Goal: Information Seeking & Learning: Check status

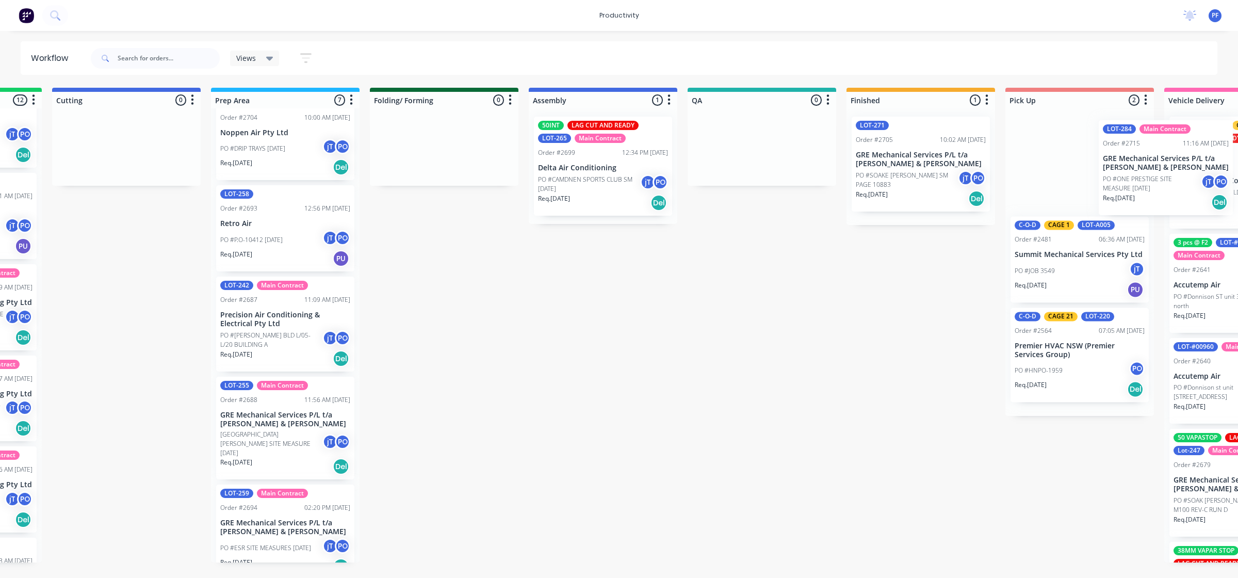
scroll to position [0, 305]
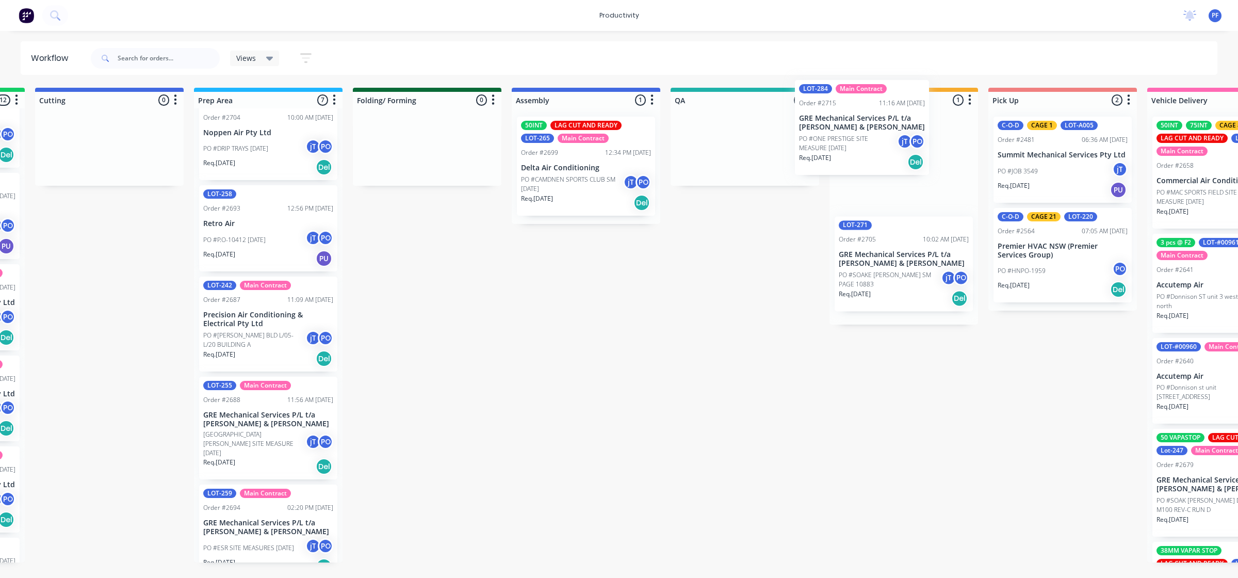
drag, startPoint x: 241, startPoint y: 229, endPoint x: 854, endPoint y: 148, distance: 617.6
click at [854, 148] on div "Submitted 33 Order #240 06:57 AM 27/09/24 Retro Air PO #Freshwater Apts PO Req.…" at bounding box center [697, 325] width 2020 height 475
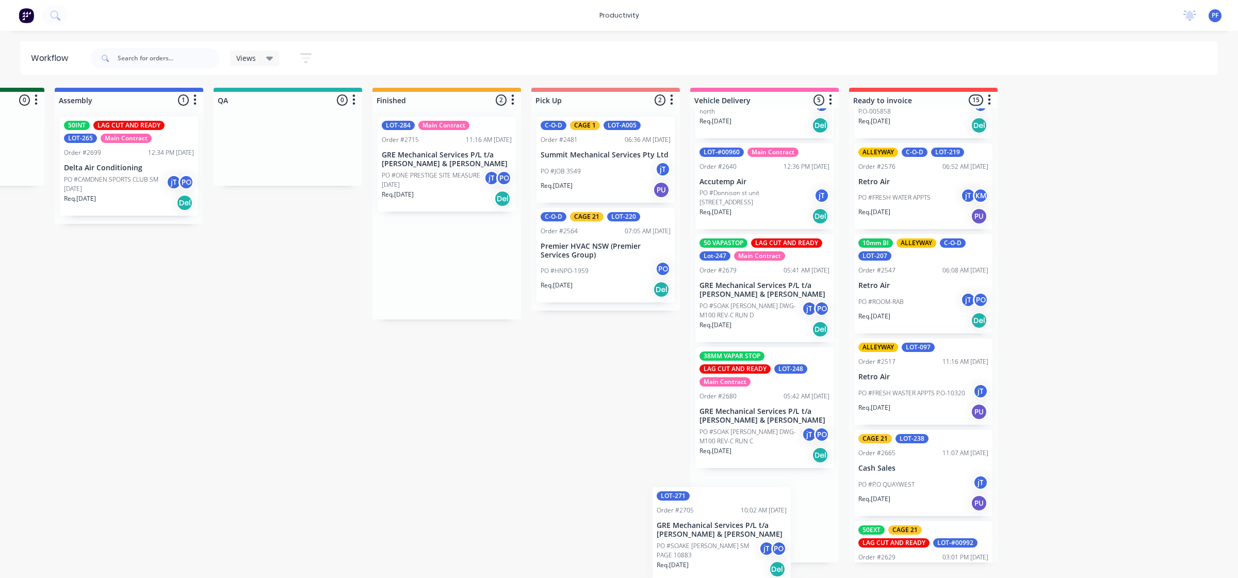
scroll to position [198, 0]
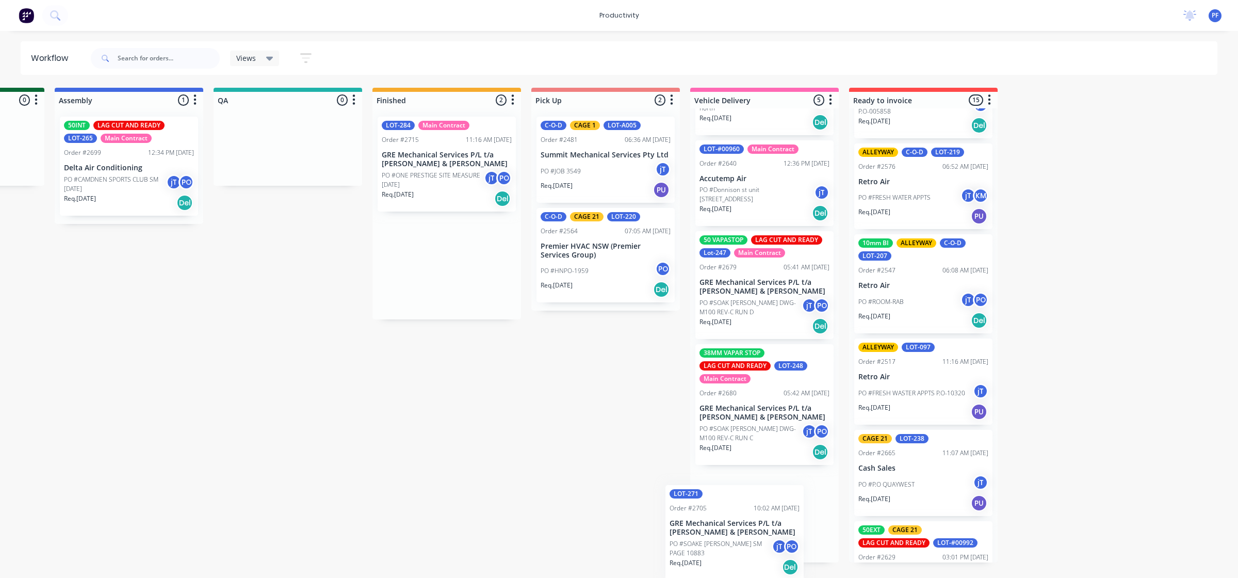
drag, startPoint x: 903, startPoint y: 284, endPoint x: 754, endPoint y: 529, distance: 287.3
click at [755, 530] on div "Submitted 33 Order #240 06:57 AM [DATE] Retro Air PO #Freshwater Apts PO Req. […" at bounding box center [240, 325] width 2020 height 475
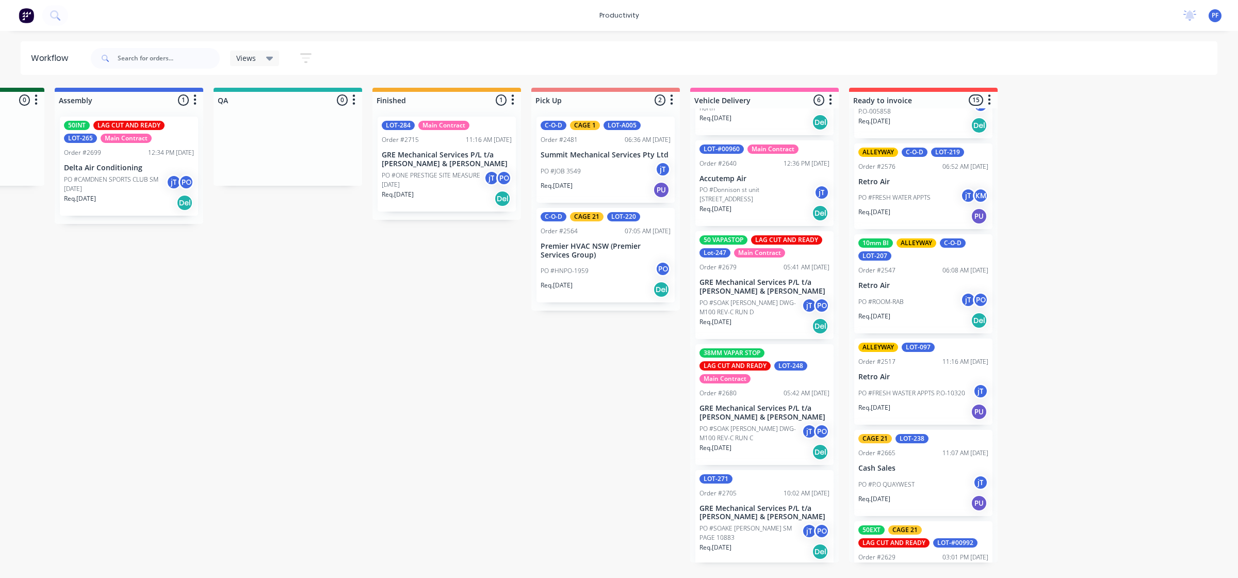
scroll to position [0, 759]
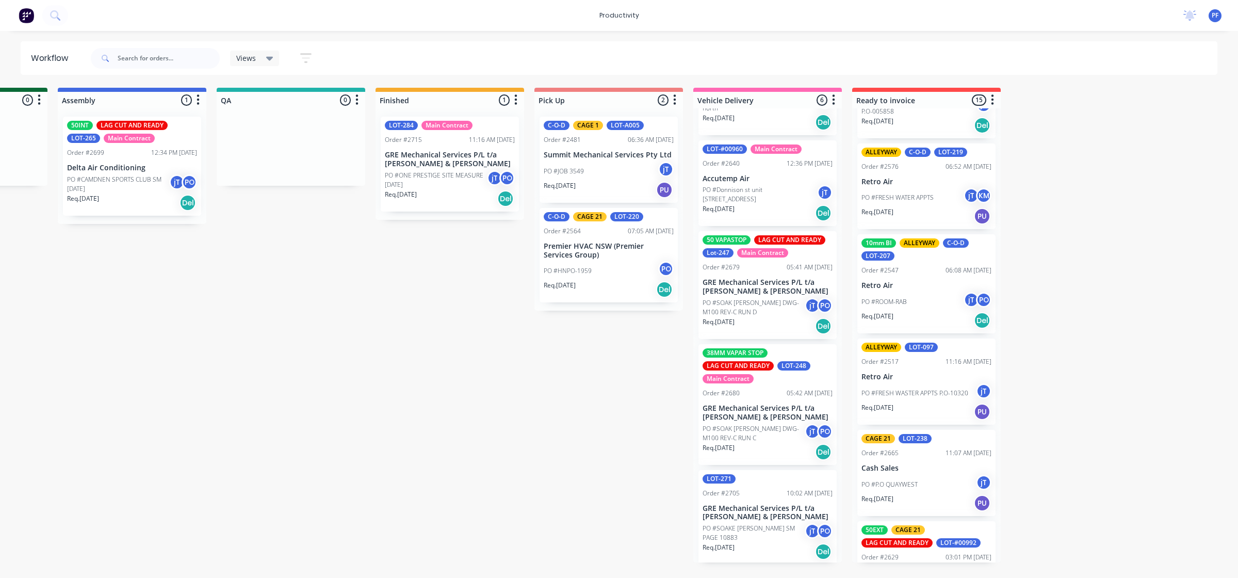
drag, startPoint x: 603, startPoint y: 582, endPoint x: 402, endPoint y: 370, distance: 291.2
click at [401, 372] on div "Submitted 33 Order #240 06:57 AM [DATE] Retro Air PO #Freshwater Apts PO Req. […" at bounding box center [243, 325] width 2020 height 475
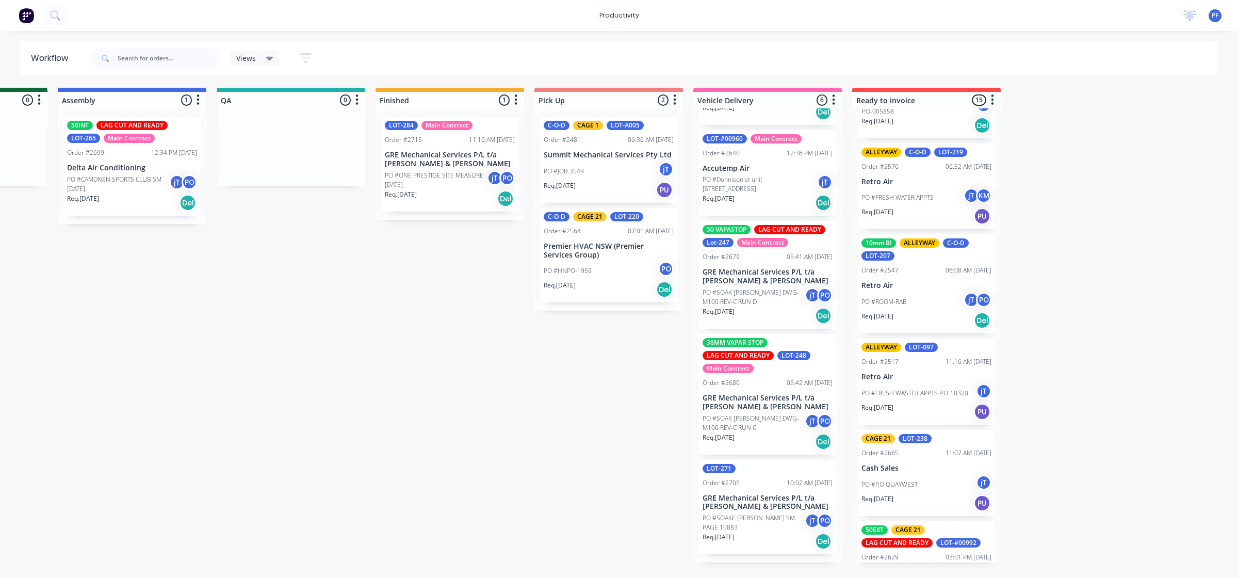
scroll to position [198, 0]
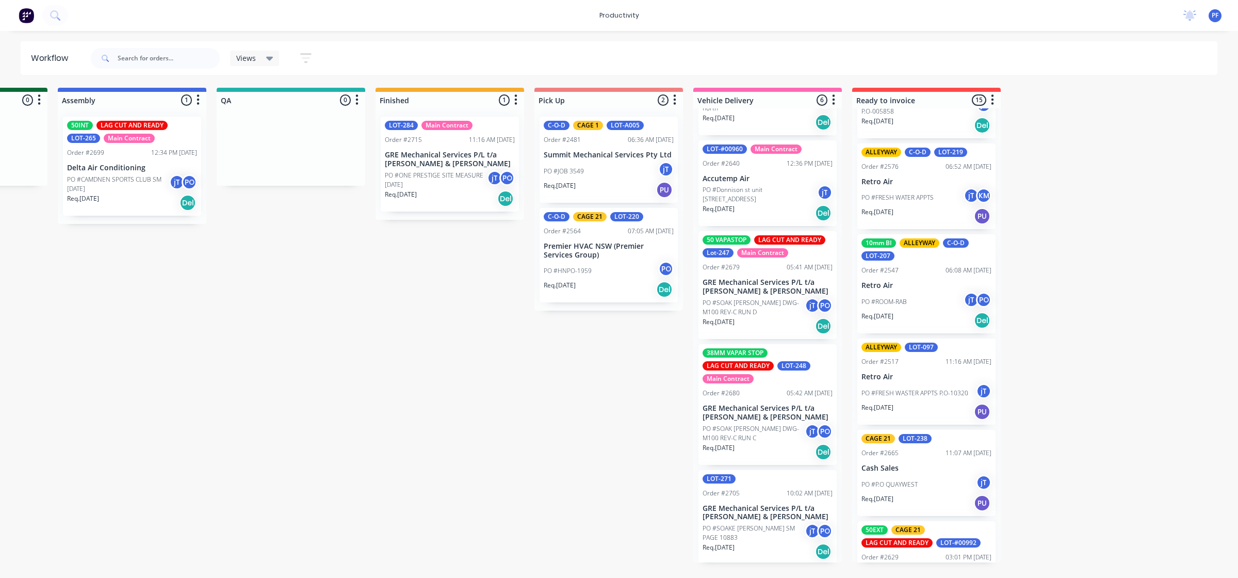
drag, startPoint x: 747, startPoint y: 549, endPoint x: 413, endPoint y: 152, distance: 519.2
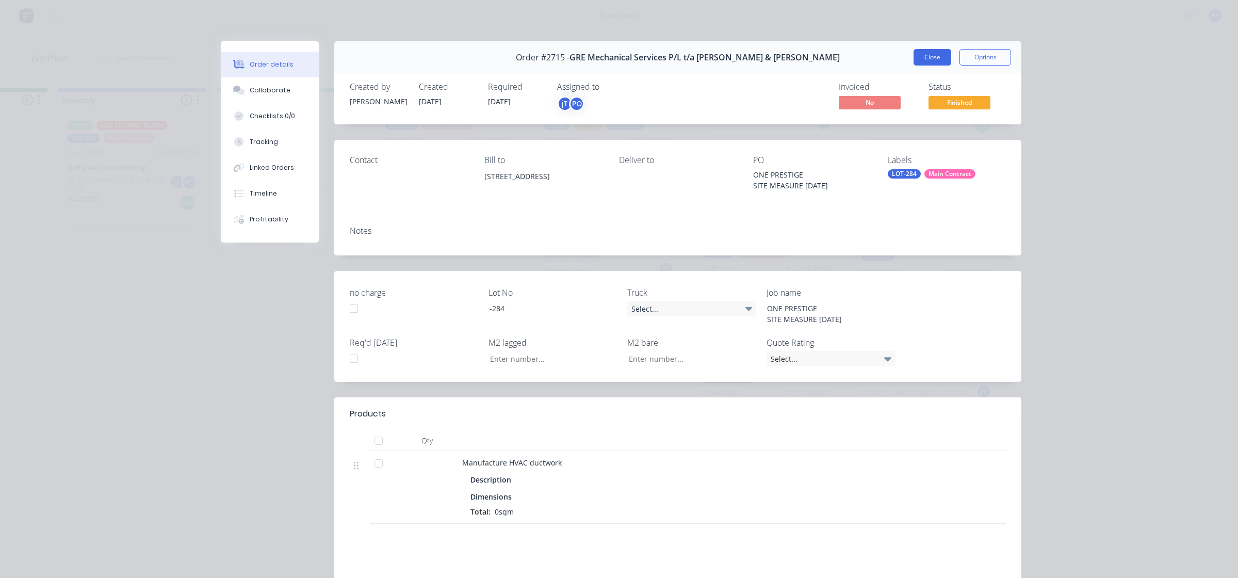
click at [929, 58] on button "Close" at bounding box center [933, 57] width 38 height 17
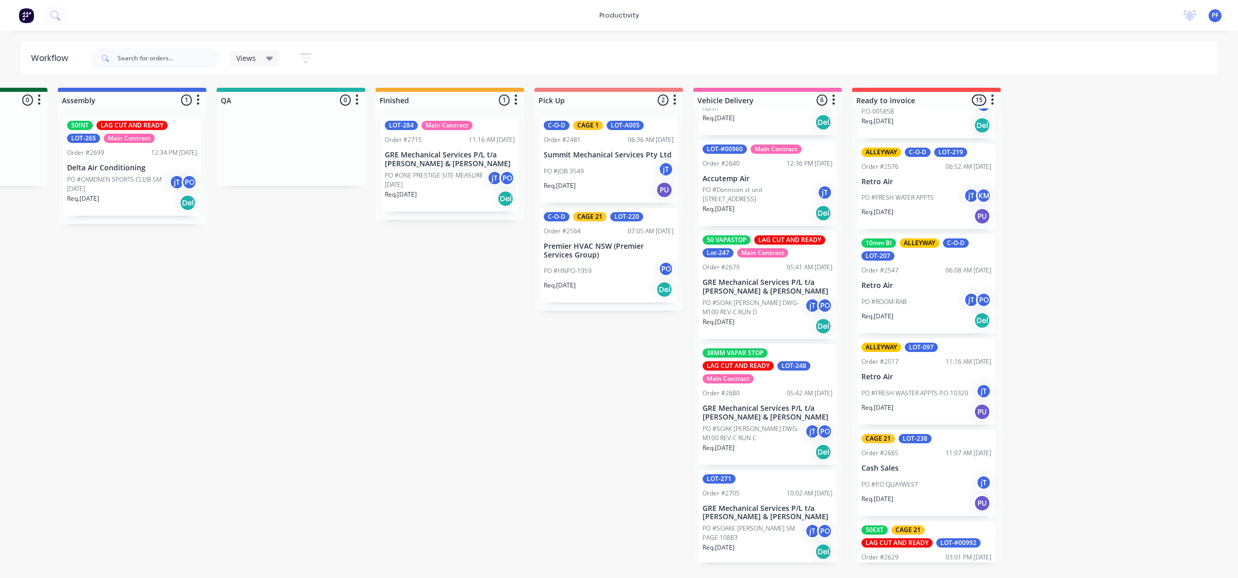
drag, startPoint x: 911, startPoint y: 66, endPoint x: 427, endPoint y: 156, distance: 492.3
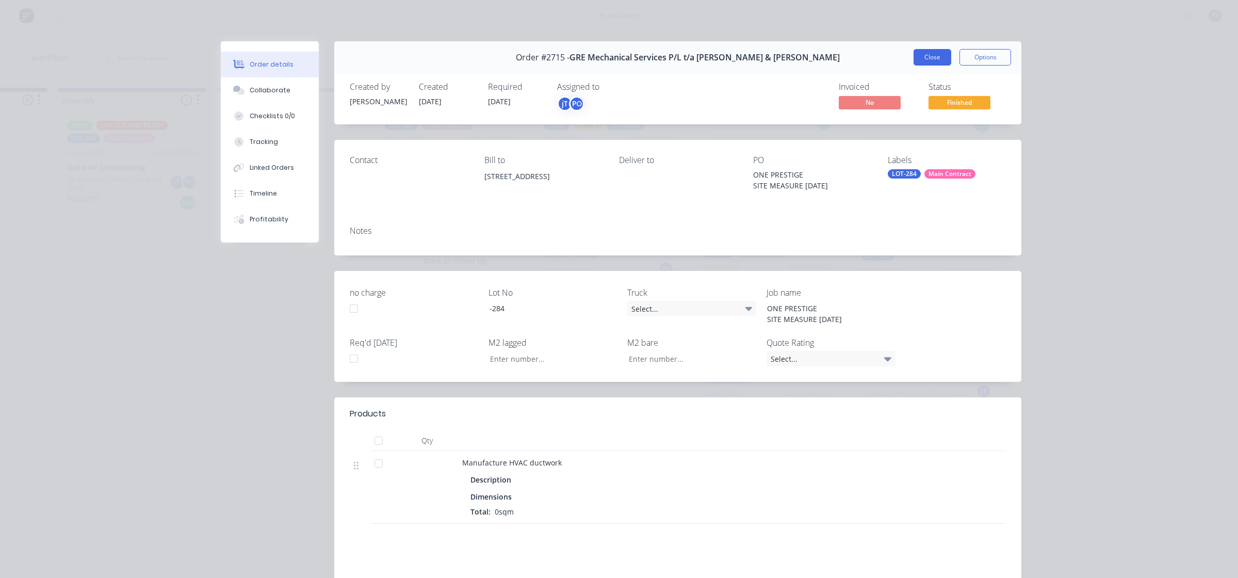
click at [917, 53] on button "Close" at bounding box center [933, 57] width 38 height 17
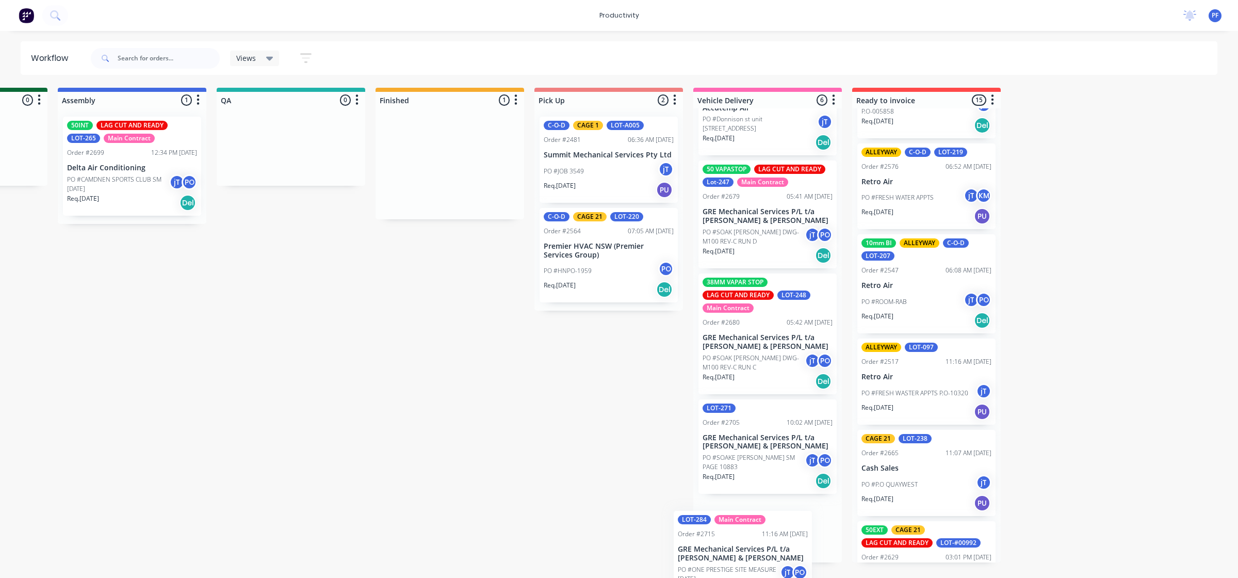
scroll to position [298, 0]
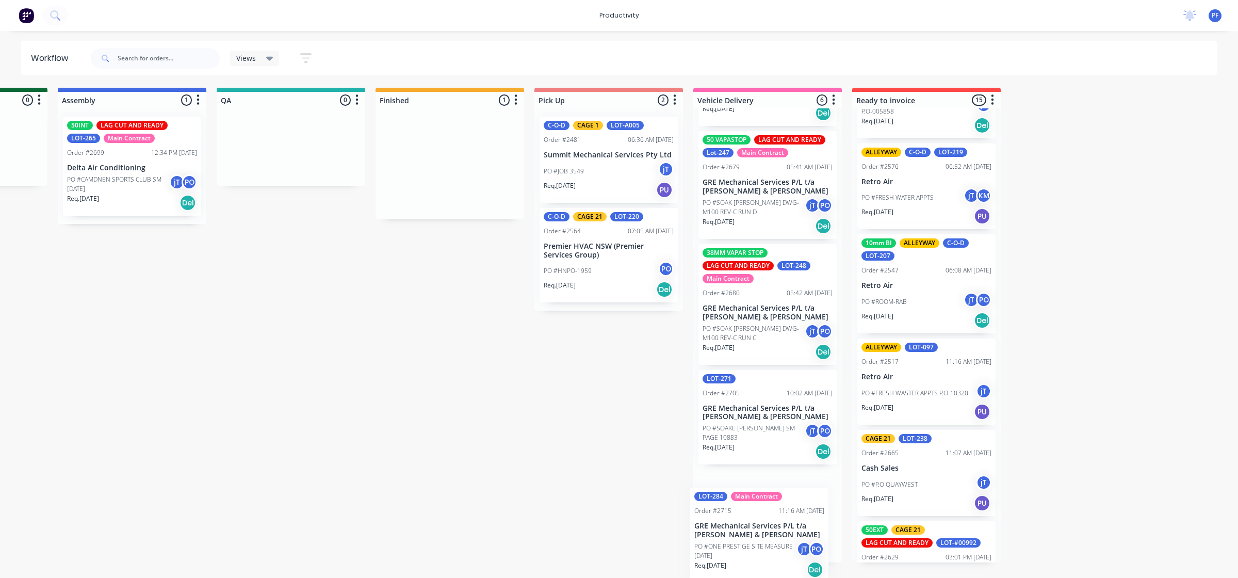
drag, startPoint x: 400, startPoint y: 174, endPoint x: 712, endPoint y: 543, distance: 483.2
click at [713, 543] on div "Submitted 33 Order #240 06:57 AM [DATE] Retro Air PO #Freshwater Apts PO Req. […" at bounding box center [243, 325] width 2020 height 475
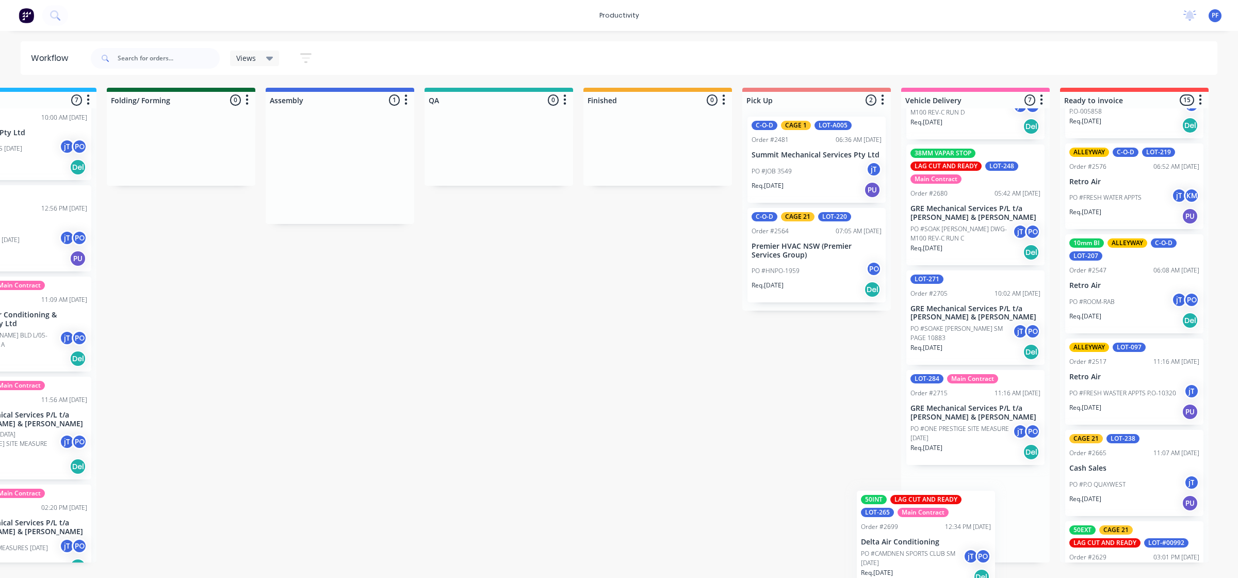
scroll to position [399, 0]
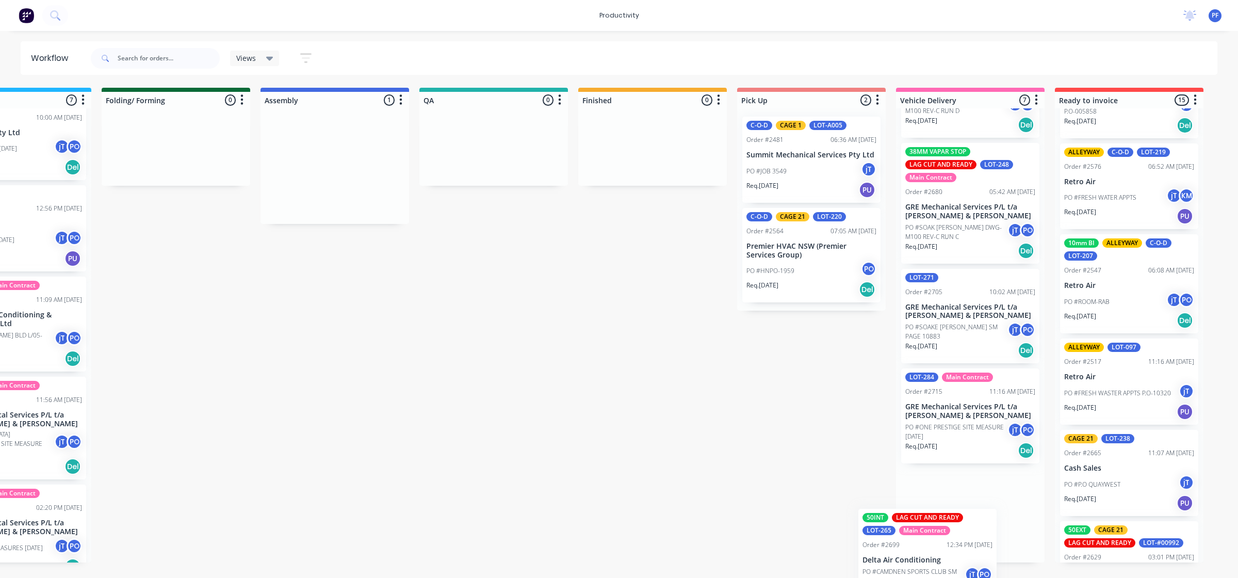
drag, startPoint x: 723, startPoint y: 191, endPoint x: 948, endPoint y: 543, distance: 417.6
click at [948, 543] on div "Submitted 33 Order #240 06:57 AM [DATE] Retro Air PO #Freshwater Apts PO Req. […" at bounding box center [446, 325] width 2020 height 475
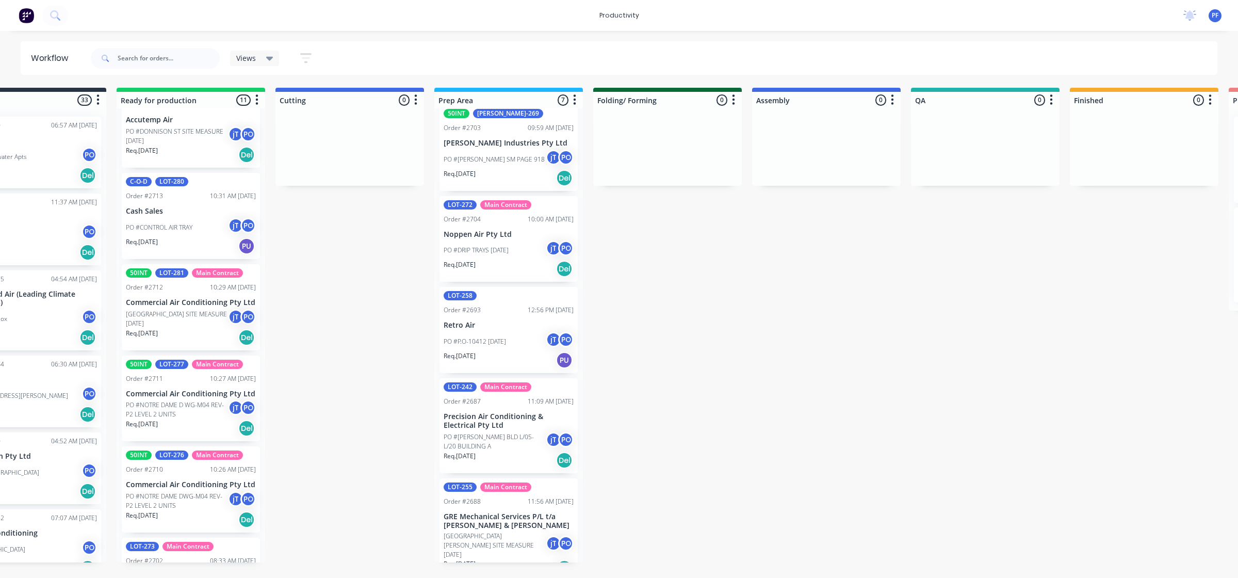
scroll to position [0, 0]
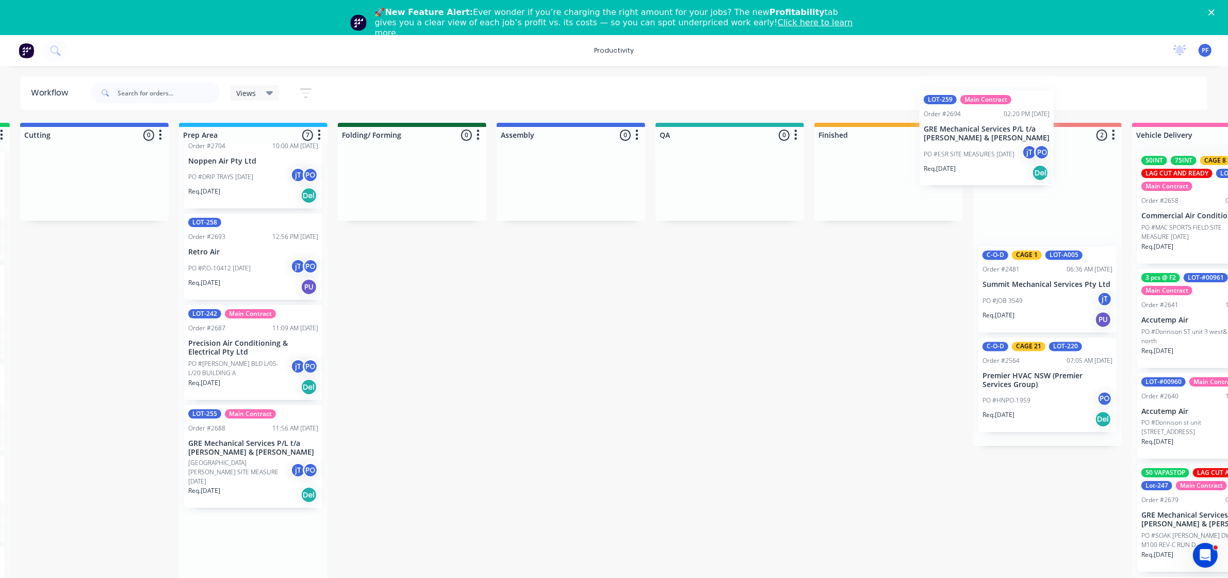
scroll to position [0, 323]
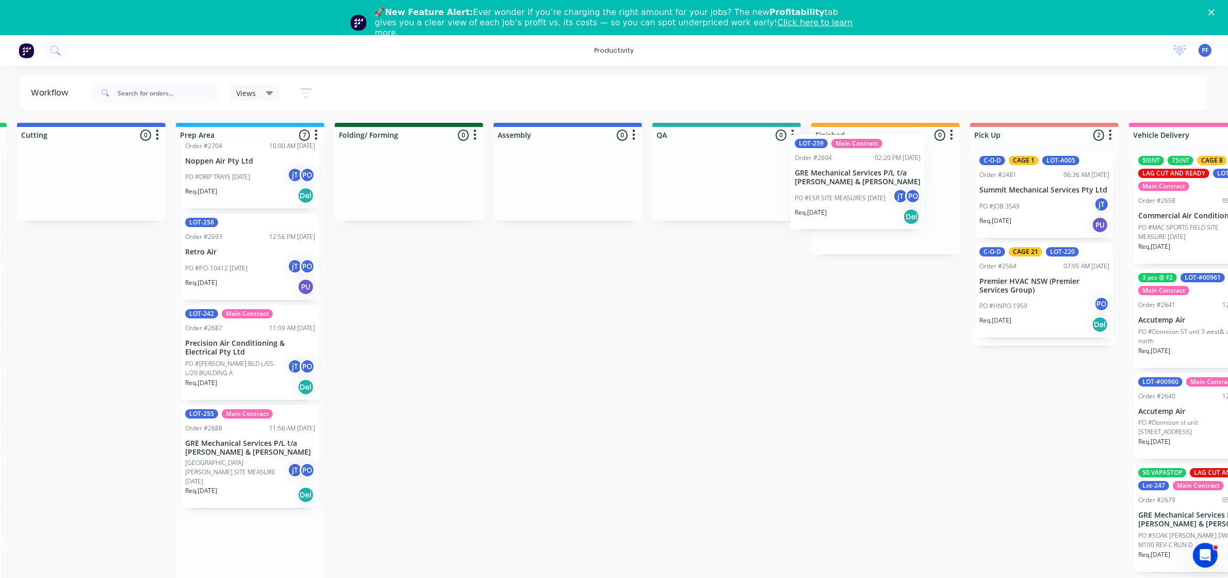
drag, startPoint x: 568, startPoint y: 531, endPoint x: 862, endPoint y: 189, distance: 451.1
click at [862, 189] on div "Submitted 33 Order #240 06:57 AM [DATE] Retro Air PO #Freshwater Apts PO Req. […" at bounding box center [679, 360] width 2020 height 475
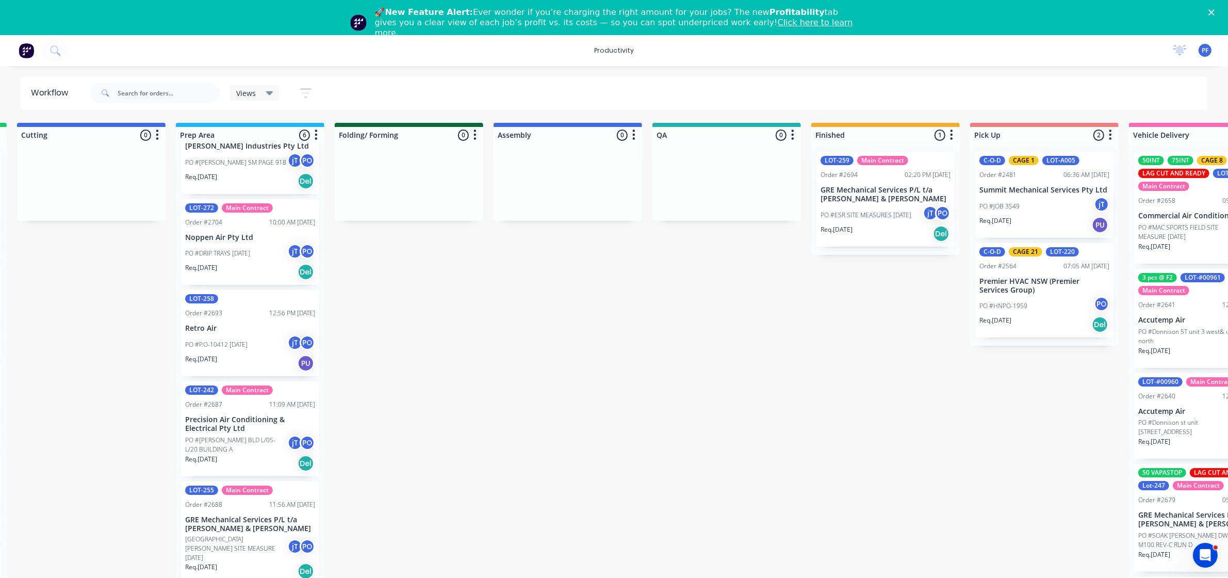
scroll to position [112, 0]
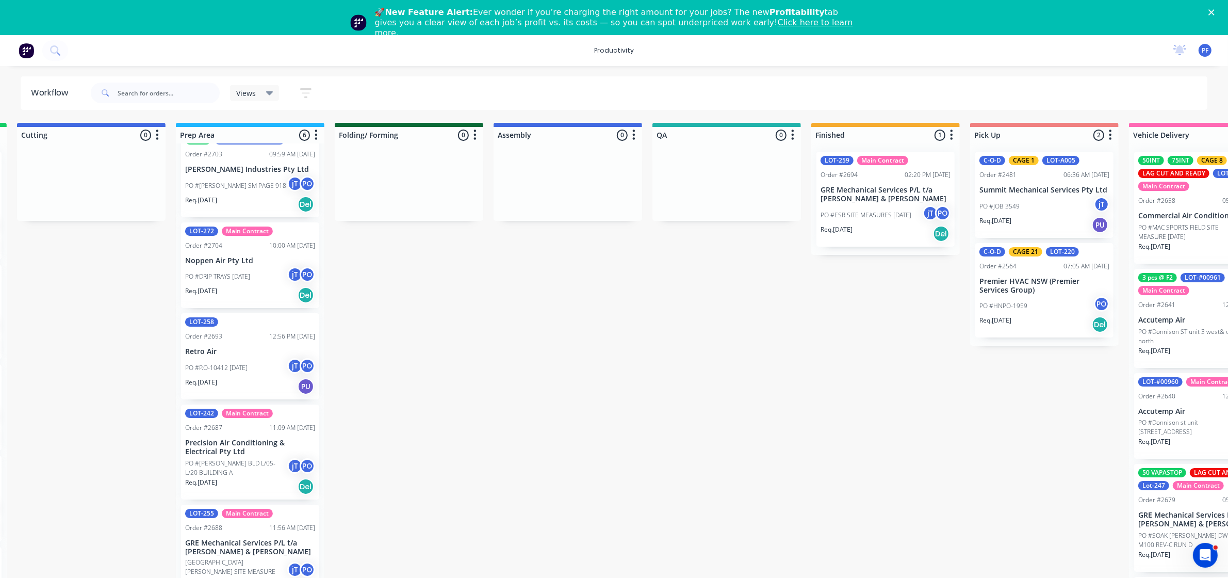
click at [868, 215] on p "PO #ESR SITE MEASURES [DATE]" at bounding box center [866, 214] width 91 height 9
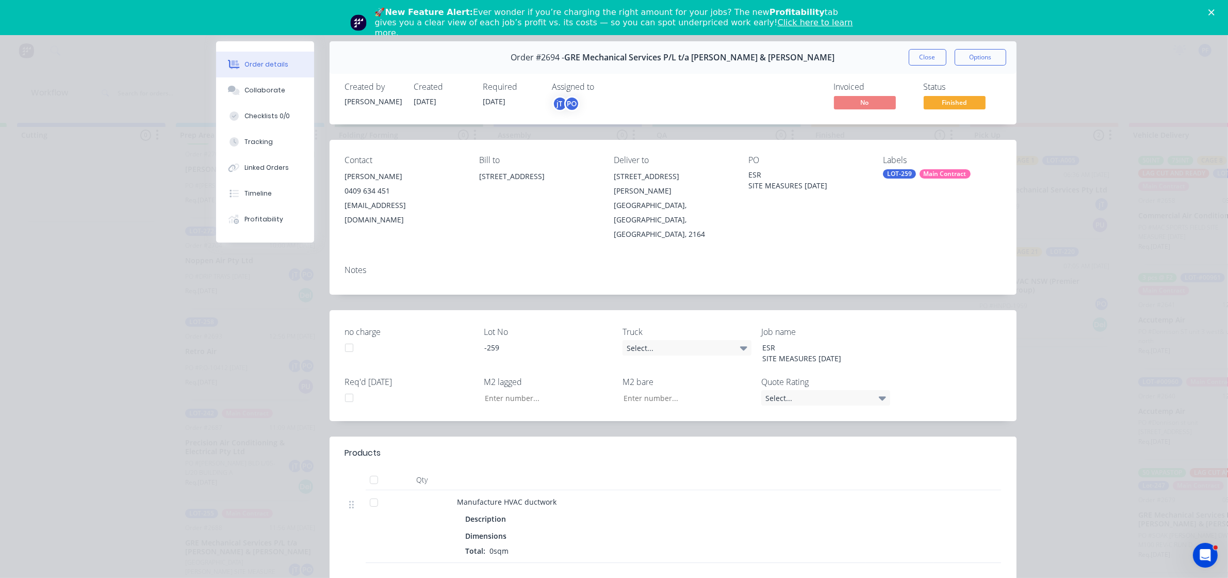
click at [909, 171] on div "LOT-259" at bounding box center [899, 173] width 33 height 9
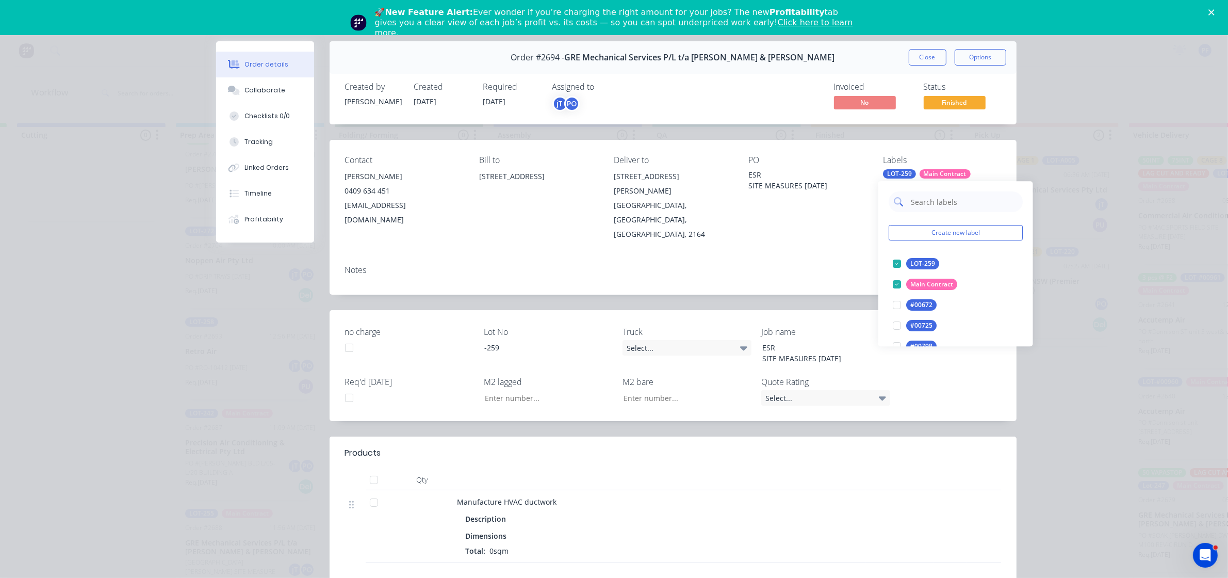
click at [949, 199] on input "text" at bounding box center [964, 201] width 108 height 21
type input "alley"
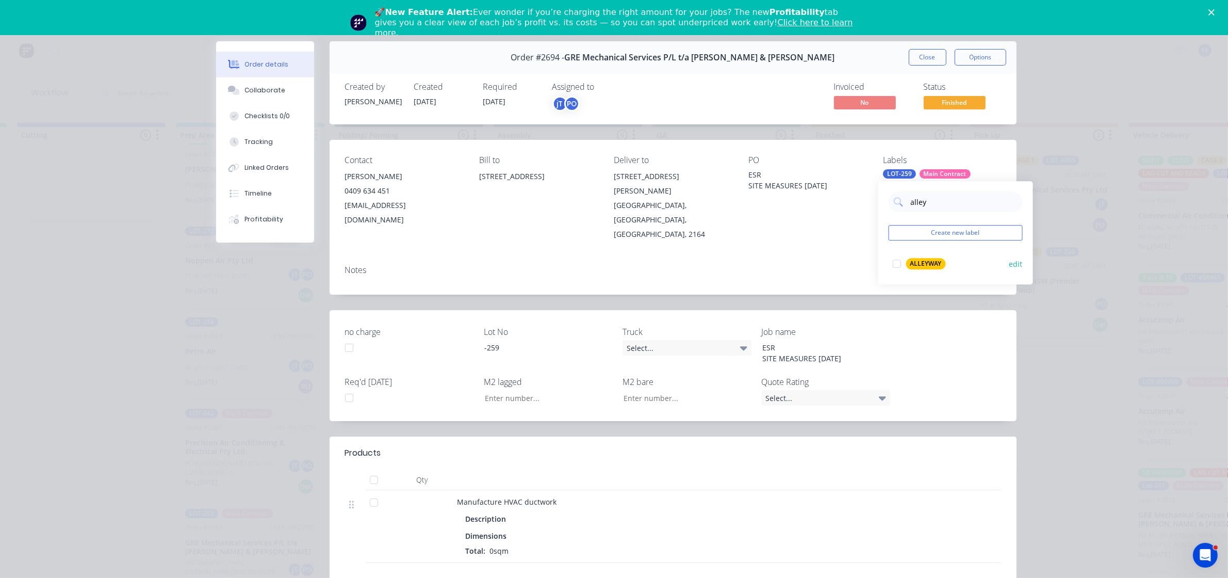
click at [894, 266] on div at bounding box center [897, 263] width 21 height 21
click at [847, 257] on div "Notes" at bounding box center [673, 276] width 687 height 38
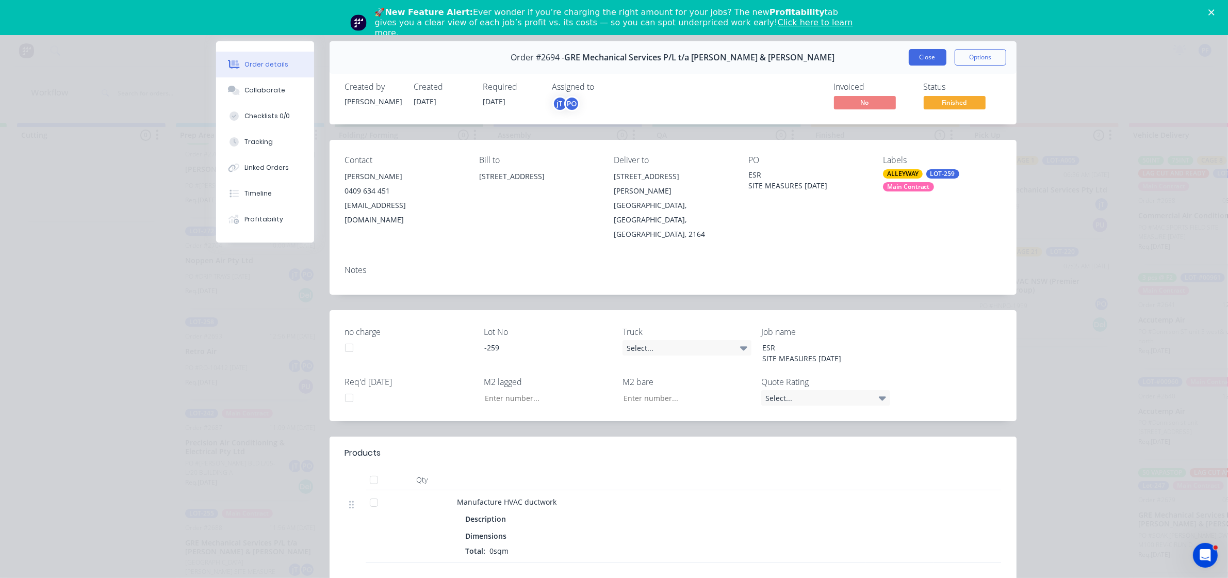
click at [924, 55] on button "Close" at bounding box center [928, 57] width 38 height 17
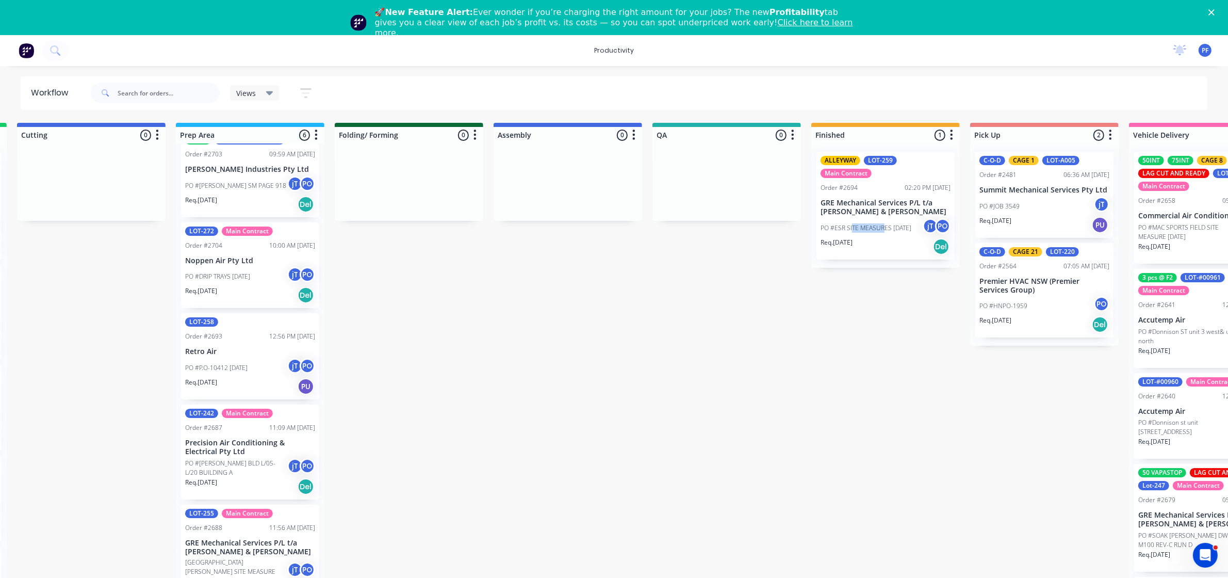
drag, startPoint x: 851, startPoint y: 209, endPoint x: 905, endPoint y: 209, distance: 54.2
click at [905, 218] on div "PO #ESR SITE MEASURES 25-08-25 jT PO" at bounding box center [886, 228] width 130 height 20
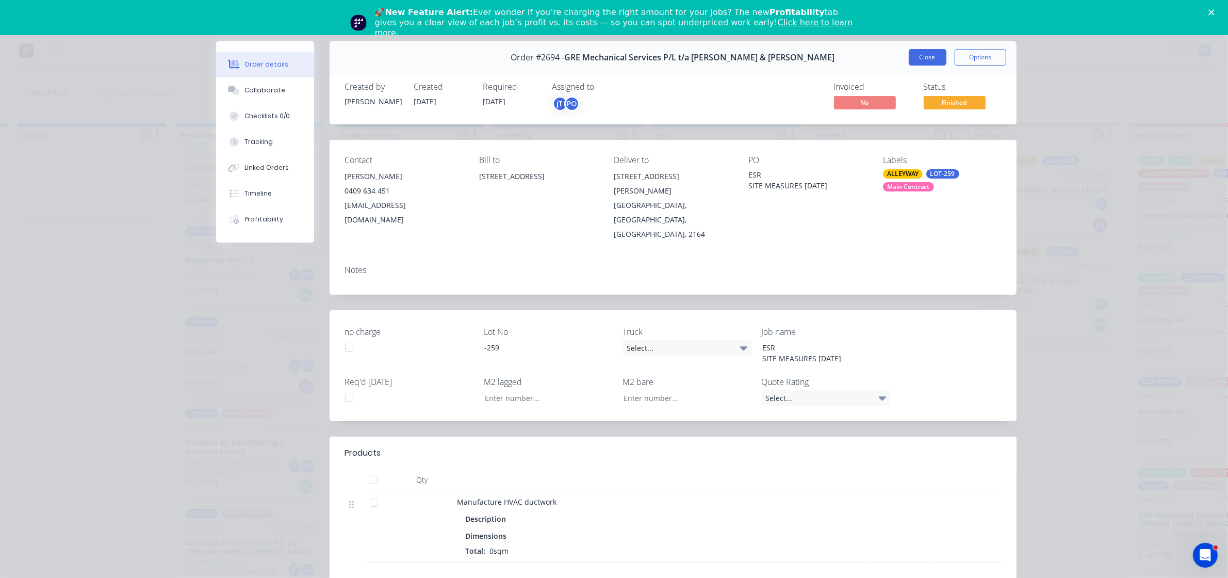
click at [917, 57] on button "Close" at bounding box center [928, 57] width 38 height 17
click at [926, 60] on button "Close" at bounding box center [928, 57] width 38 height 17
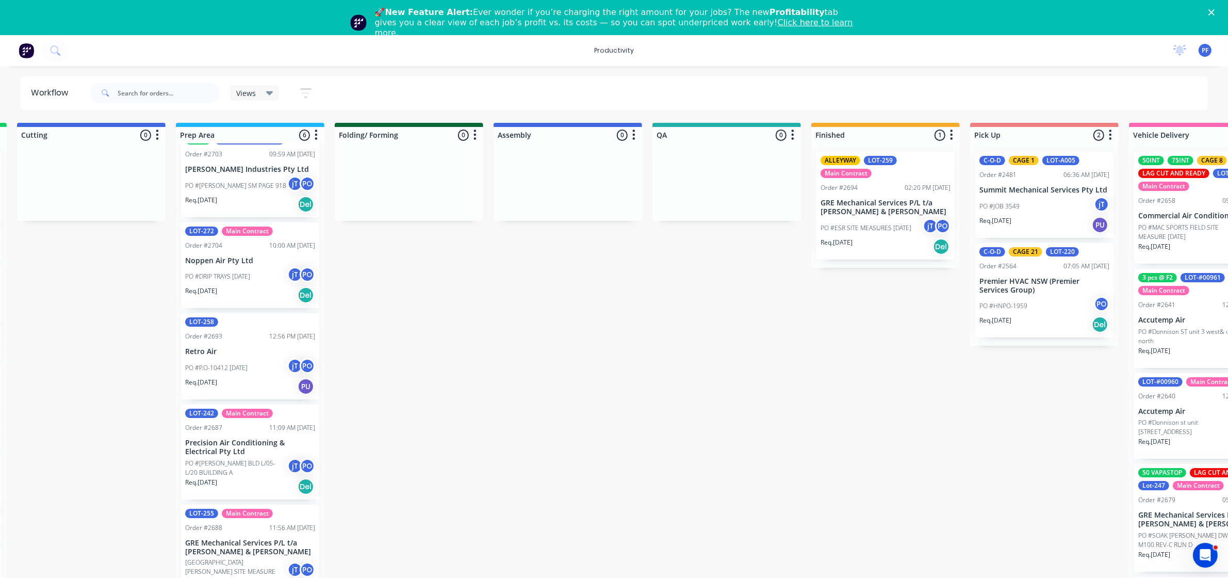
drag, startPoint x: 926, startPoint y: 60, endPoint x: 784, endPoint y: 246, distance: 233.7
click at [775, 271] on div "Submitted 33 Order #240 06:57 AM 27/09/24 Retro Air PO #Freshwater Apts PO Req.…" at bounding box center [679, 360] width 2020 height 475
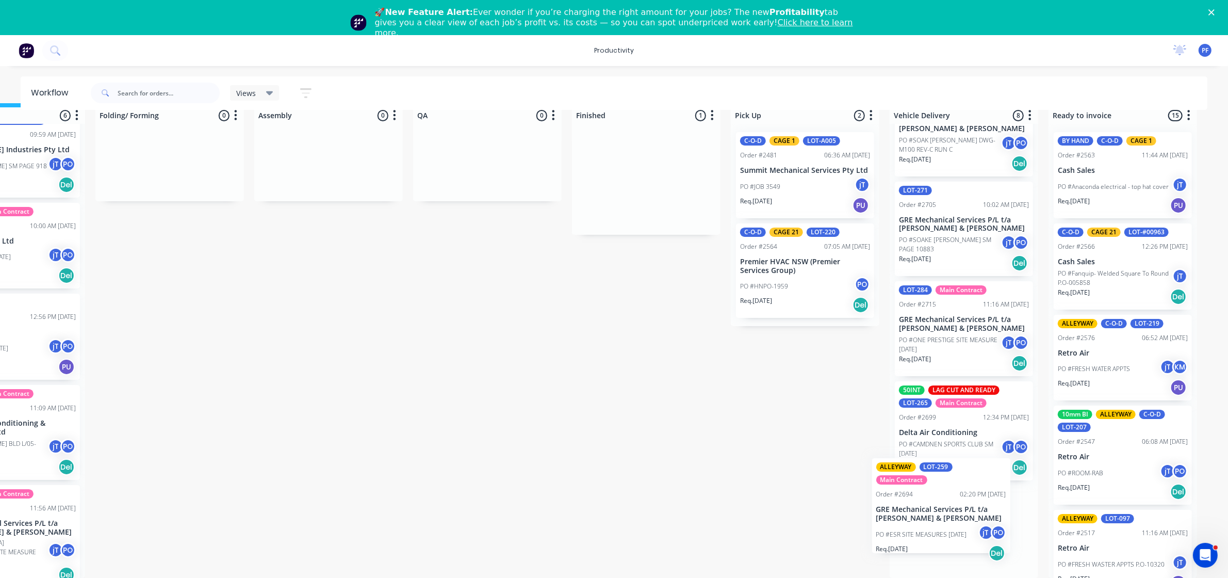
scroll to position [29, 571]
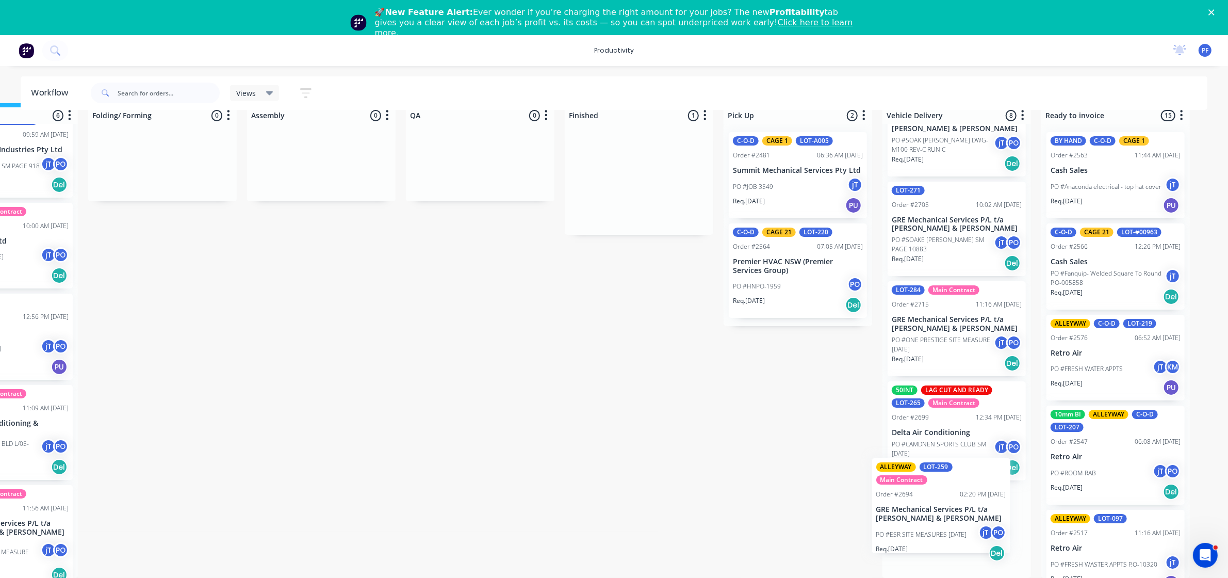
drag, startPoint x: 829, startPoint y: 189, endPoint x: 891, endPoint y: 496, distance: 313.1
click at [891, 496] on div "Submitted 33 Order #240 06:57 AM 27/09/24 Retro Air PO #Freshwater Apts PO Req.…" at bounding box center [433, 340] width 2020 height 475
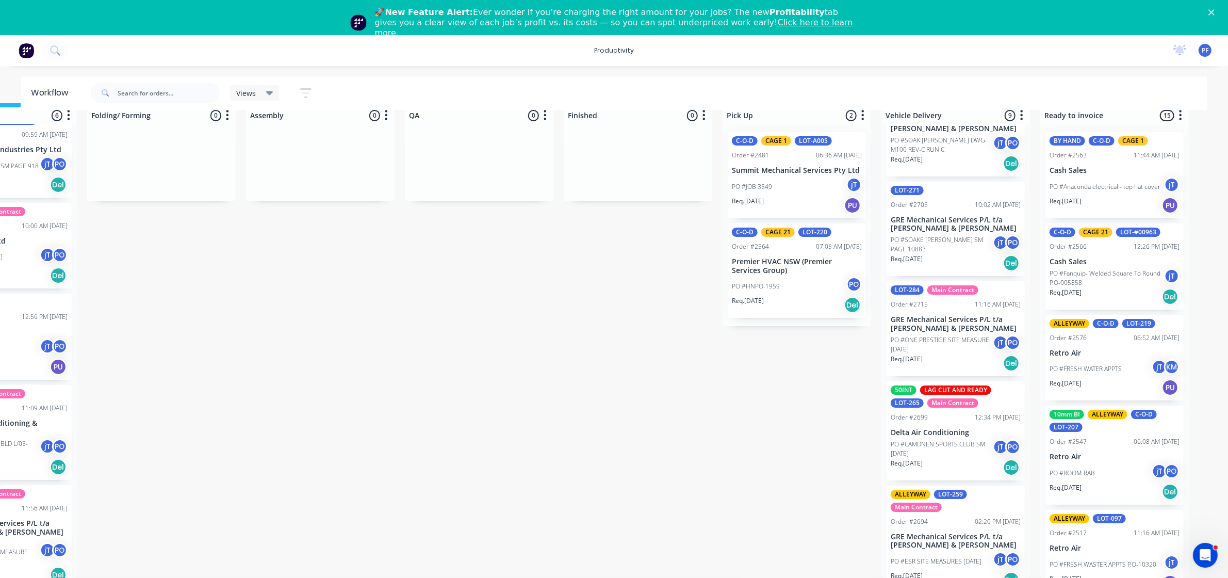
click at [1215, 9] on icon "Close" at bounding box center [1212, 12] width 6 height 6
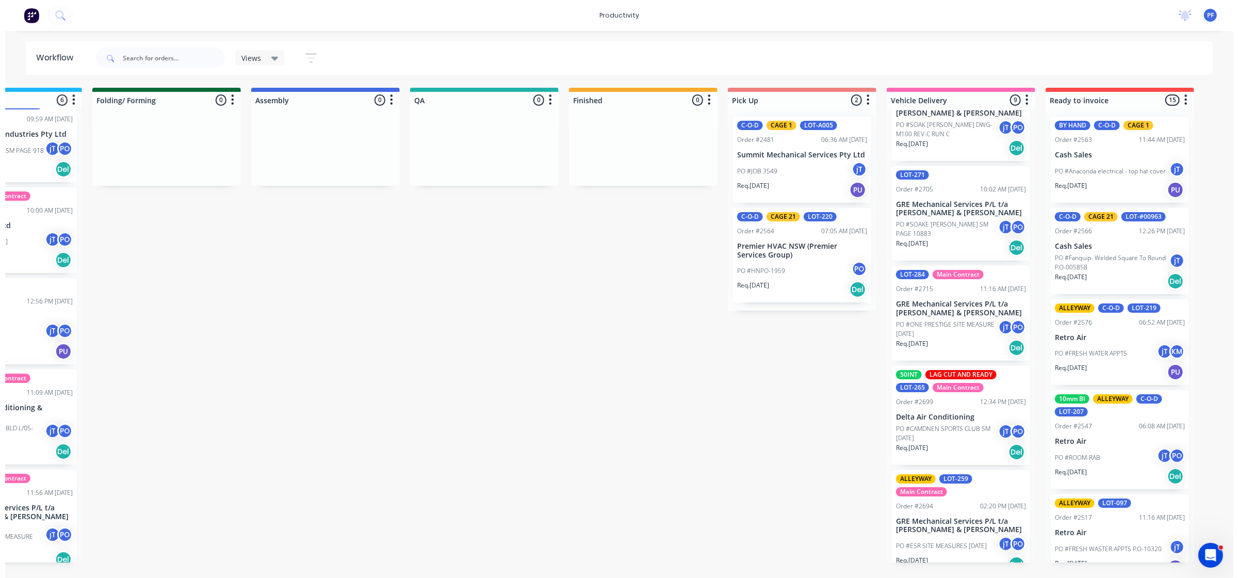
scroll to position [0, 571]
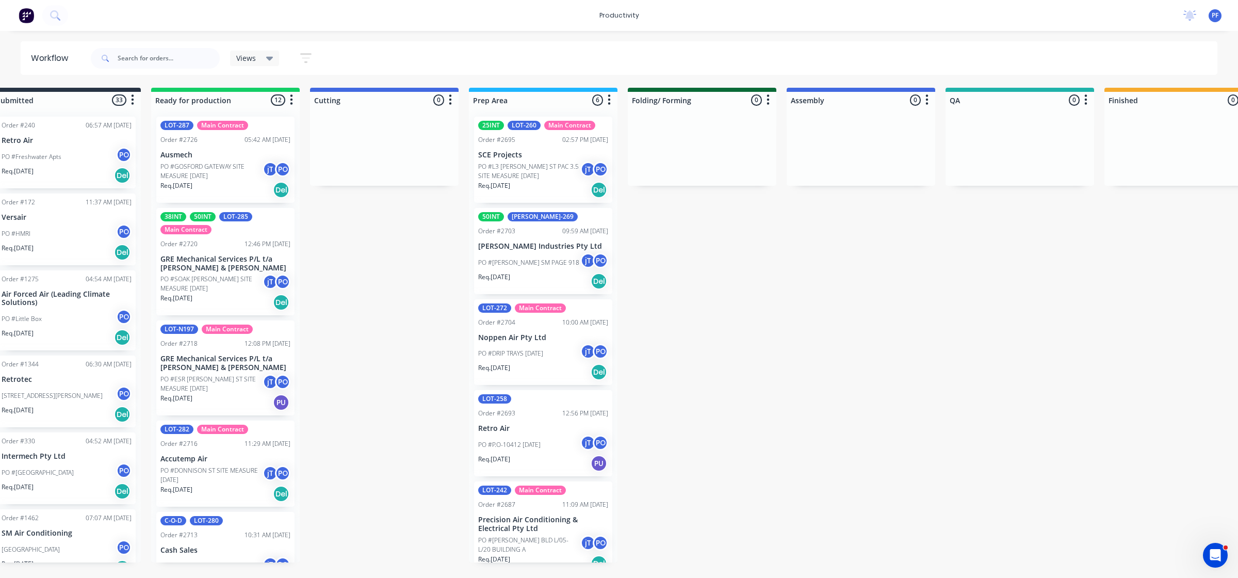
scroll to position [0, 124]
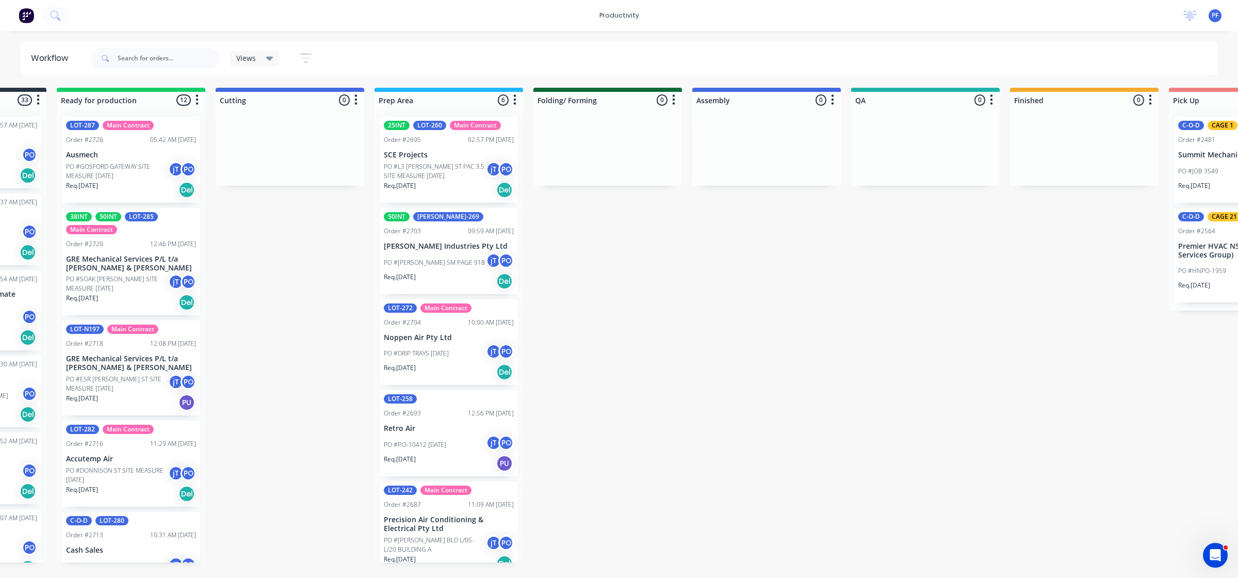
click at [643, 562] on div "Submitted 33 Order #240 06:57 AM [DATE] Retro Air PO #Freshwater Apts PO Req. […" at bounding box center [878, 325] width 2020 height 475
drag, startPoint x: 713, startPoint y: 571, endPoint x: 751, endPoint y: 568, distance: 37.2
click at [751, 562] on div "Submitted 33 Order #240 06:57 AM [DATE] Retro Air PO #Freshwater Apts PO Req. […" at bounding box center [878, 325] width 2020 height 475
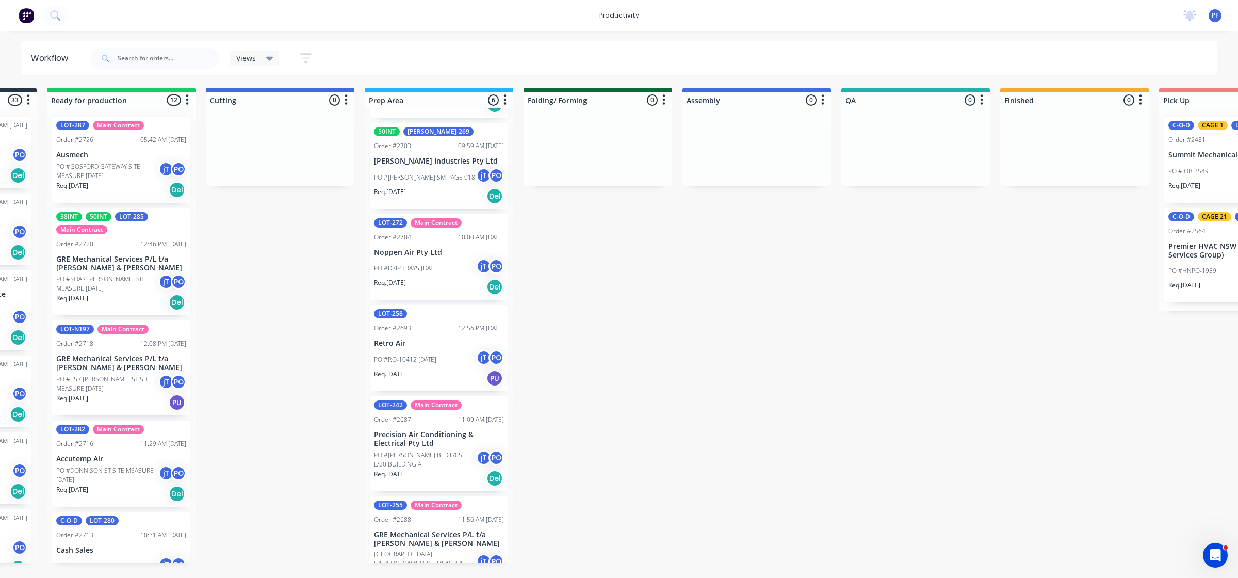
scroll to position [111, 0]
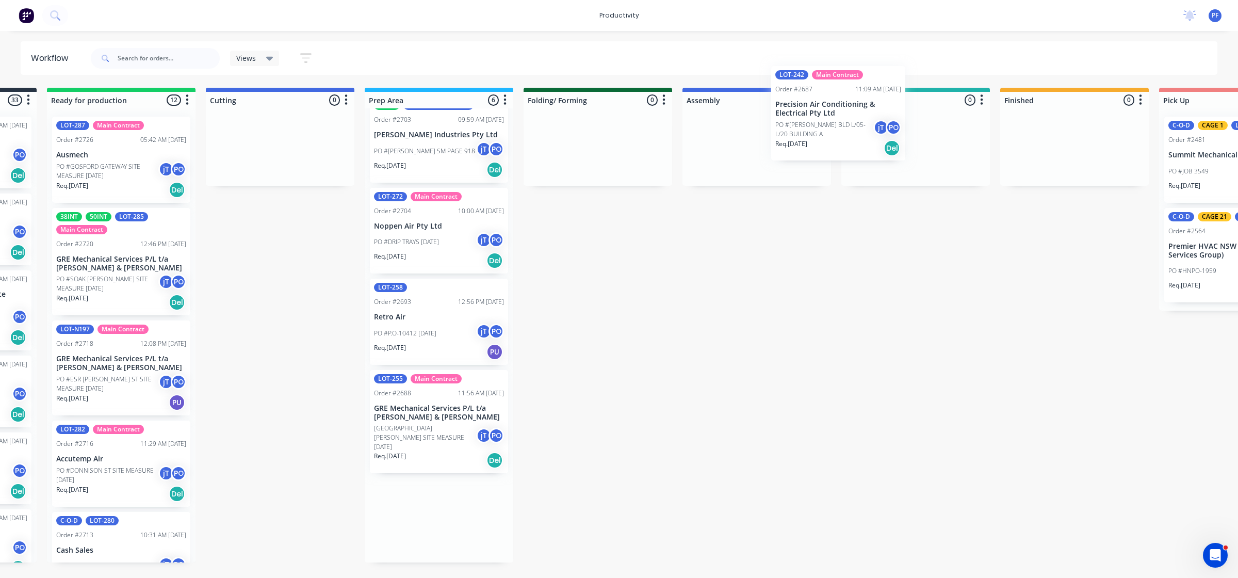
drag, startPoint x: 422, startPoint y: 428, endPoint x: 813, endPoint y: 131, distance: 491.1
click at [817, 128] on div "Submitted 33 Order #240 06:57 AM [DATE] Retro Air PO #Freshwater Apts PO Req. […" at bounding box center [868, 325] width 2020 height 475
drag, startPoint x: 813, startPoint y: 131, endPoint x: 804, endPoint y: 133, distance: 9.0
click at [805, 133] on div at bounding box center [757, 146] width 149 height 77
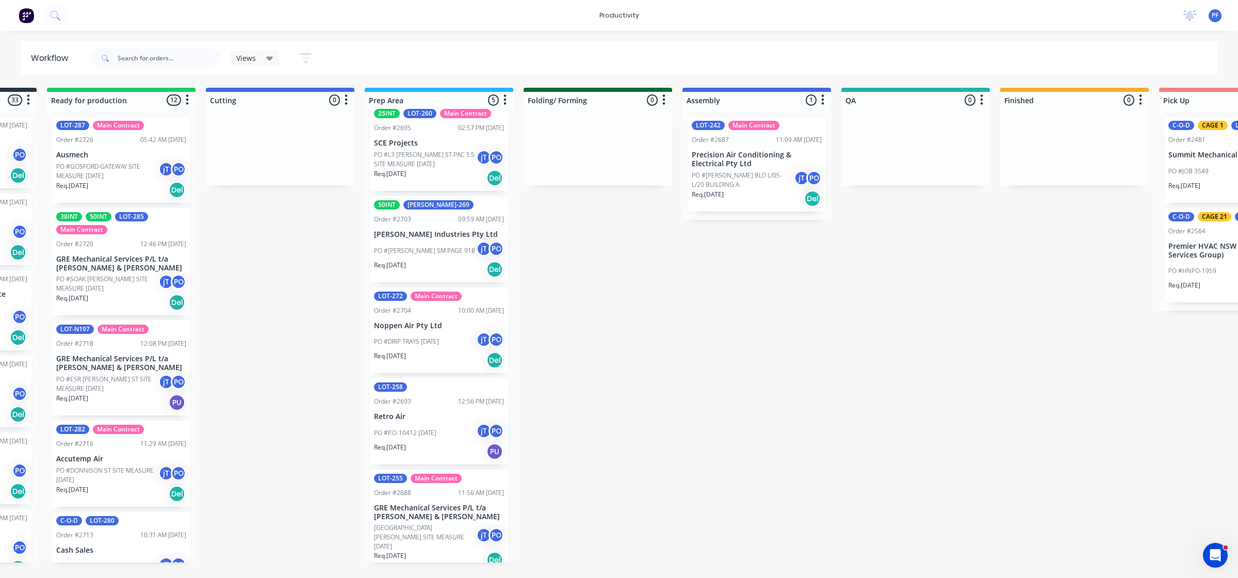
scroll to position [12, 0]
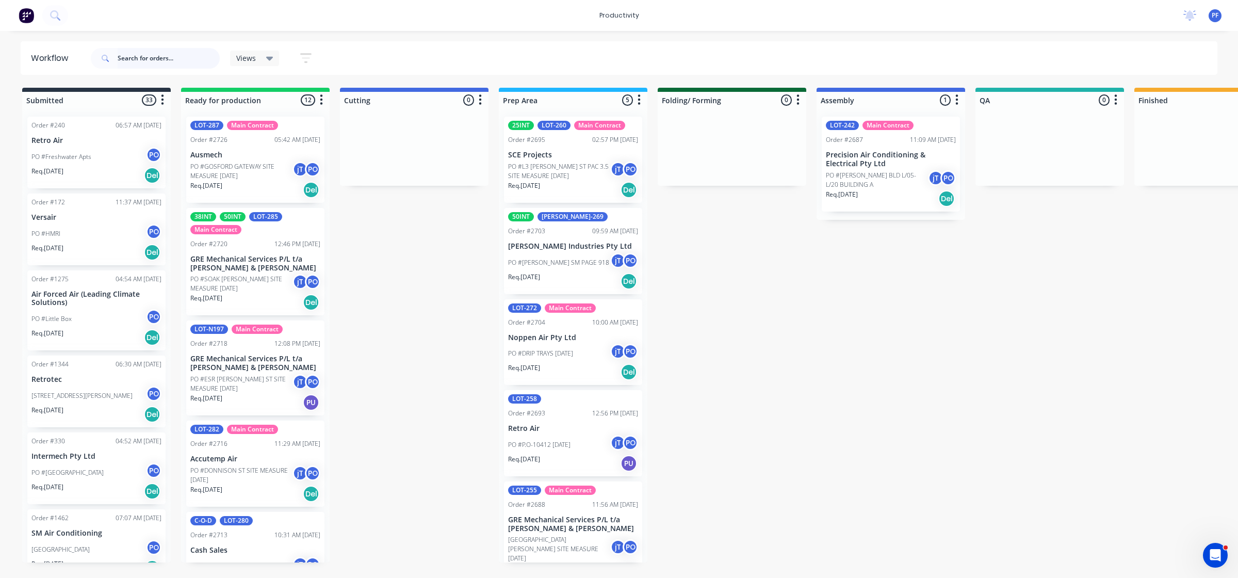
click at [159, 61] on input "text" at bounding box center [169, 58] width 102 height 21
click at [150, 58] on input "text" at bounding box center [169, 58] width 102 height 21
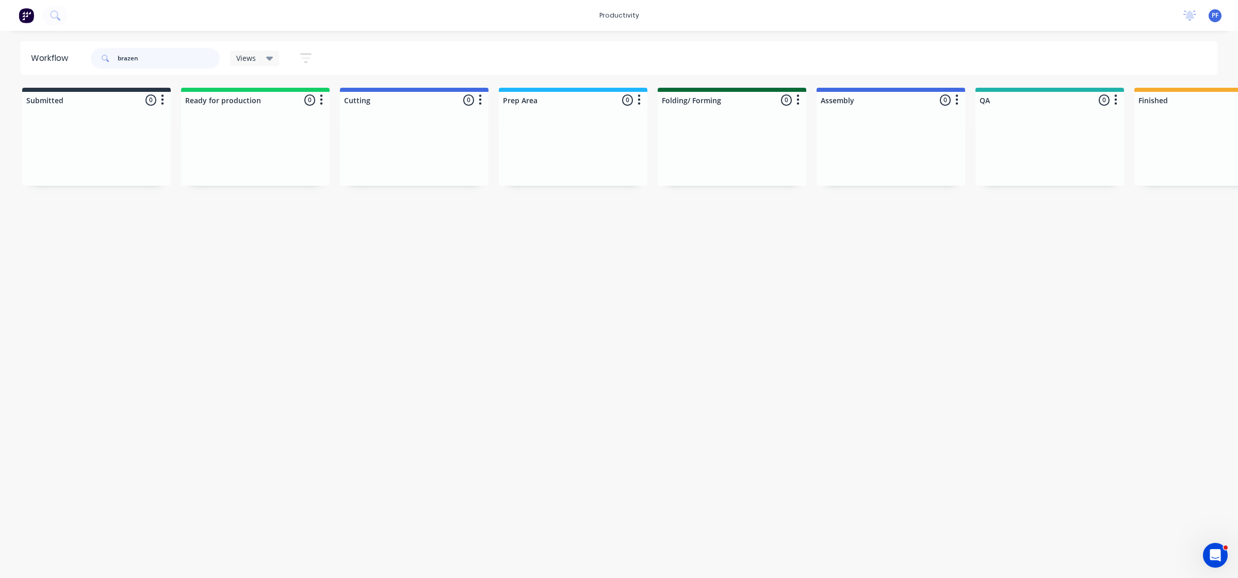
scroll to position [0, 2]
type input "brazen"
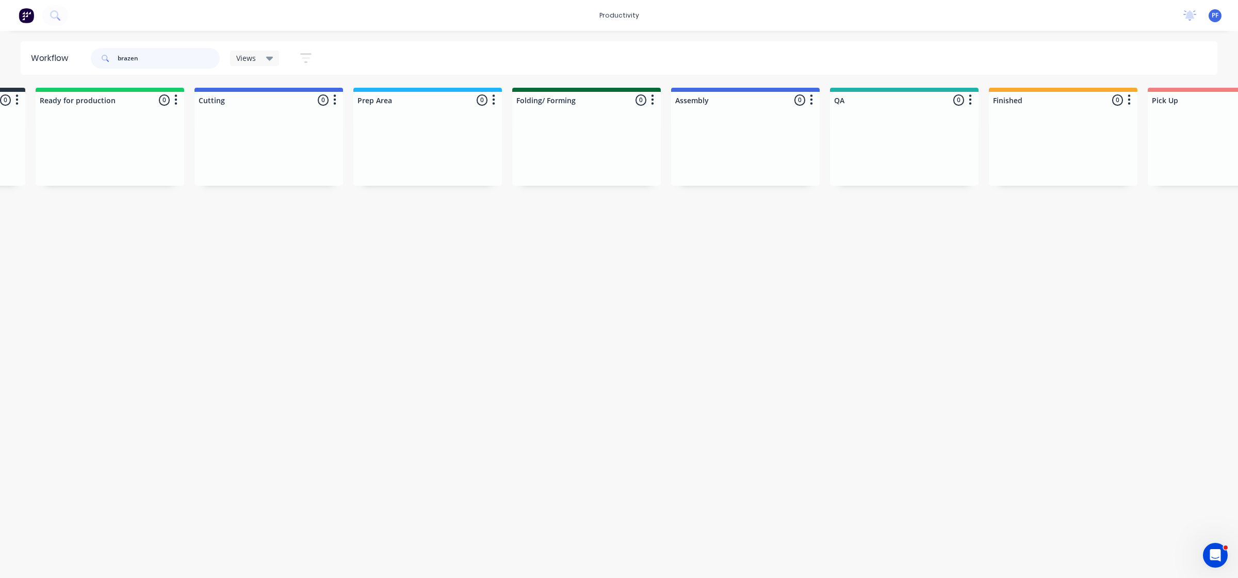
scroll to position [0, 650]
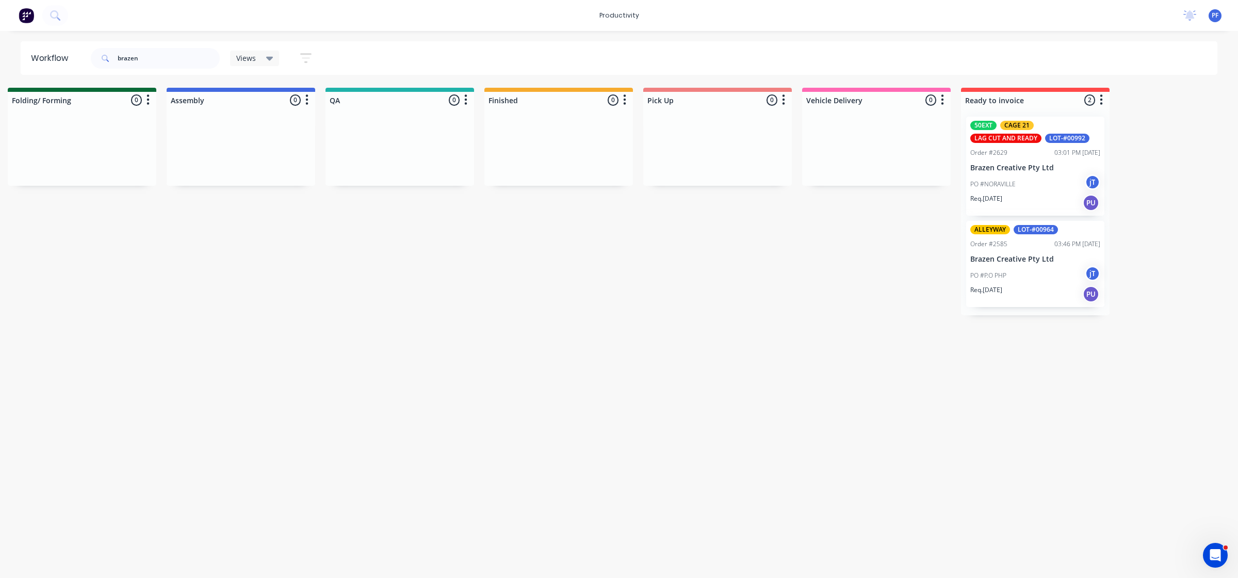
drag, startPoint x: 965, startPoint y: 574, endPoint x: 1008, endPoint y: 578, distance: 42.5
drag, startPoint x: 1008, startPoint y: 578, endPoint x: 452, endPoint y: 583, distance: 555.1
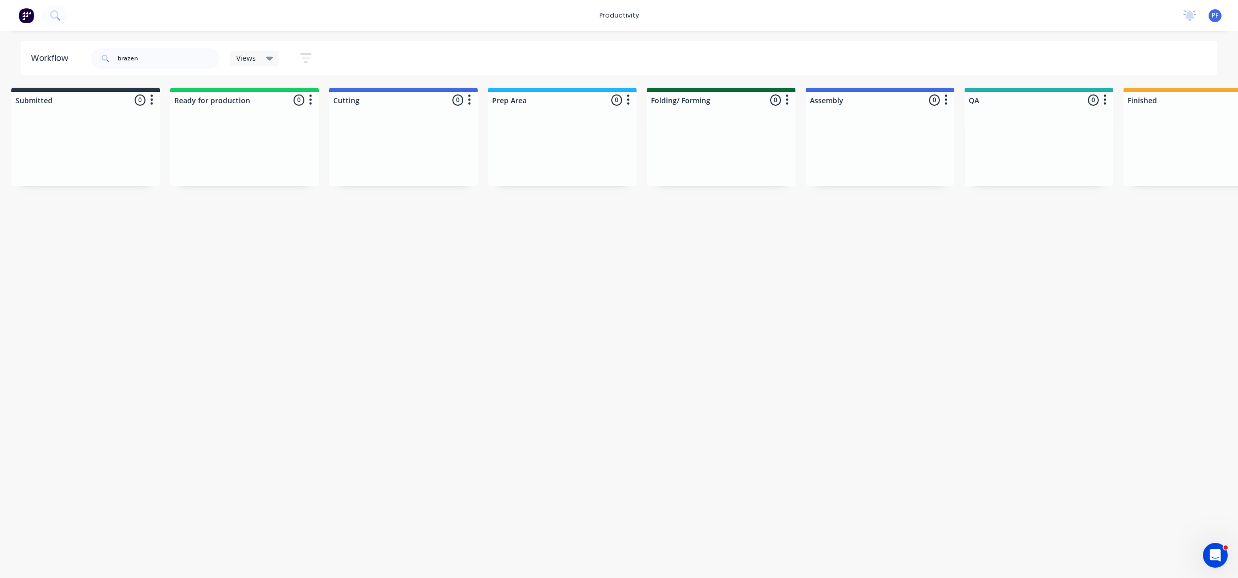
scroll to position [0, 0]
drag, startPoint x: 96, startPoint y: 72, endPoint x: 156, endPoint y: 60, distance: 61.1
click at [156, 60] on input "brazen" at bounding box center [169, 58] width 102 height 21
click at [60, 70] on div "Workflow" at bounding box center [55, 58] width 68 height 31
click at [53, 72] on div "Workflow" at bounding box center [55, 58] width 68 height 31
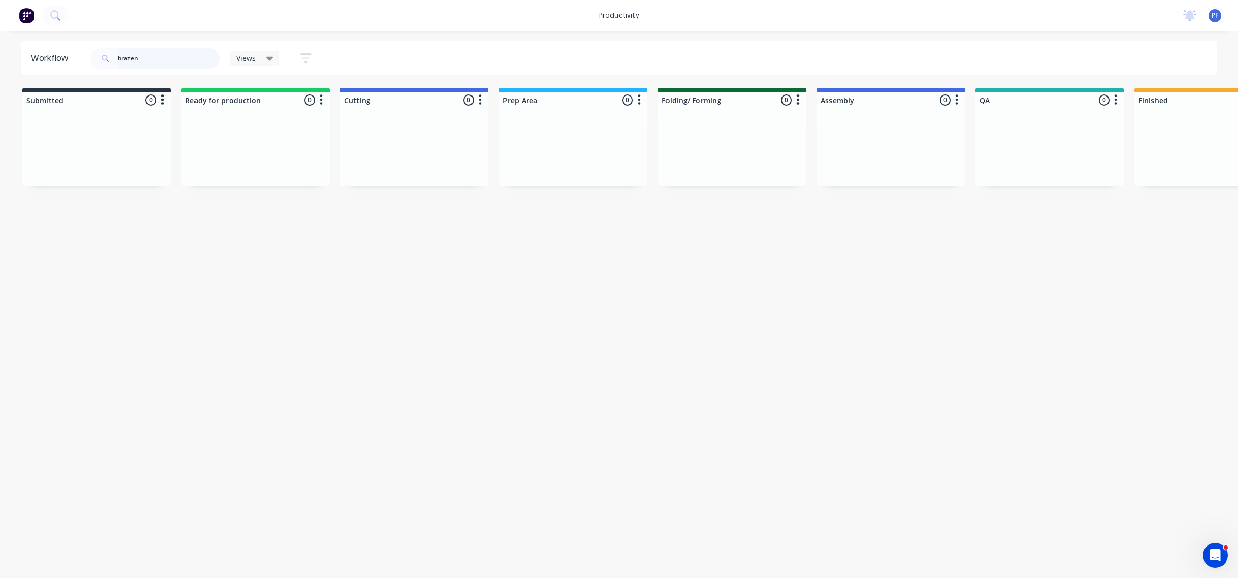
click at [158, 50] on input "brazen" at bounding box center [169, 58] width 102 height 21
drag, startPoint x: 158, startPoint y: 54, endPoint x: 99, endPoint y: 62, distance: 59.9
click at [99, 62] on div "brazen" at bounding box center [155, 58] width 129 height 21
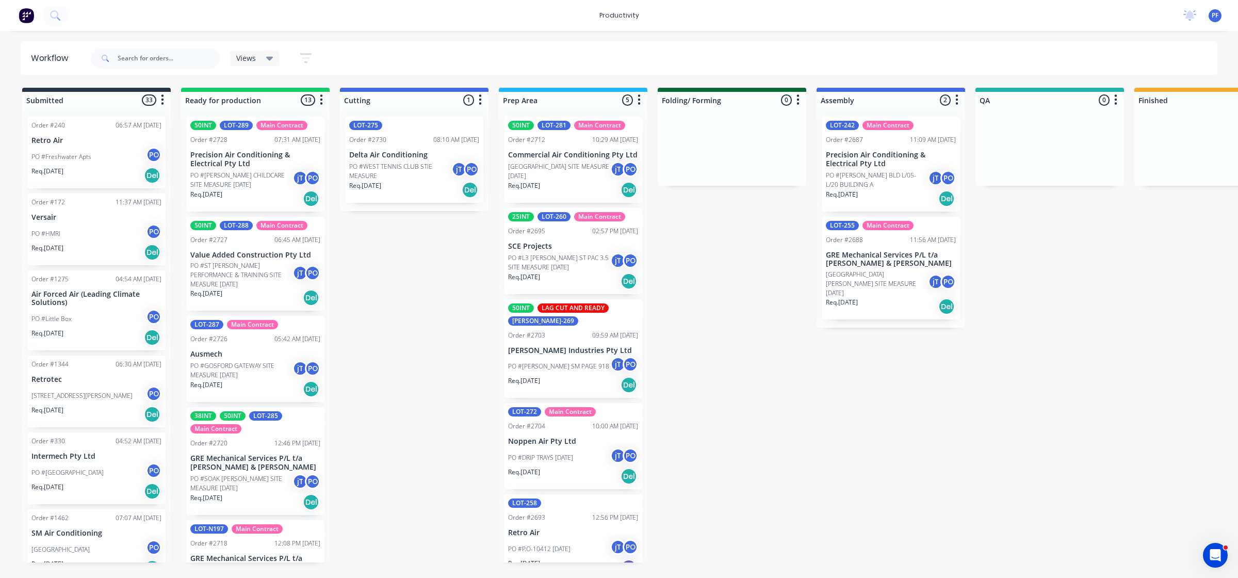
click at [878, 173] on p "PO #[PERSON_NAME] BLD L/05-L/20 BUILDING A" at bounding box center [877, 180] width 102 height 19
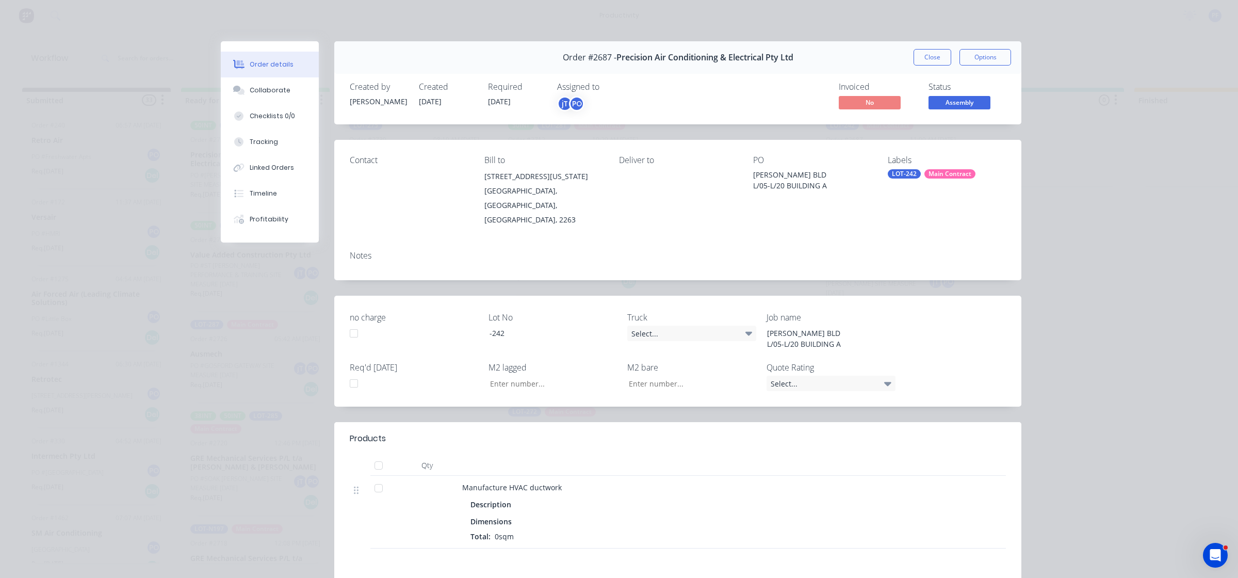
click at [918, 60] on button "Close" at bounding box center [933, 57] width 38 height 17
click at [918, 60] on div "Views Save new view None (Default) edit Assembly edit Dispatch edit Invoicing e…" at bounding box center [653, 58] width 1129 height 31
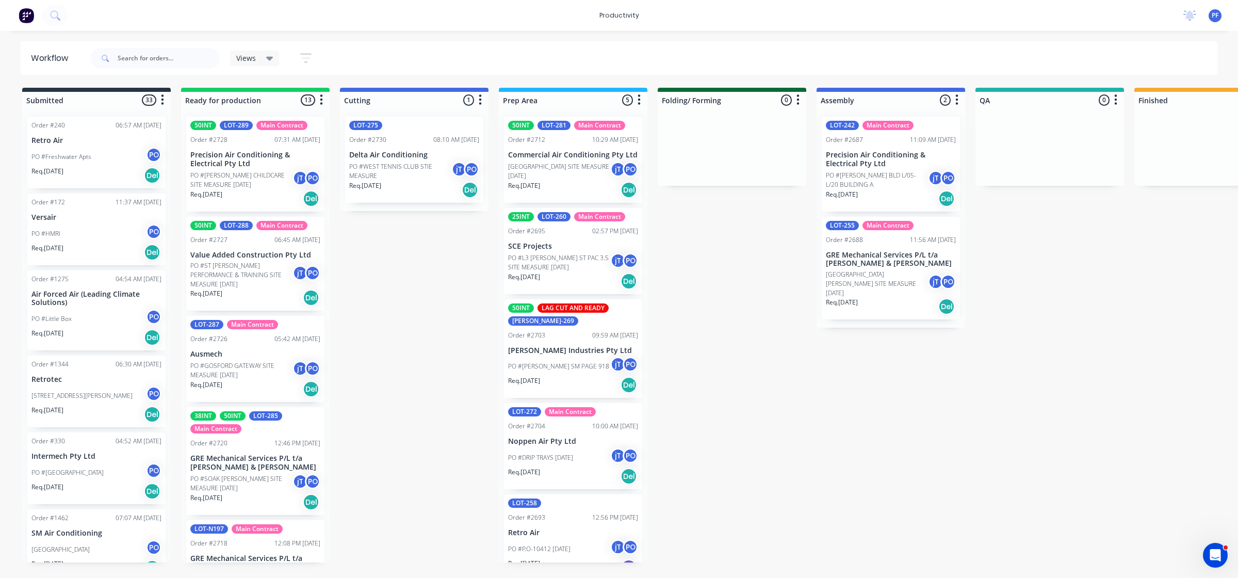
drag, startPoint x: 918, startPoint y: 60, endPoint x: 670, endPoint y: 346, distance: 378.5
click at [670, 346] on div "Submitted 33 Order #240 06:57 AM [DATE] Retro Air PO #Freshwater Apts PO Req. […" at bounding box center [1002, 325] width 2020 height 475
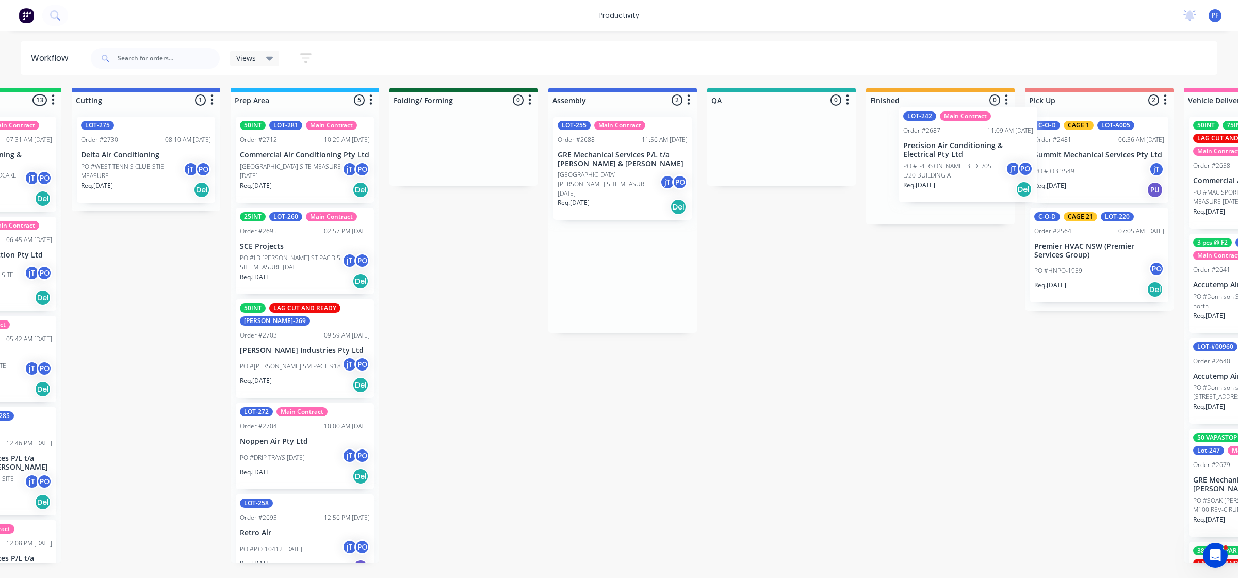
drag, startPoint x: 898, startPoint y: 182, endPoint x: 942, endPoint y: 174, distance: 44.5
click at [958, 173] on div "Submitted 33 Order #240 06:57 AM [DATE] Retro Air PO #Freshwater Apts PO Req. […" at bounding box center [734, 325] width 2020 height 475
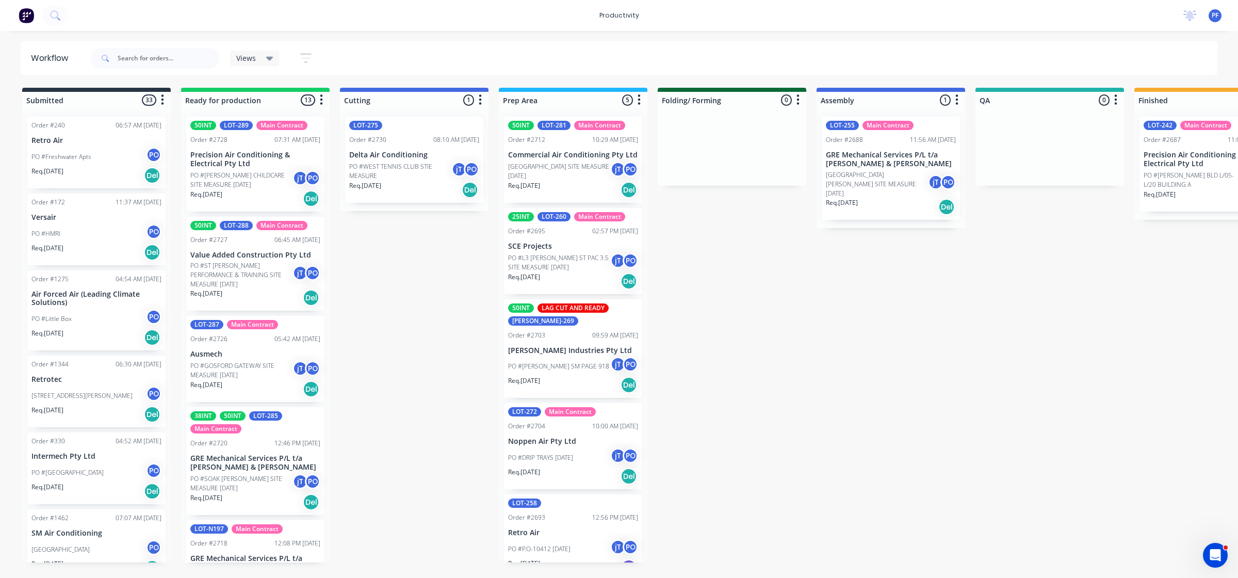
click at [1166, 134] on div "LOT-242 Main Contract Order #2687 11:09 AM 25/08/25 Precision Air Conditioning …" at bounding box center [1209, 164] width 138 height 95
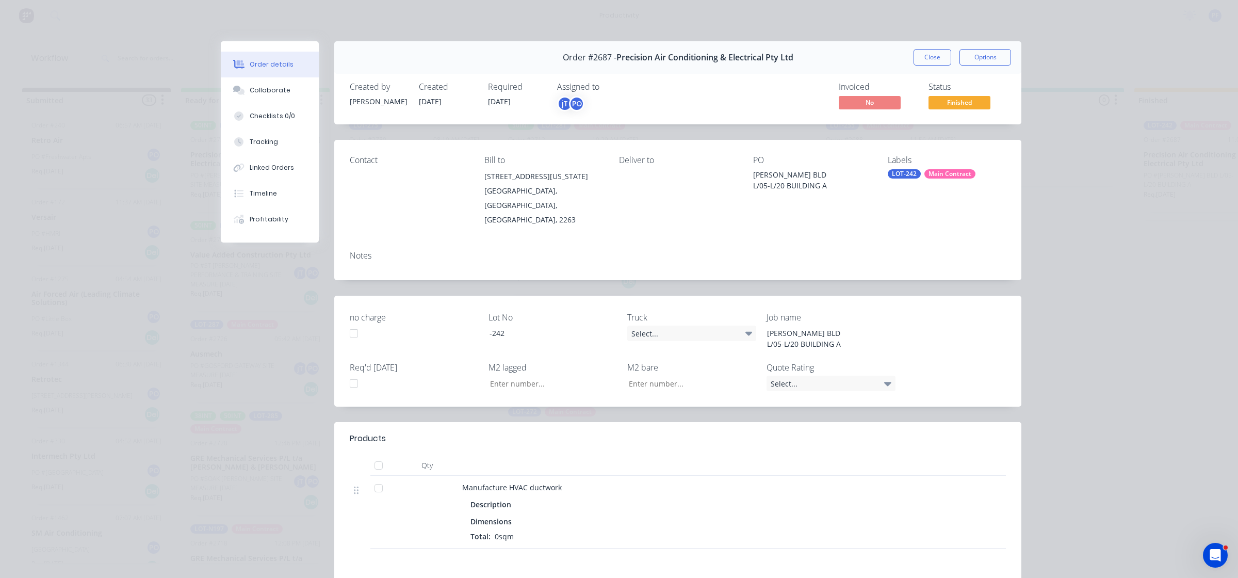
click at [890, 173] on div "LOT-242" at bounding box center [904, 173] width 33 height 9
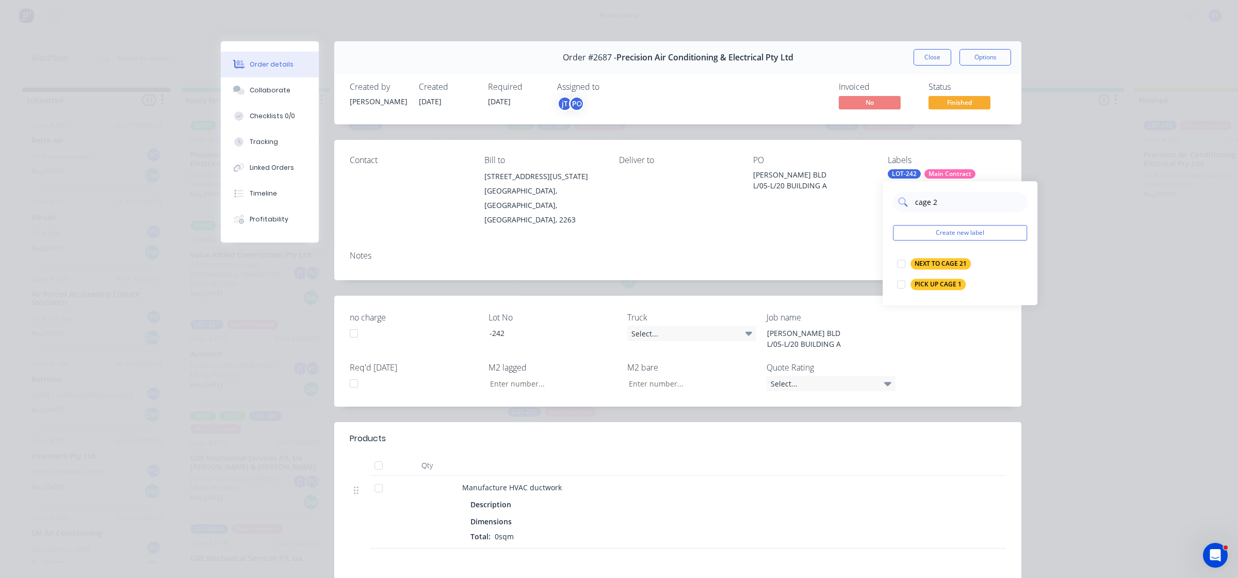
type input "cage 27"
click at [855, 215] on div "Contact Bill to 5/ 22-24 Arizona Road Charmhaven, New South Wales, Australia, 2…" at bounding box center [677, 191] width 687 height 103
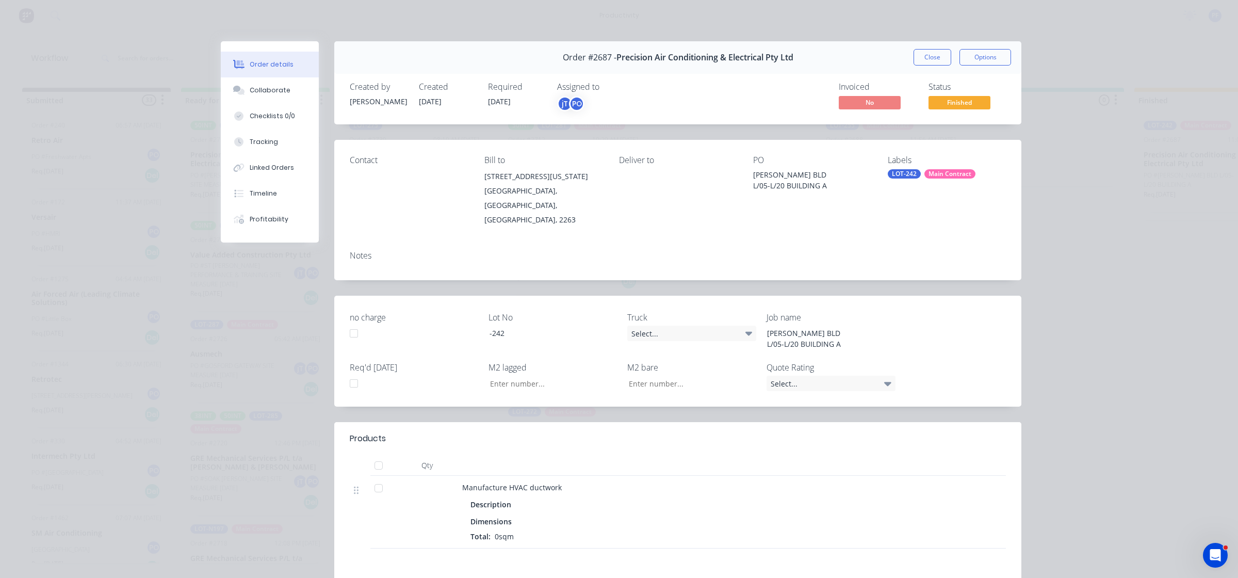
click at [906, 173] on div "LOT-242" at bounding box center [904, 173] width 33 height 9
drag, startPoint x: 954, startPoint y: 208, endPoint x: 885, endPoint y: 205, distance: 69.2
click at [885, 205] on div "cage 27 Create new label" at bounding box center [960, 222] width 155 height 83
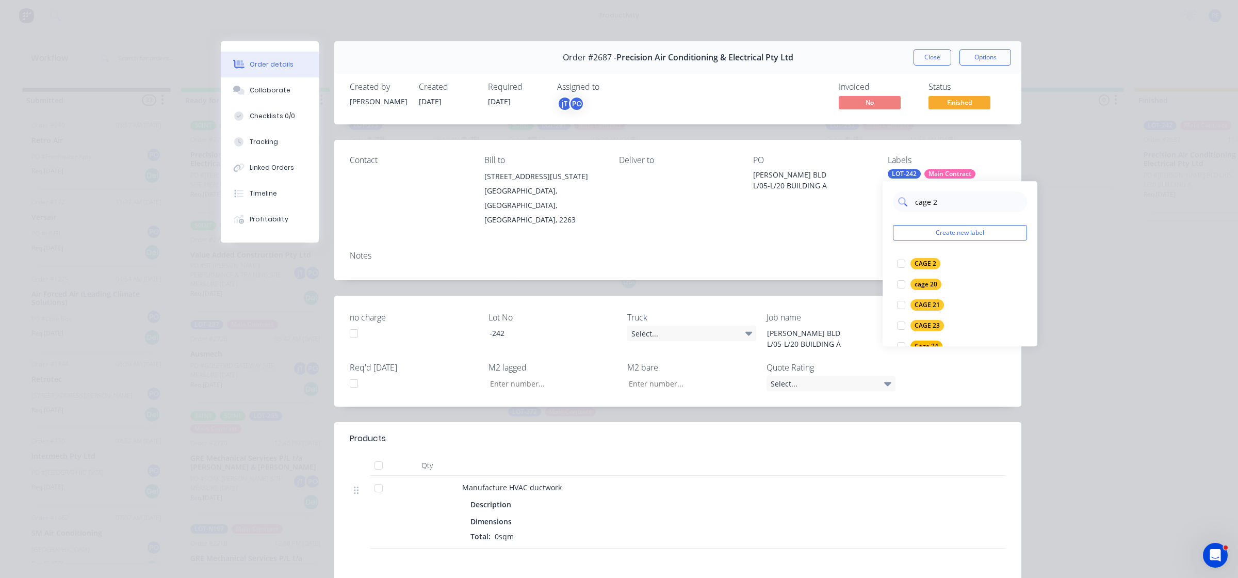
type input "cage 27"
click at [899, 263] on div at bounding box center [901, 263] width 21 height 21
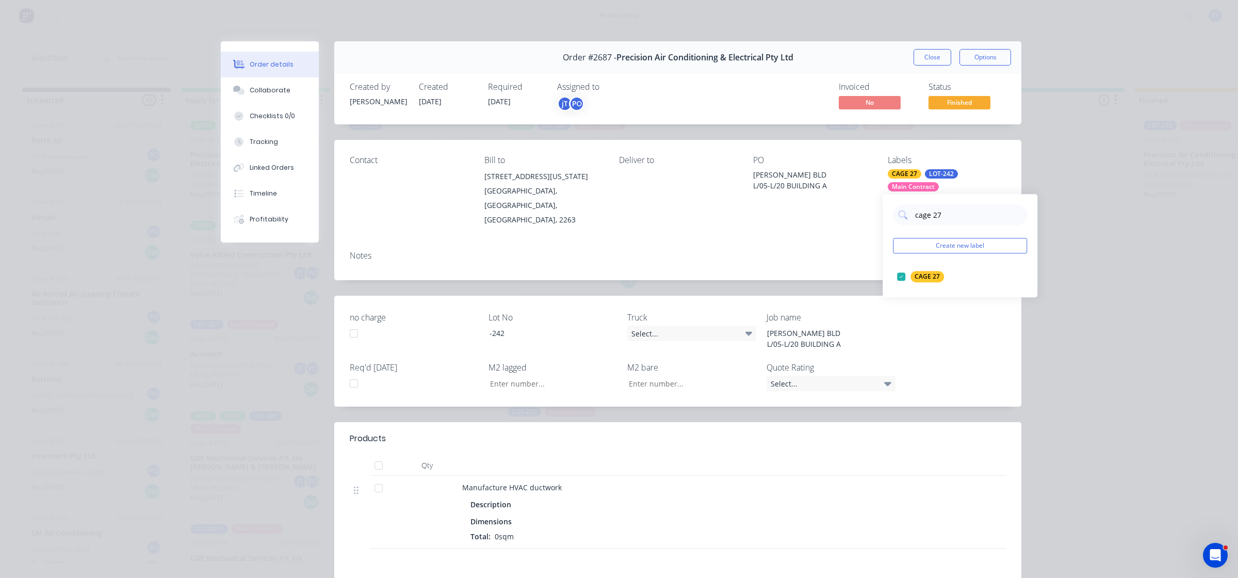
click at [837, 246] on div "Notes" at bounding box center [677, 261] width 687 height 38
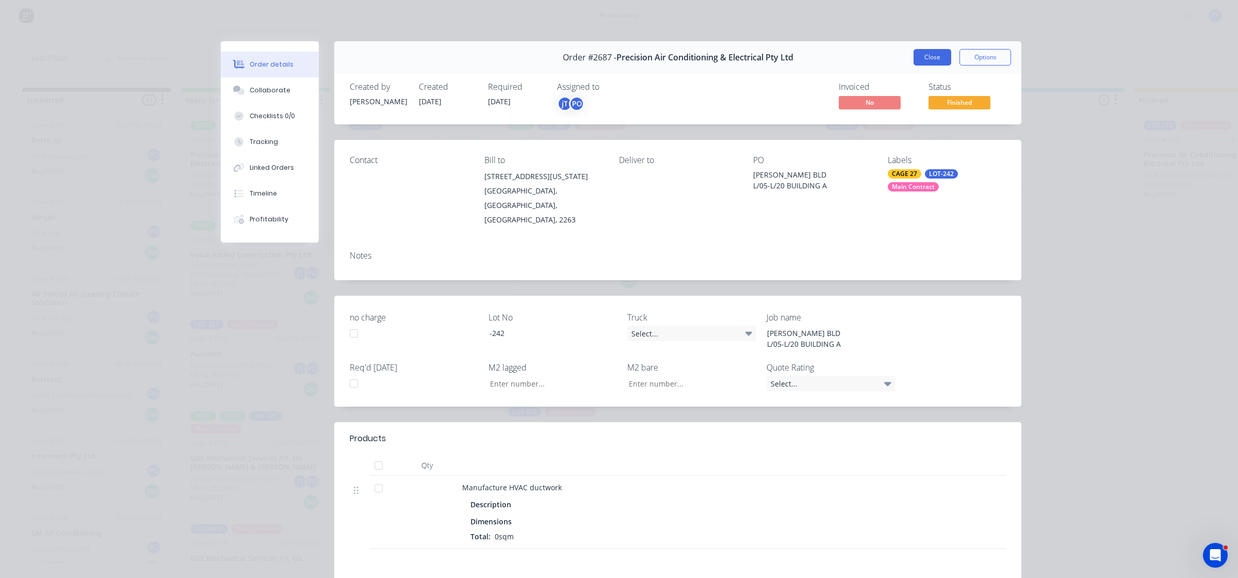
click at [926, 56] on button "Close" at bounding box center [933, 57] width 38 height 17
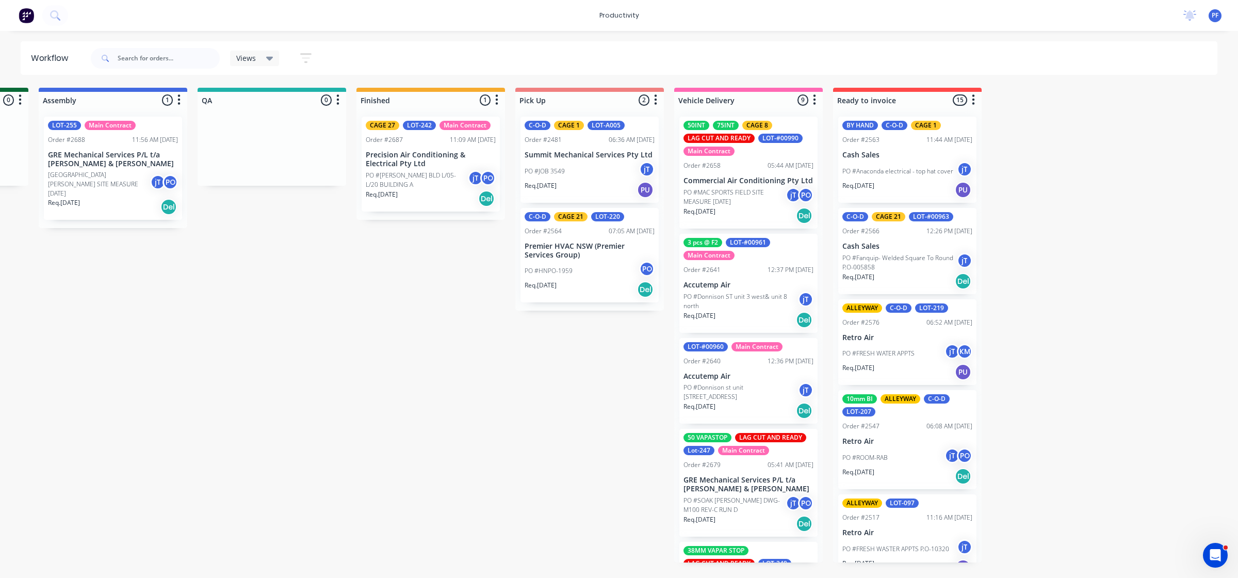
scroll to position [0, 782]
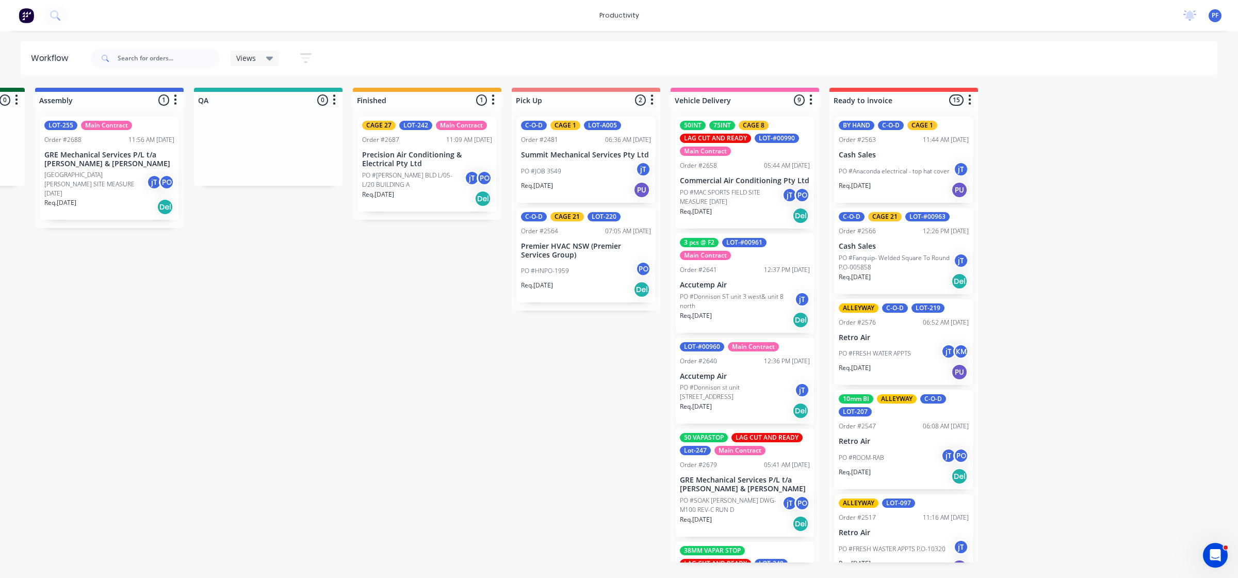
click at [436, 185] on p "PO #[PERSON_NAME] BLD L/05-L/20 BUILDING A" at bounding box center [413, 180] width 102 height 19
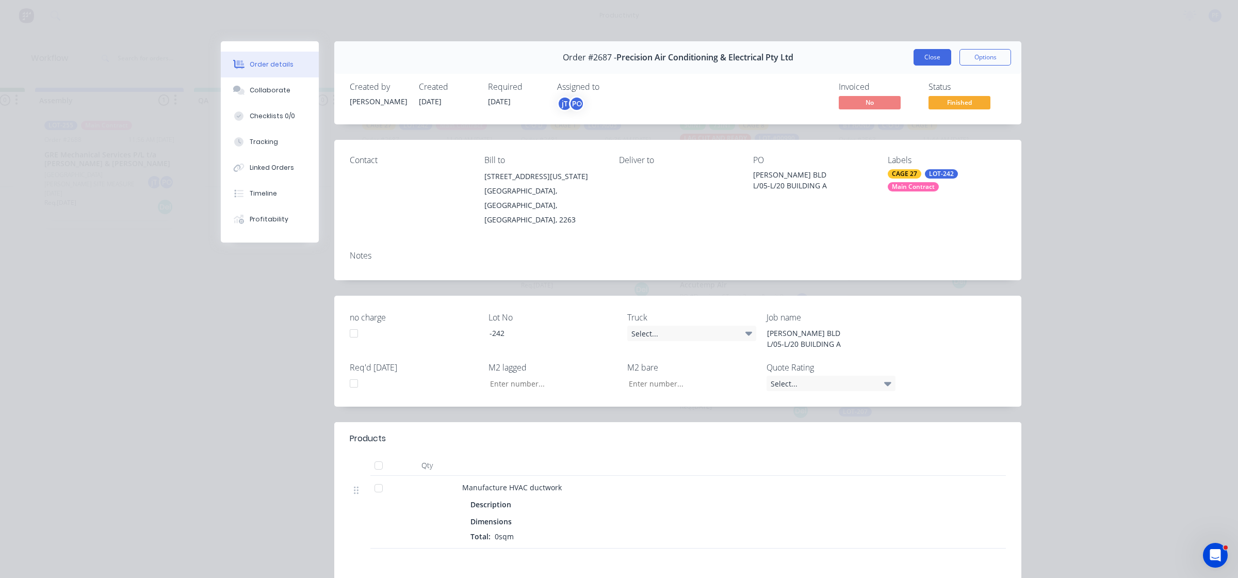
click at [936, 50] on button "Close" at bounding box center [933, 57] width 38 height 17
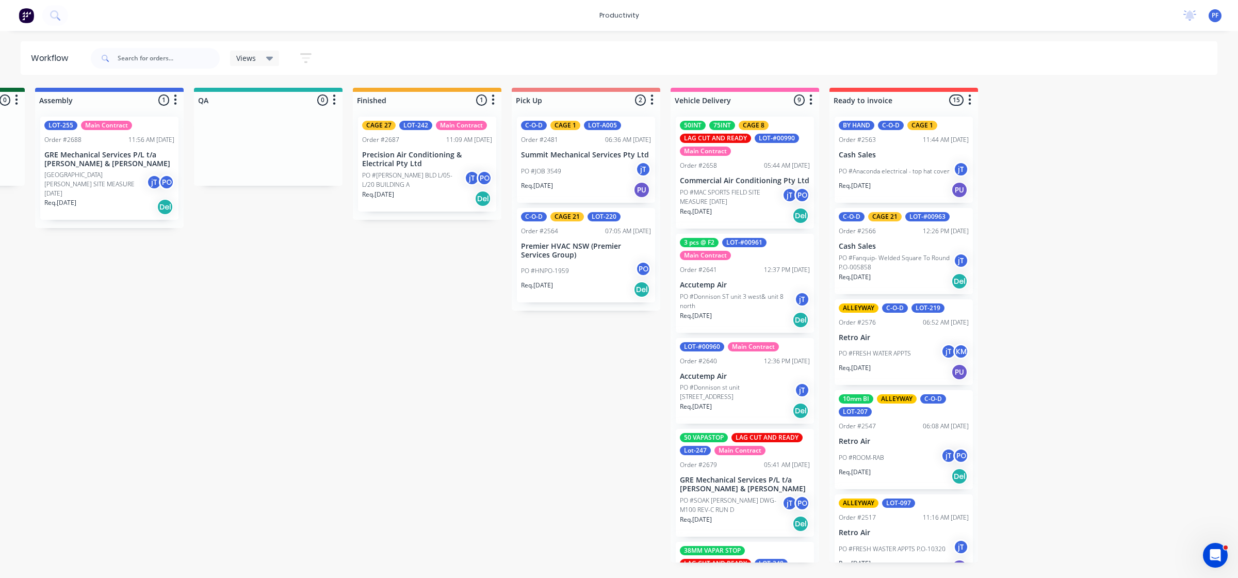
click at [383, 179] on p "PO #[PERSON_NAME] BLD L/05-L/20 BUILDING A" at bounding box center [413, 180] width 102 height 19
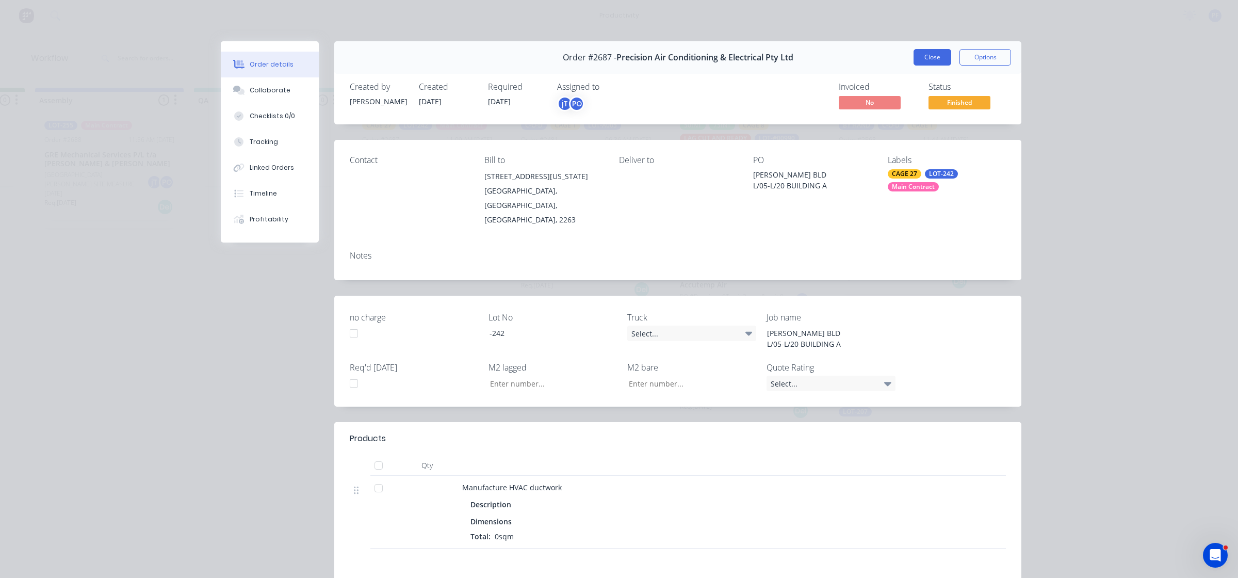
click at [922, 50] on button "Close" at bounding box center [933, 57] width 38 height 17
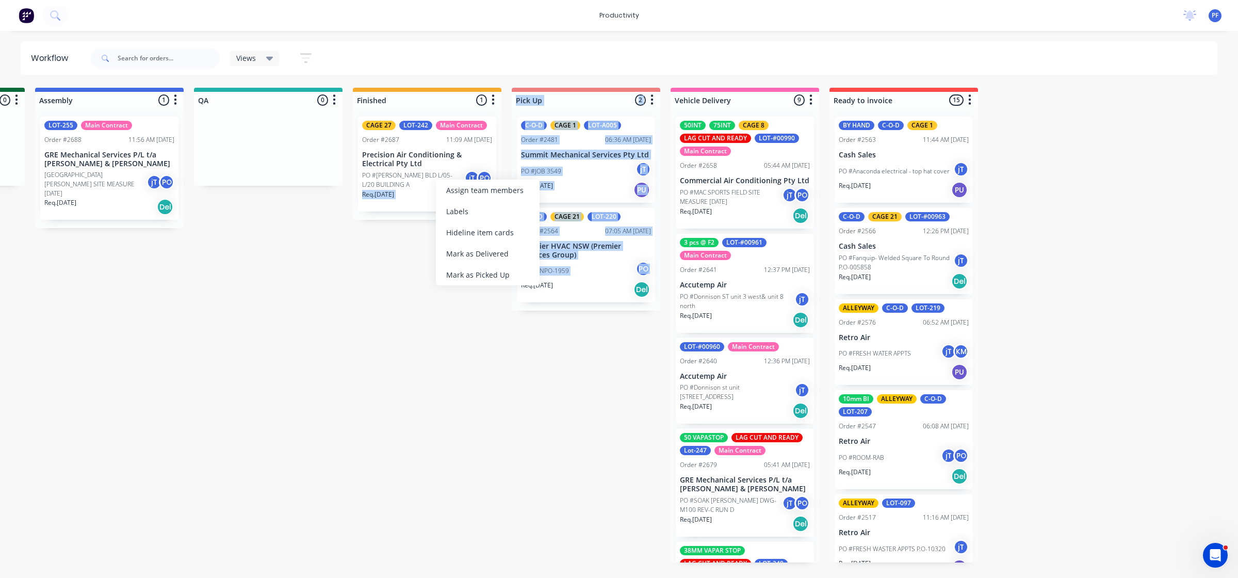
click at [326, 377] on div "Submitted 33 Order #240 06:57 AM 27/09/24 Retro Air PO #Freshwater Apts PO Req.…" at bounding box center [221, 325] width 2020 height 475
click at [317, 380] on div "Submitted 33 Order #240 06:57 AM 27/09/24 Retro Air PO #Freshwater Apts PO Req.…" at bounding box center [221, 325] width 2020 height 475
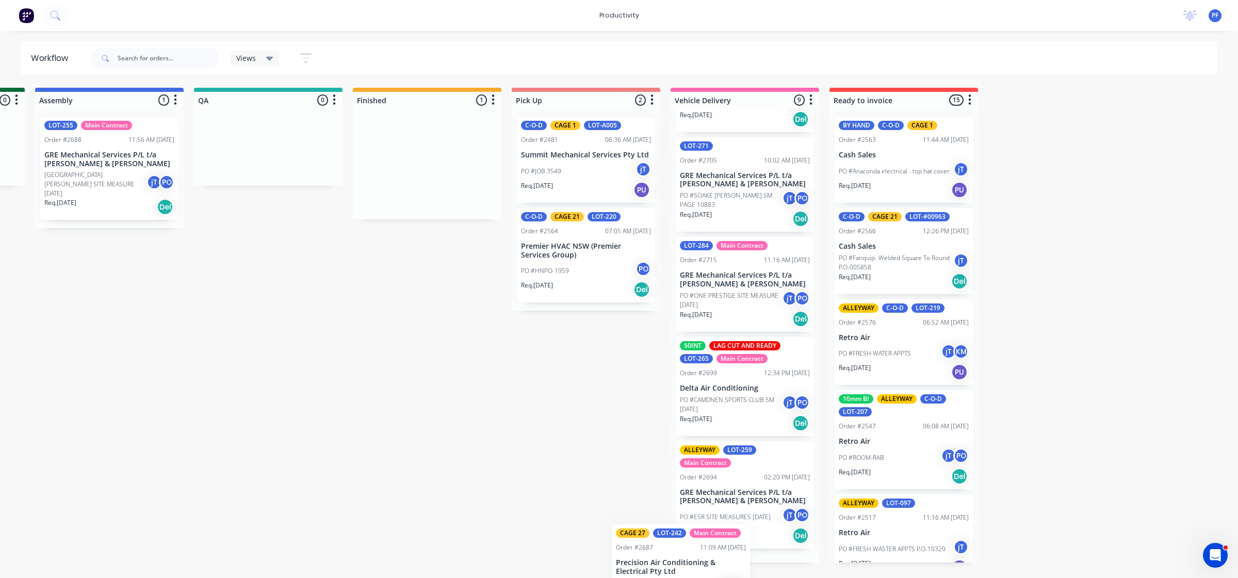
scroll to position [614, 0]
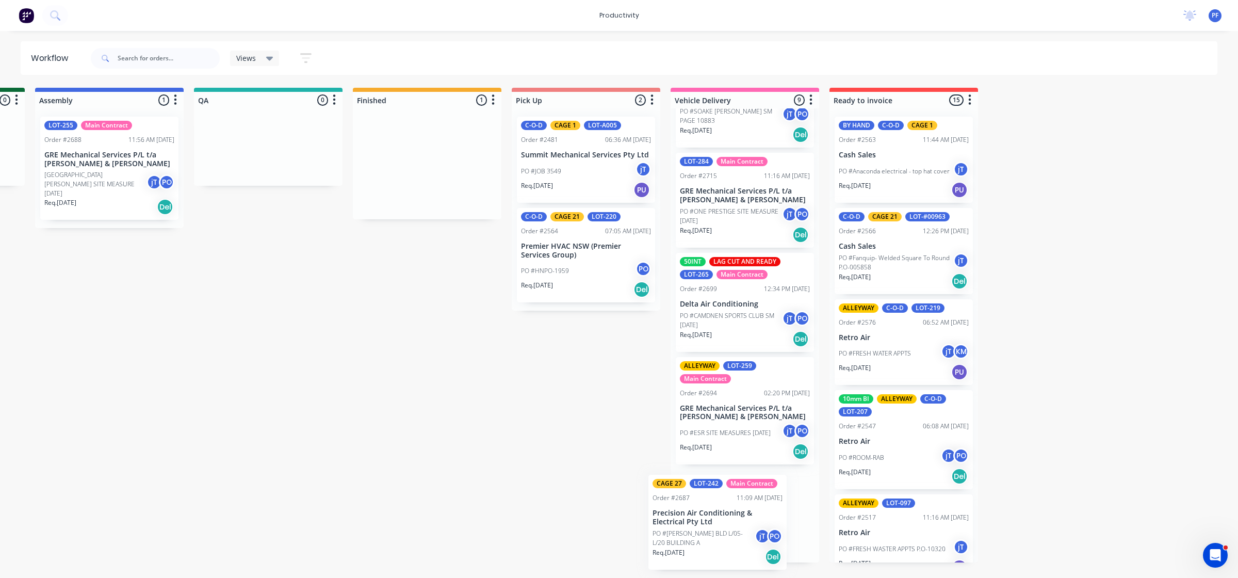
drag, startPoint x: 408, startPoint y: 158, endPoint x: 690, endPoint y: 534, distance: 470.6
click at [705, 515] on div "Submitted 33 Order #240 06:57 AM 27/09/24 Retro Air PO #Freshwater Apts PO Req.…" at bounding box center [221, 325] width 2020 height 475
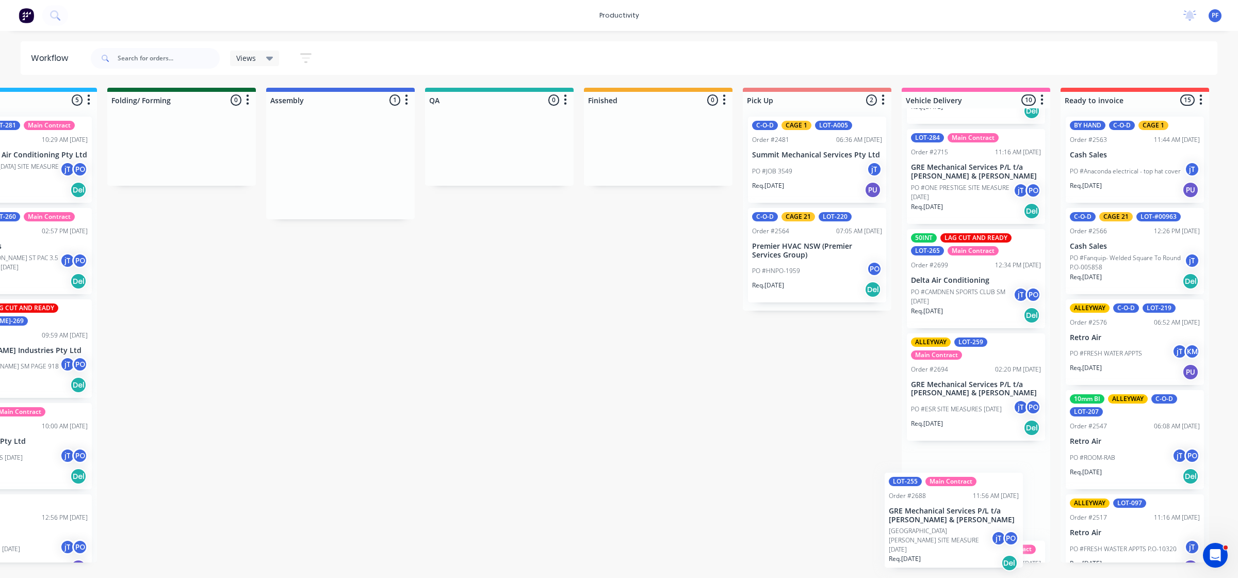
scroll to position [0, 560]
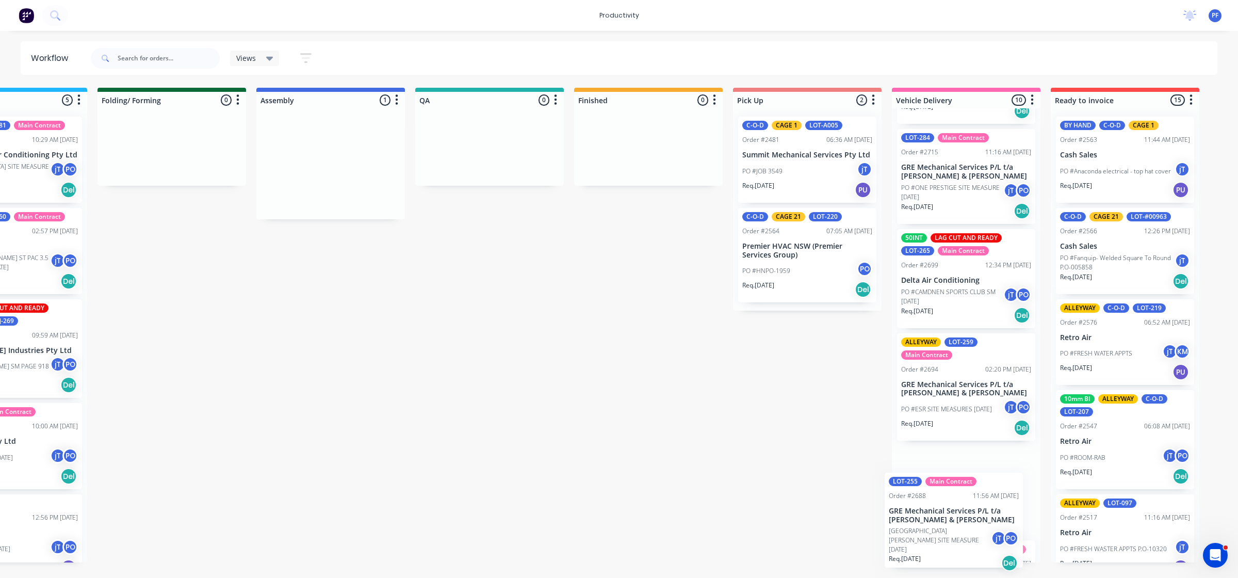
drag, startPoint x: 852, startPoint y: 159, endPoint x: 986, endPoint y: 506, distance: 371.7
click at [986, 506] on div "Submitted 33 Order #240 06:57 AM [DATE] Retro Air PO #Freshwater Apts PO Req. […" at bounding box center [442, 325] width 2020 height 475
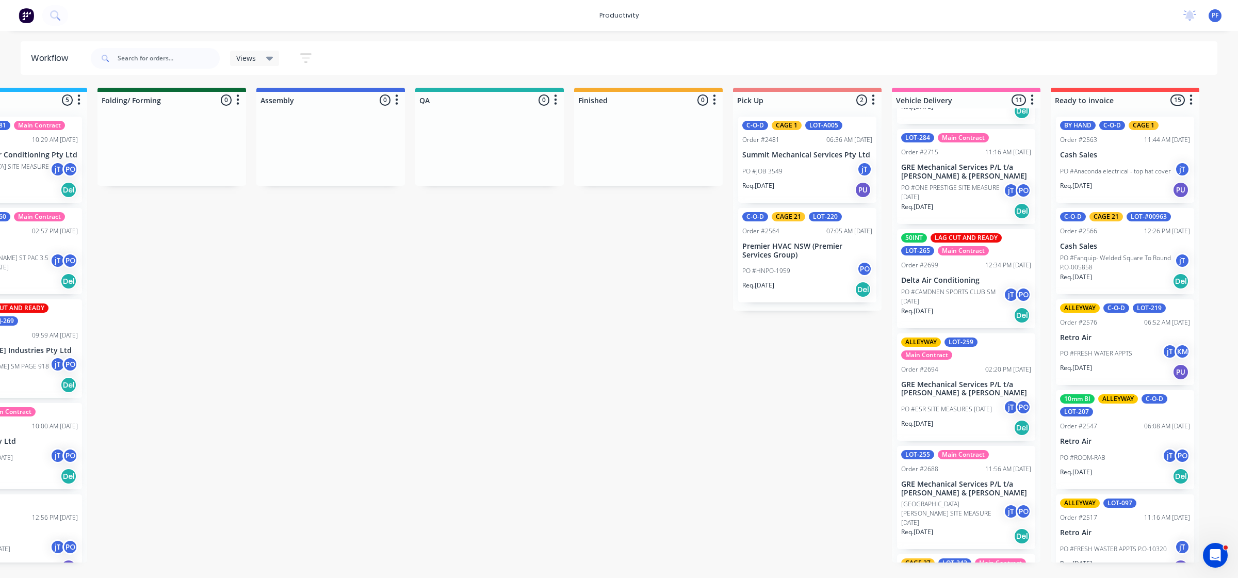
click at [935, 484] on p "GRE Mechanical Services P/L t/a [PERSON_NAME] & [PERSON_NAME]" at bounding box center [966, 489] width 130 height 18
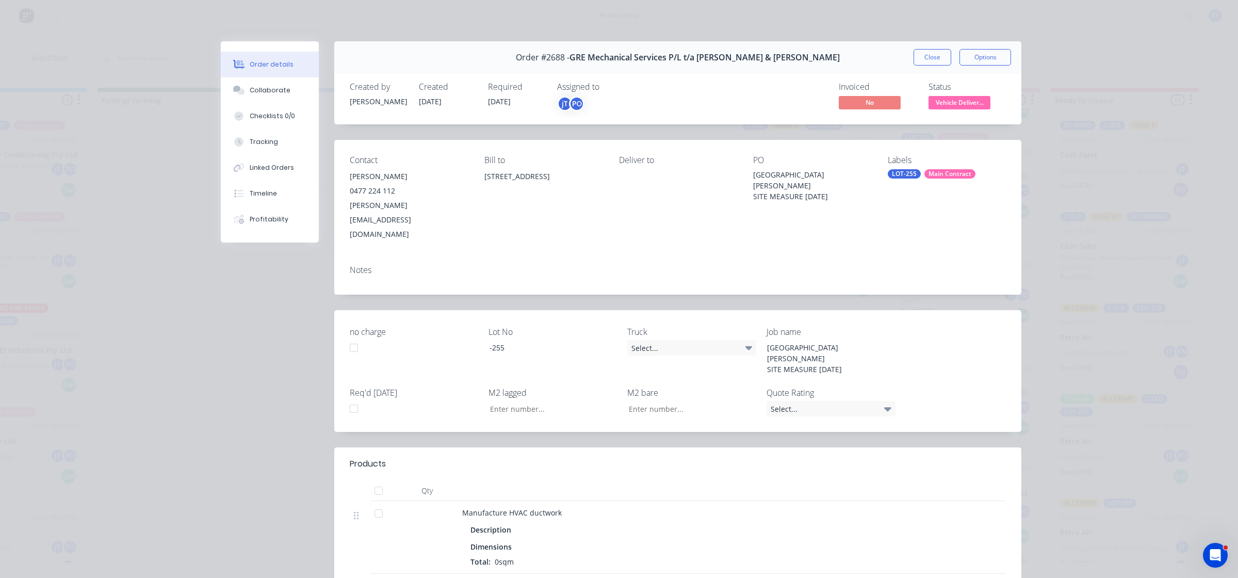
drag, startPoint x: 834, startPoint y: 207, endPoint x: 906, endPoint y: 176, distance: 78.9
click at [906, 176] on div "LOT-255" at bounding box center [904, 173] width 33 height 9
click at [906, 175] on div "LOT-255" at bounding box center [904, 173] width 33 height 9
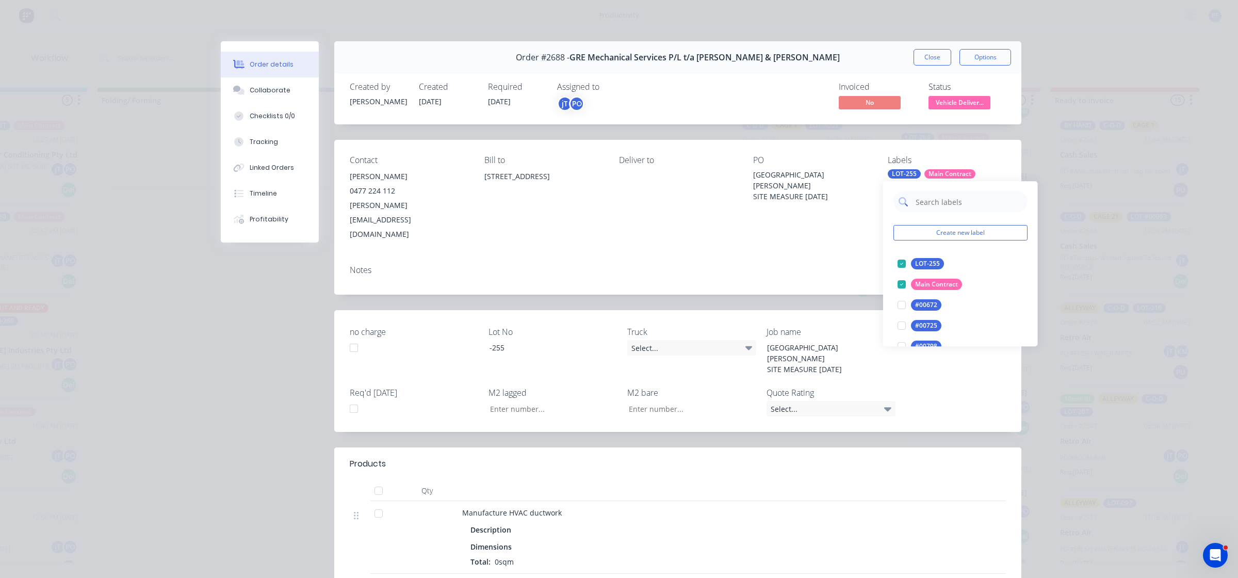
click at [936, 203] on input "text" at bounding box center [969, 201] width 108 height 21
type input "cage 25"
click at [907, 266] on div at bounding box center [901, 263] width 21 height 21
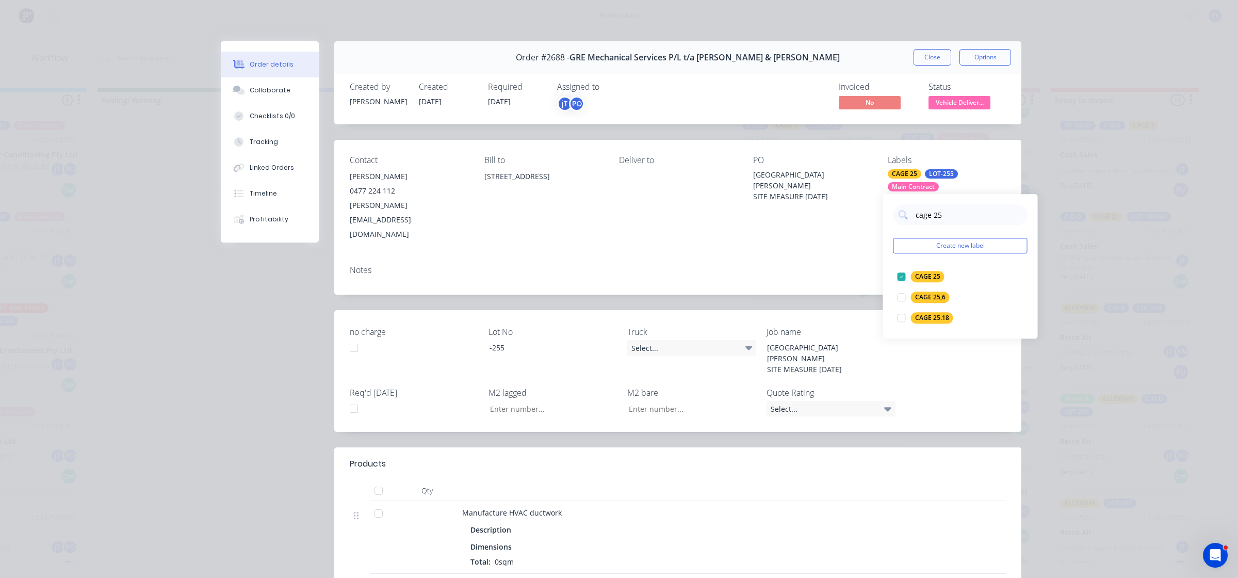
click at [862, 257] on div "Notes" at bounding box center [677, 276] width 687 height 38
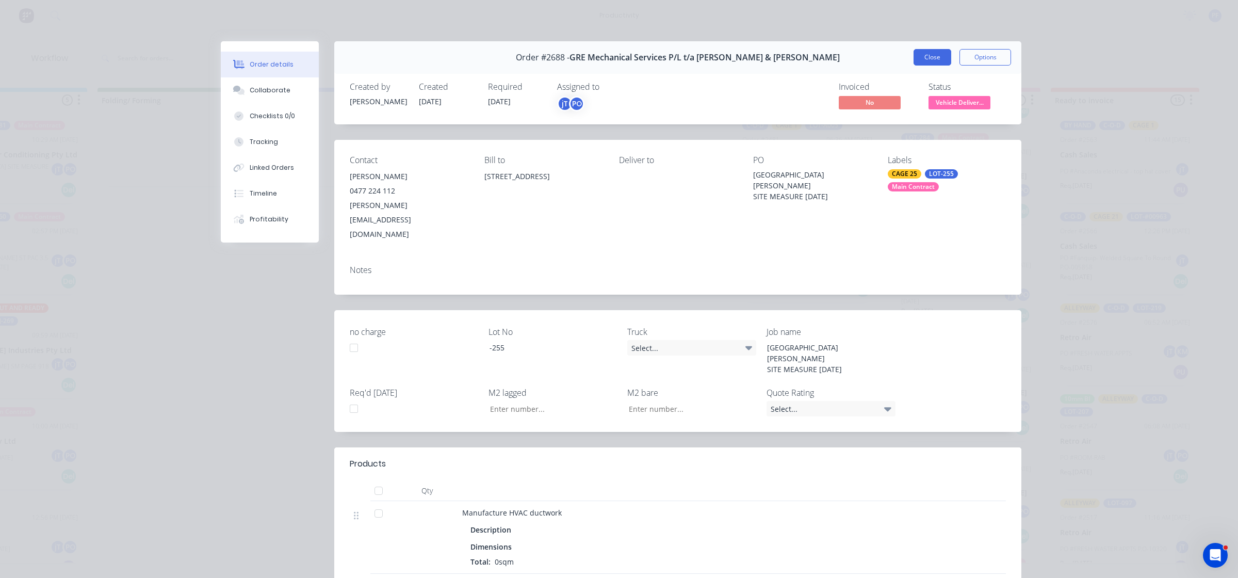
click at [922, 61] on button "Close" at bounding box center [933, 57] width 38 height 17
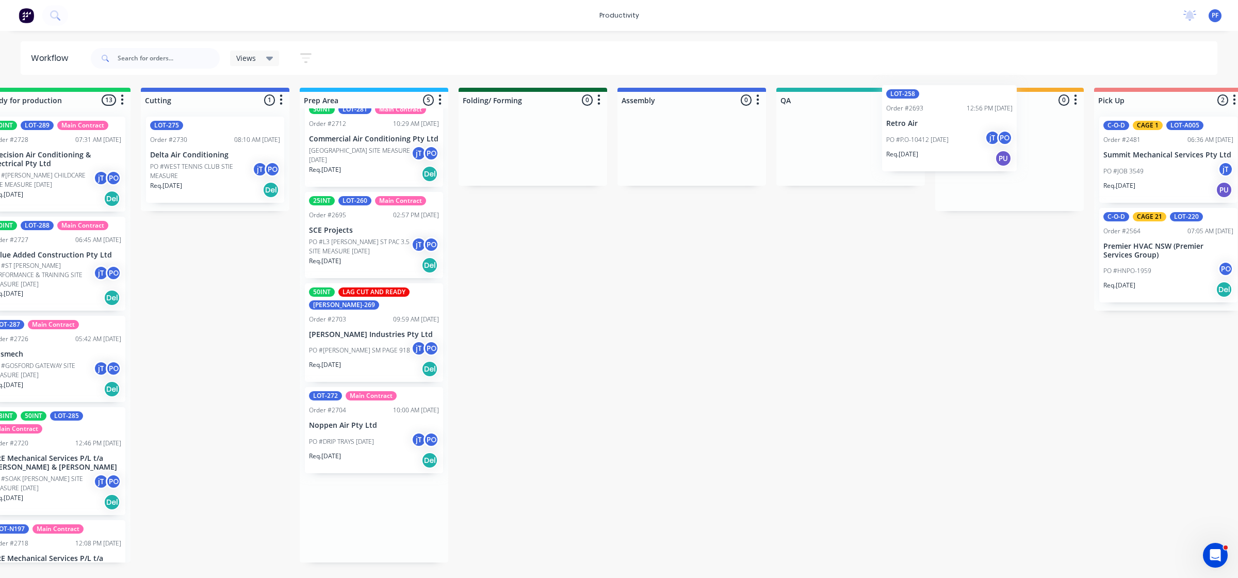
scroll to position [0, 212]
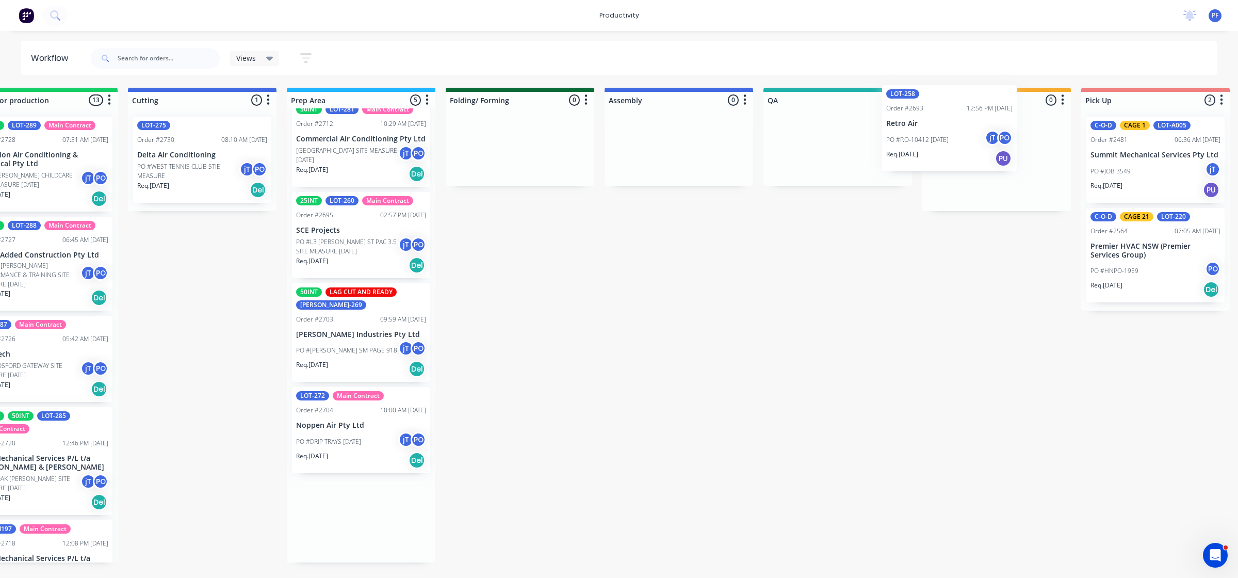
drag, startPoint x: 375, startPoint y: 513, endPoint x: 1001, endPoint y: 117, distance: 741.1
click at [1001, 117] on div "Submitted 33 Order #240 06:57 AM [DATE] Retro Air PO #Freshwater Apts PO Req. […" at bounding box center [790, 325] width 2020 height 475
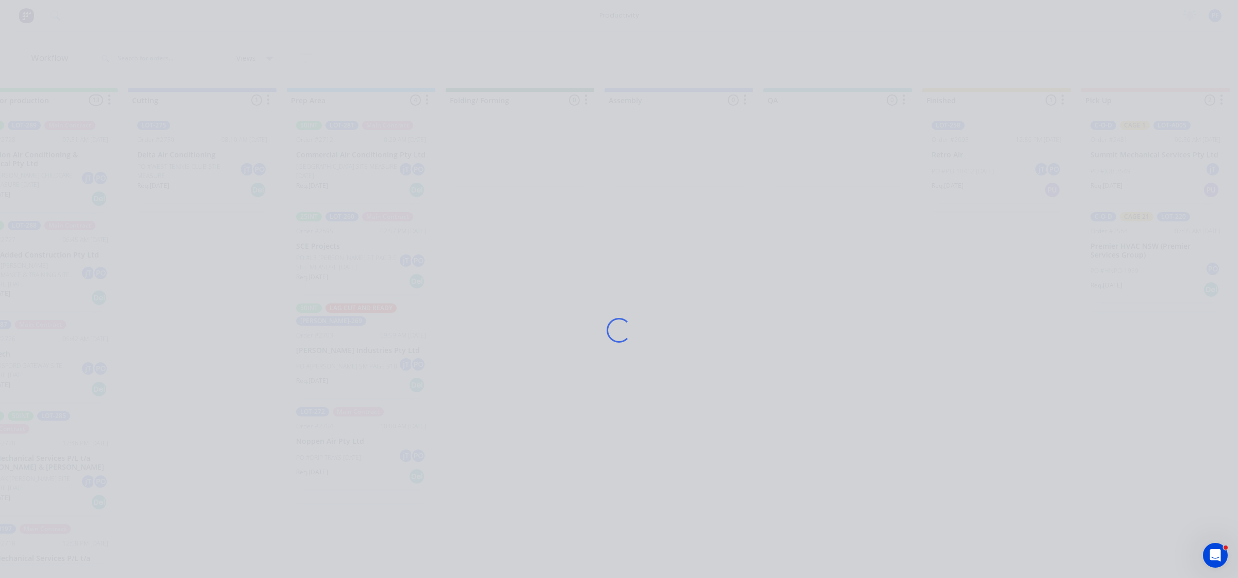
scroll to position [0, 0]
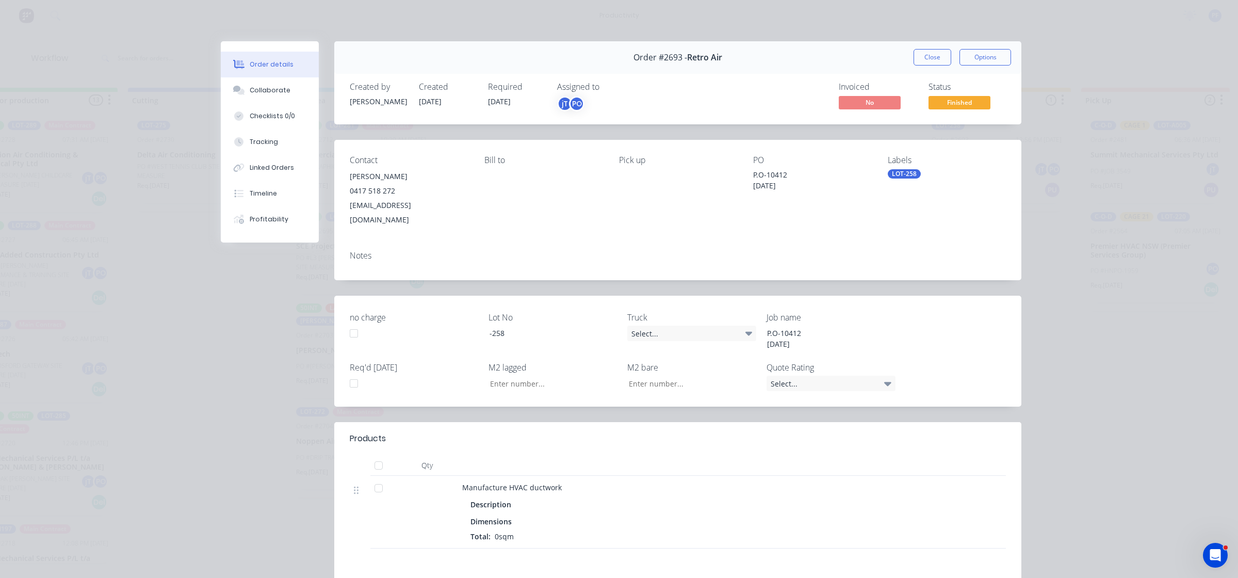
click at [888, 176] on div "LOT-258" at bounding box center [904, 173] width 33 height 9
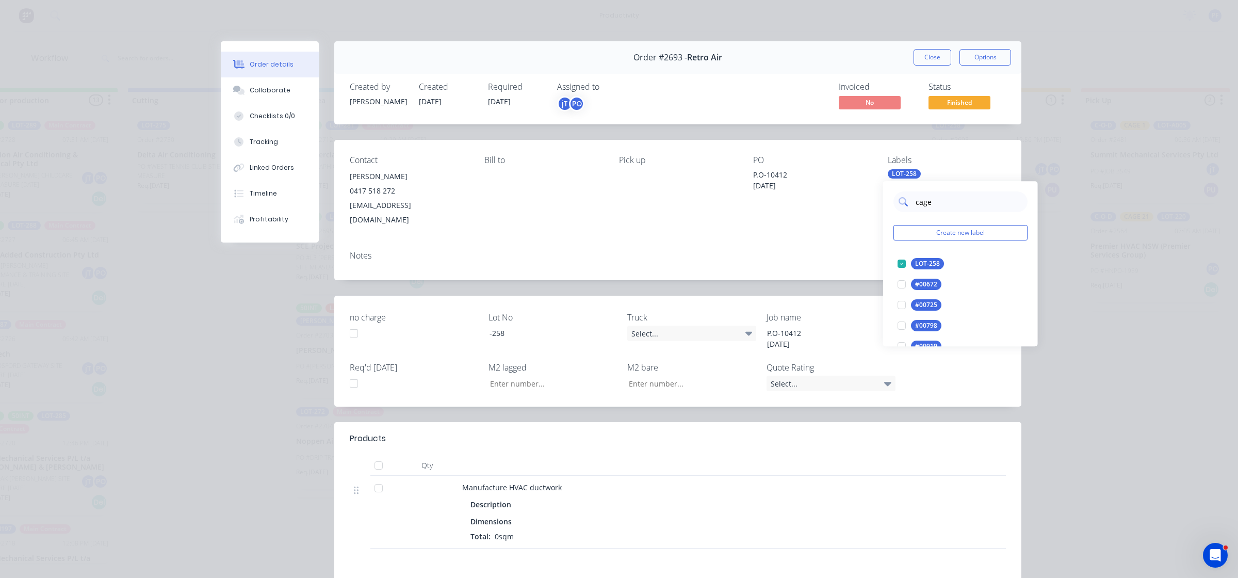
type input "cage 1"
click at [903, 266] on div at bounding box center [901, 263] width 21 height 21
click at [817, 251] on div "Notes" at bounding box center [678, 256] width 656 height 10
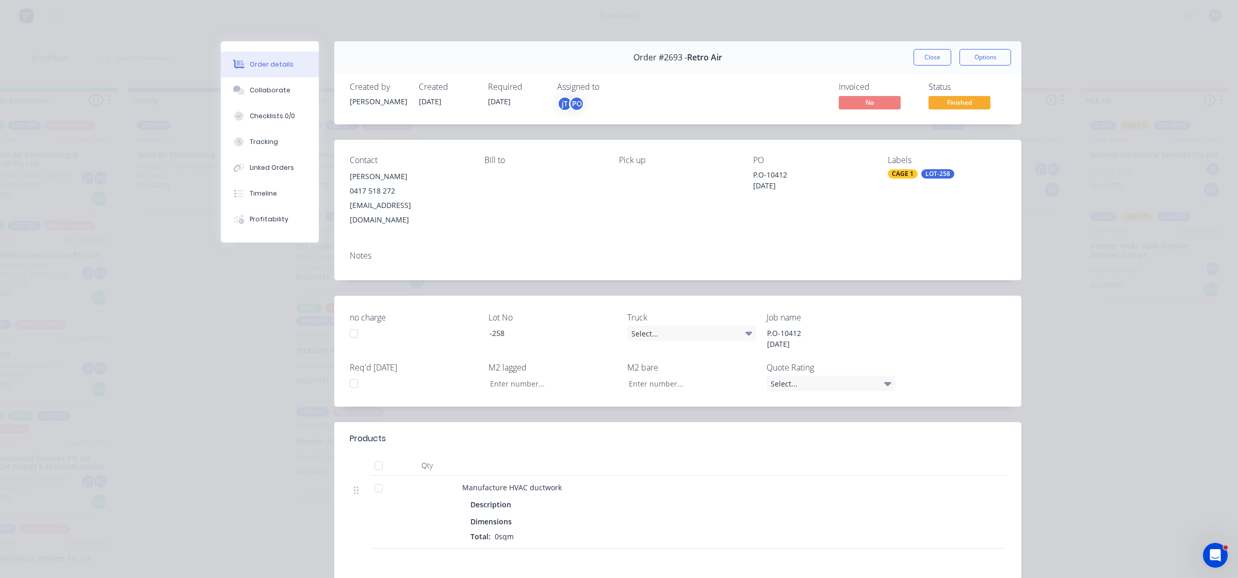
click at [919, 57] on button "Close" at bounding box center [933, 57] width 38 height 17
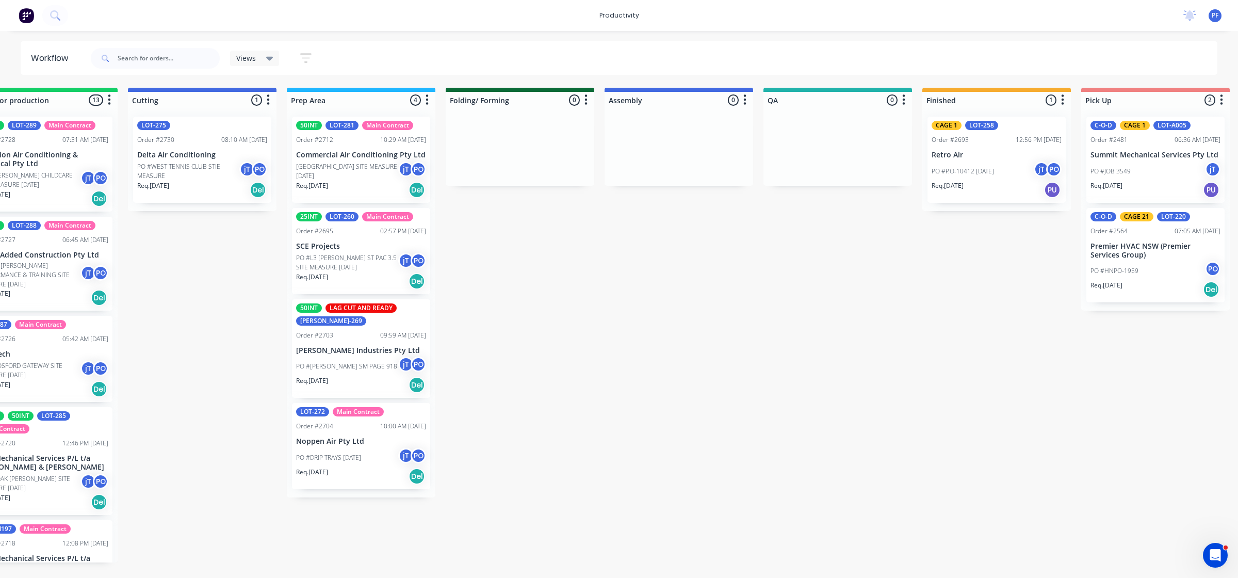
click at [963, 160] on div "CAGE 1 LOT-258 Order #2693 12:56 PM 25/08/25 Retro Air PO #P.O-10412 25-08-25 j…" at bounding box center [996, 159] width 149 height 103
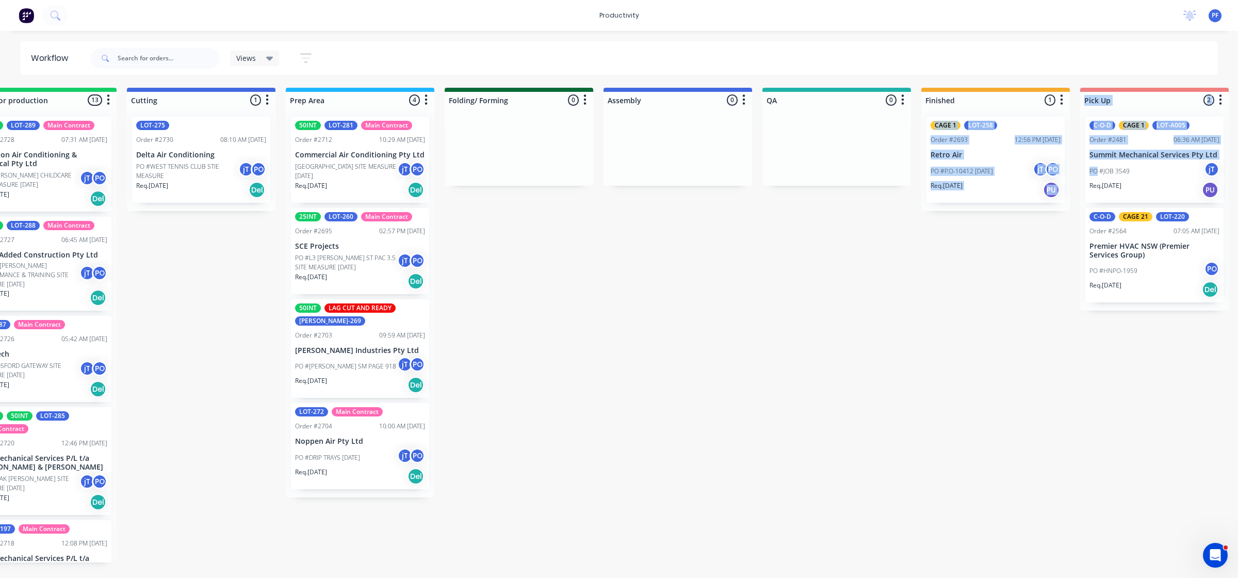
drag, startPoint x: 970, startPoint y: 160, endPoint x: 1090, endPoint y: 160, distance: 120.2
click at [1090, 160] on div "Submitted 33 Order #240 06:57 AM [DATE] Retro Air PO #Freshwater Apts PO Req. […" at bounding box center [789, 325] width 2020 height 475
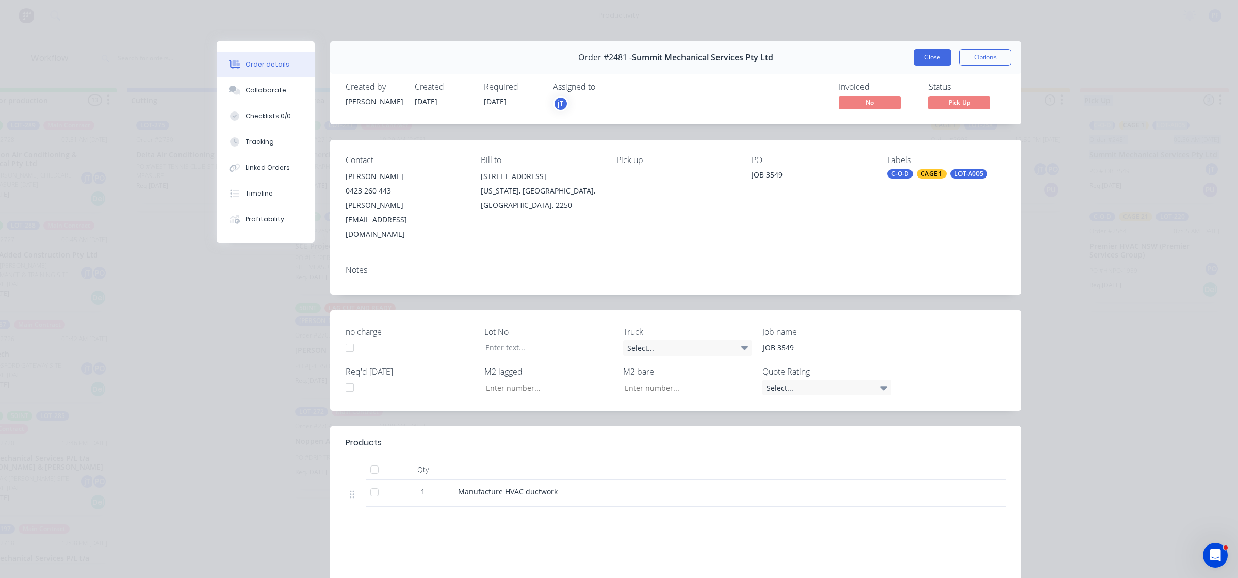
click at [932, 62] on button "Close" at bounding box center [933, 57] width 38 height 17
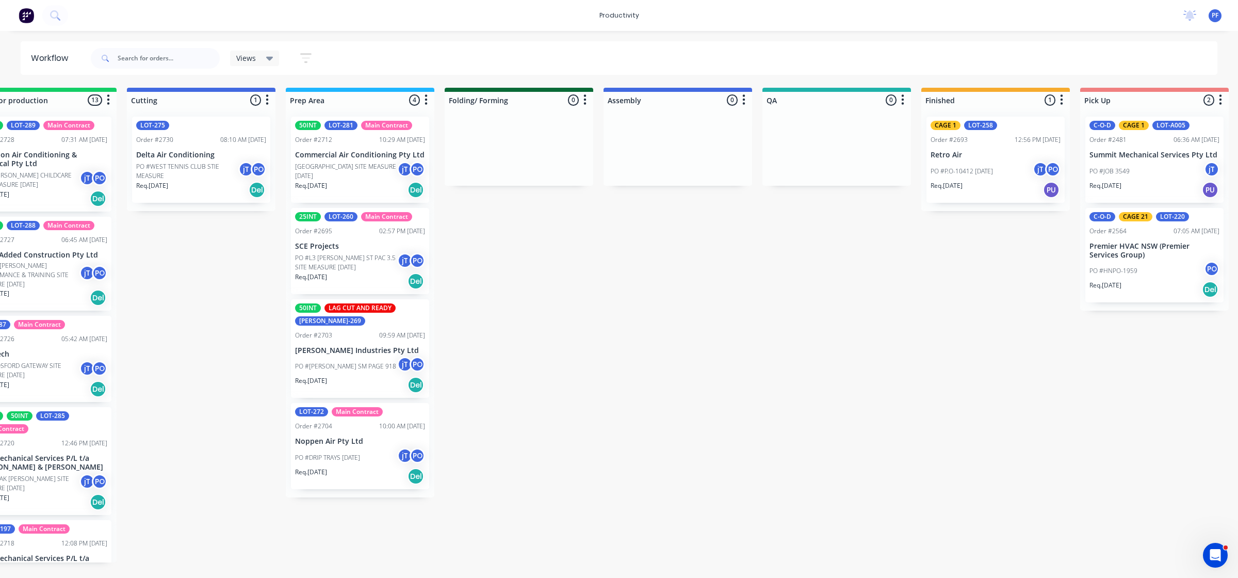
click at [885, 359] on div "Submitted 33 Order #240 06:57 AM [DATE] Retro Air PO #Freshwater Apts PO Req. […" at bounding box center [789, 325] width 2020 height 475
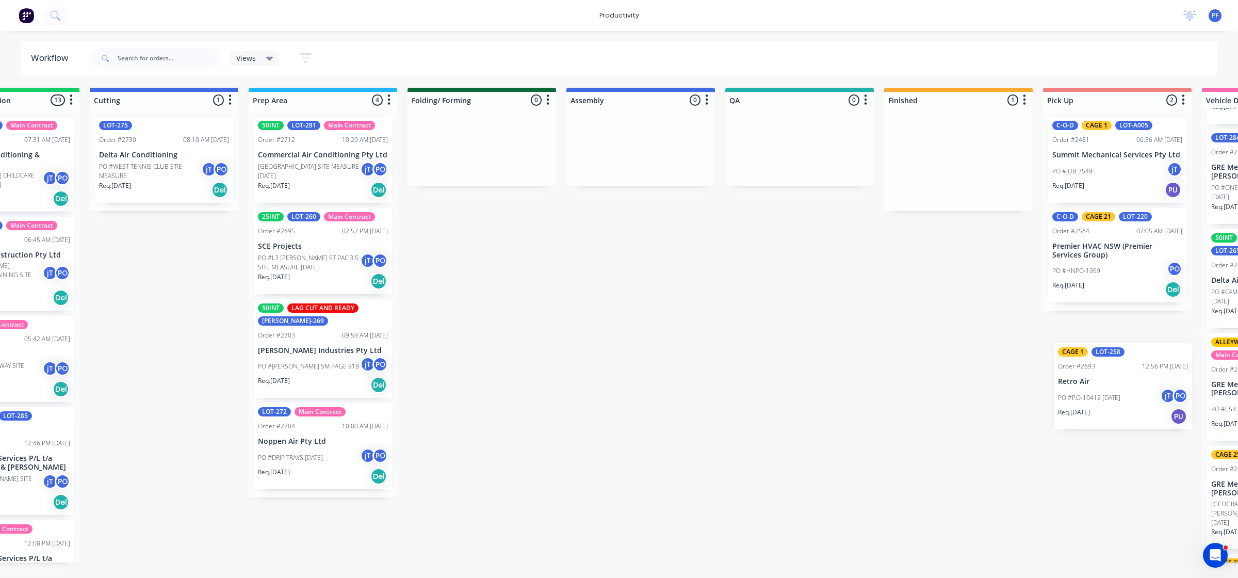
scroll to position [0, 273]
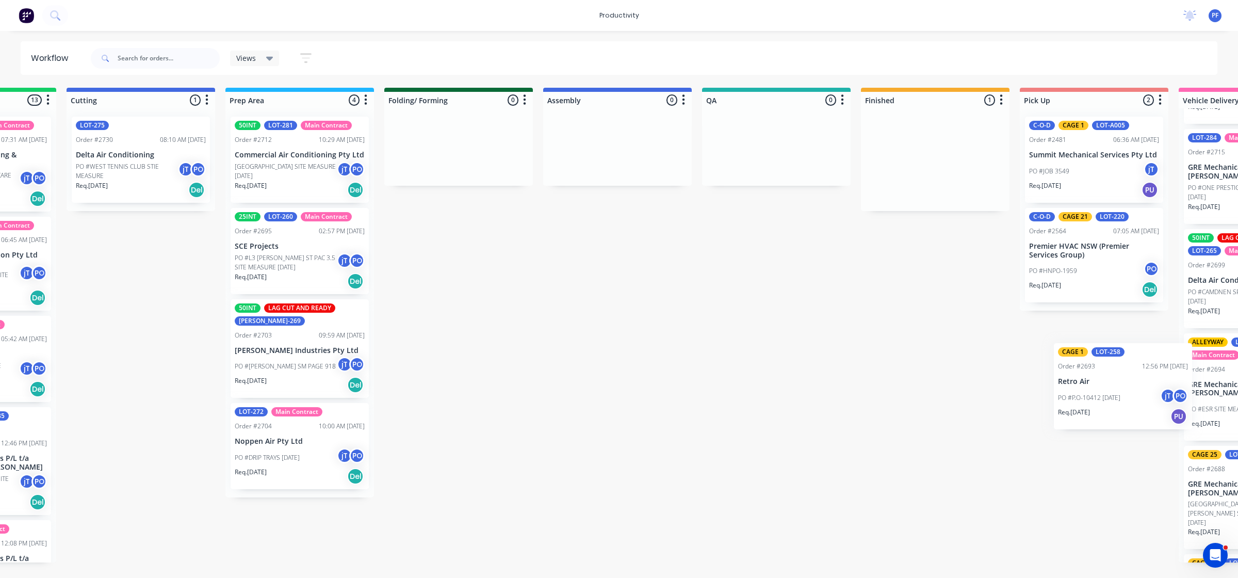
drag, startPoint x: 991, startPoint y: 178, endPoint x: 1116, endPoint y: 393, distance: 249.0
click at [1117, 395] on div "Submitted 33 Order #240 06:57 AM [DATE] Retro Air PO #Freshwater Apts PO Req. […" at bounding box center [729, 325] width 2020 height 475
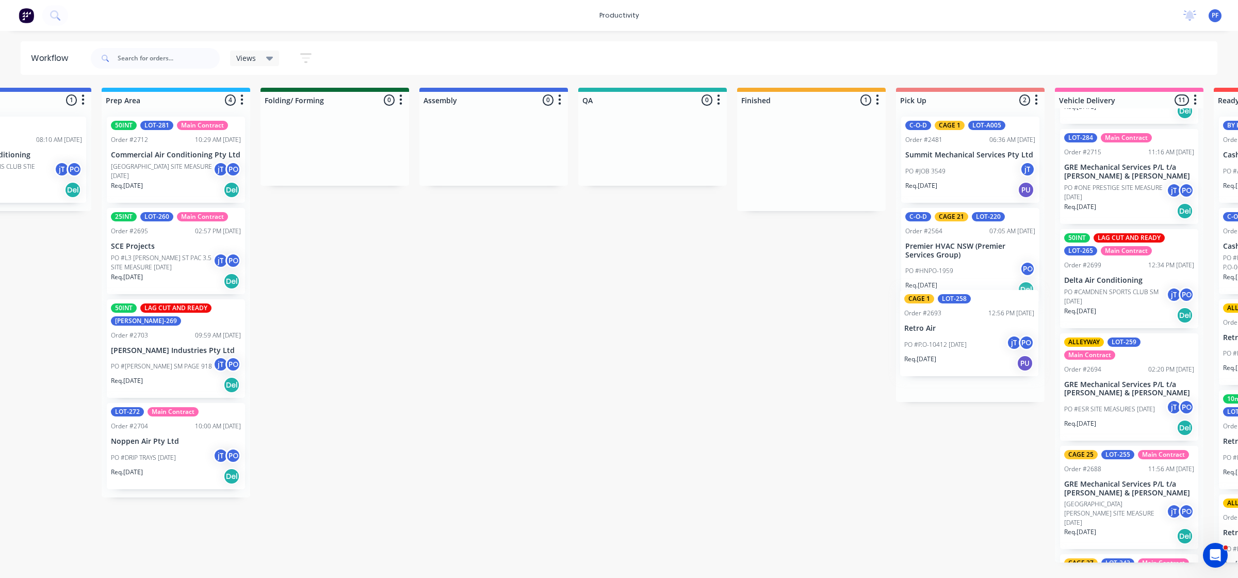
scroll to position [0, 406]
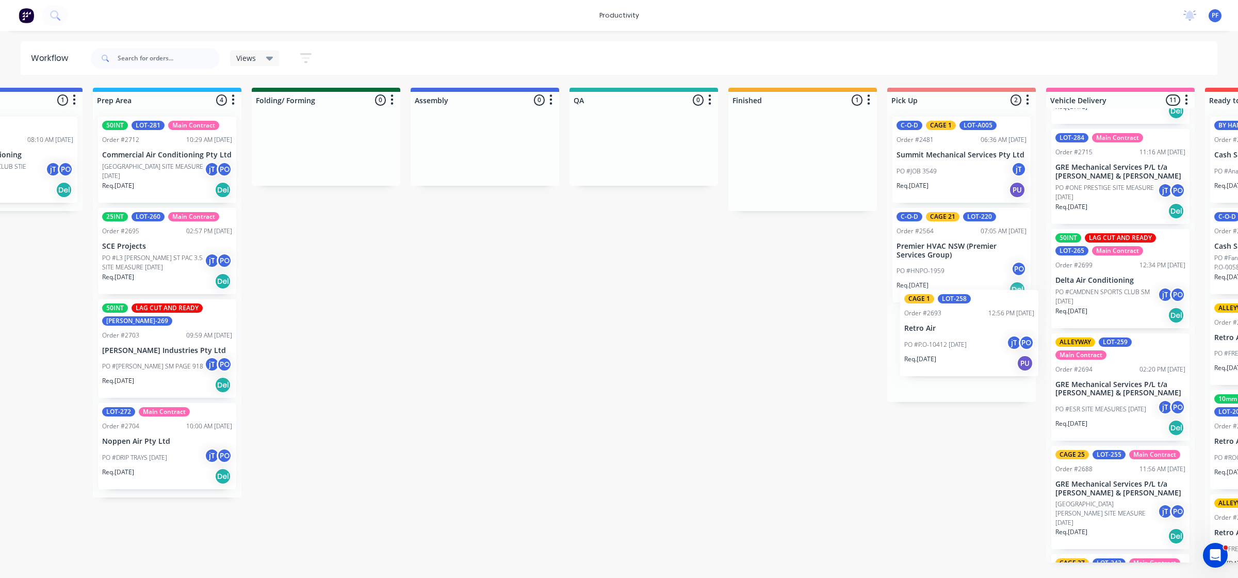
drag, startPoint x: 881, startPoint y: 176, endPoint x: 919, endPoint y: 349, distance: 177.4
click at [919, 349] on div "Submitted 33 Order #240 06:57 AM [DATE] Retro Air PO #Freshwater Apts PO Req. […" at bounding box center [596, 325] width 2020 height 475
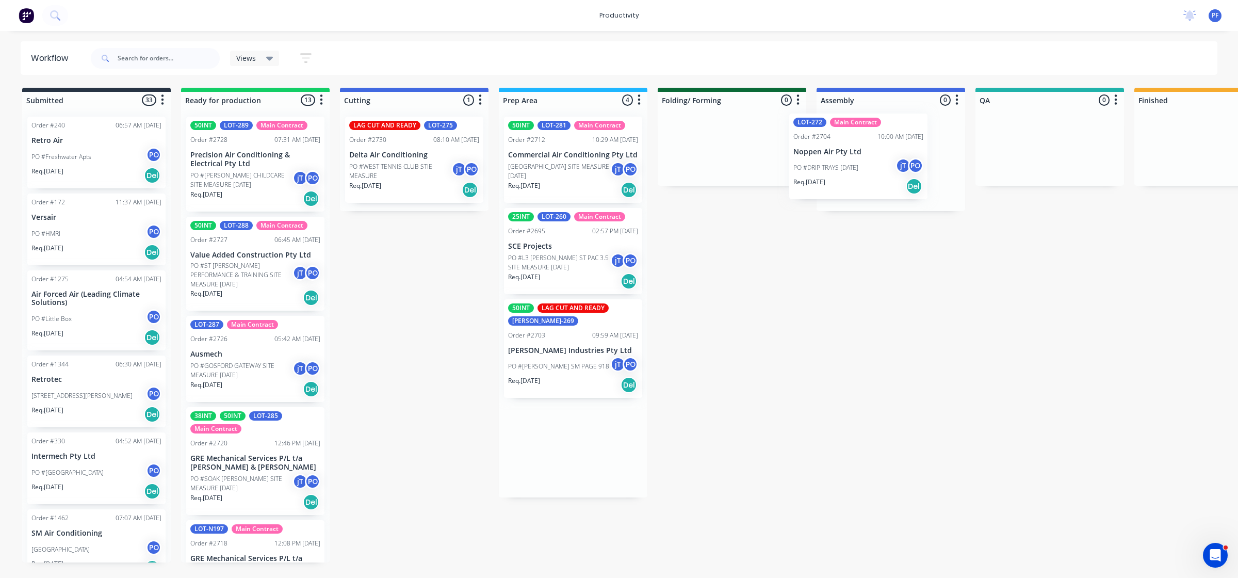
drag, startPoint x: 574, startPoint y: 457, endPoint x: 870, endPoint y: 154, distance: 423.6
click at [867, 155] on div "Submitted 33 Order #240 06:57 AM [DATE] Retro Air PO #Freshwater Apts PO Req. […" at bounding box center [1002, 325] width 2020 height 475
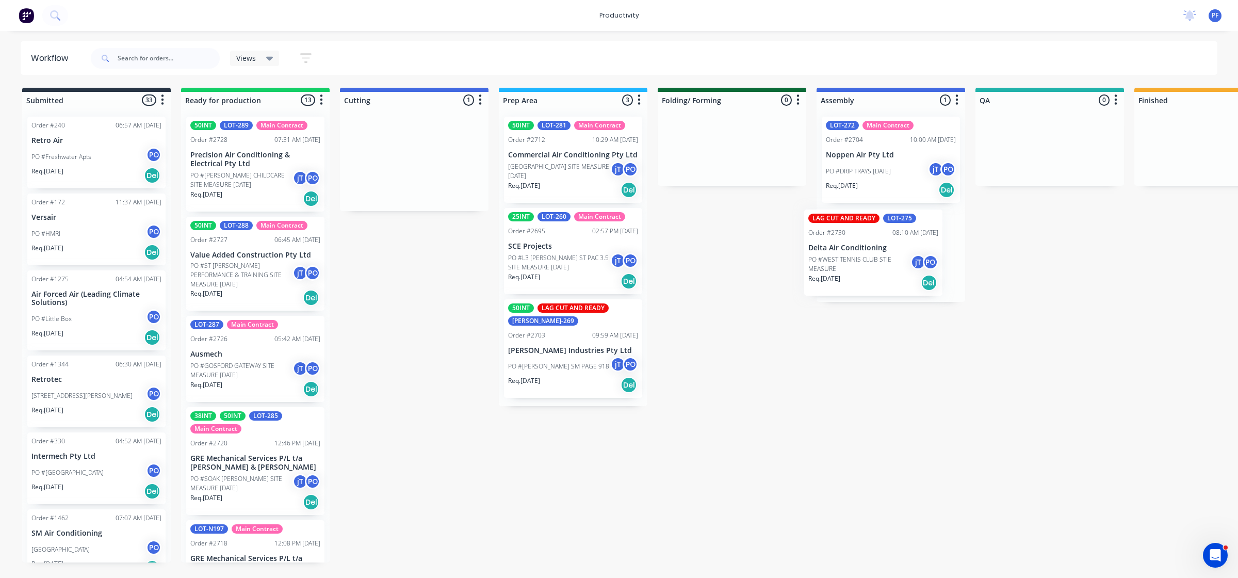
drag, startPoint x: 405, startPoint y: 175, endPoint x: 868, endPoint y: 262, distance: 471.2
click at [868, 263] on div "Submitted 33 Order #240 06:57 AM [DATE] Retro Air PO #Freshwater Apts PO Req. […" at bounding box center [1002, 325] width 2020 height 475
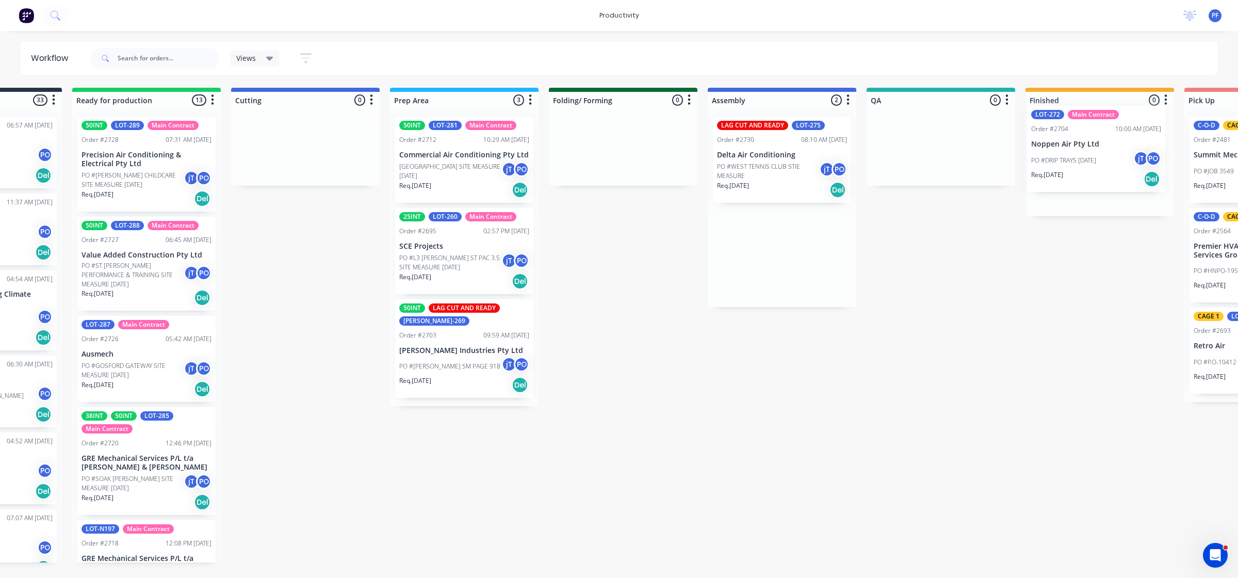
drag, startPoint x: 864, startPoint y: 144, endPoint x: 1064, endPoint y: 123, distance: 201.3
click at [1064, 124] on div "Submitted 33 Order #240 06:57 AM [DATE] Retro Air PO #Freshwater Apts PO Req. […" at bounding box center [893, 325] width 2020 height 475
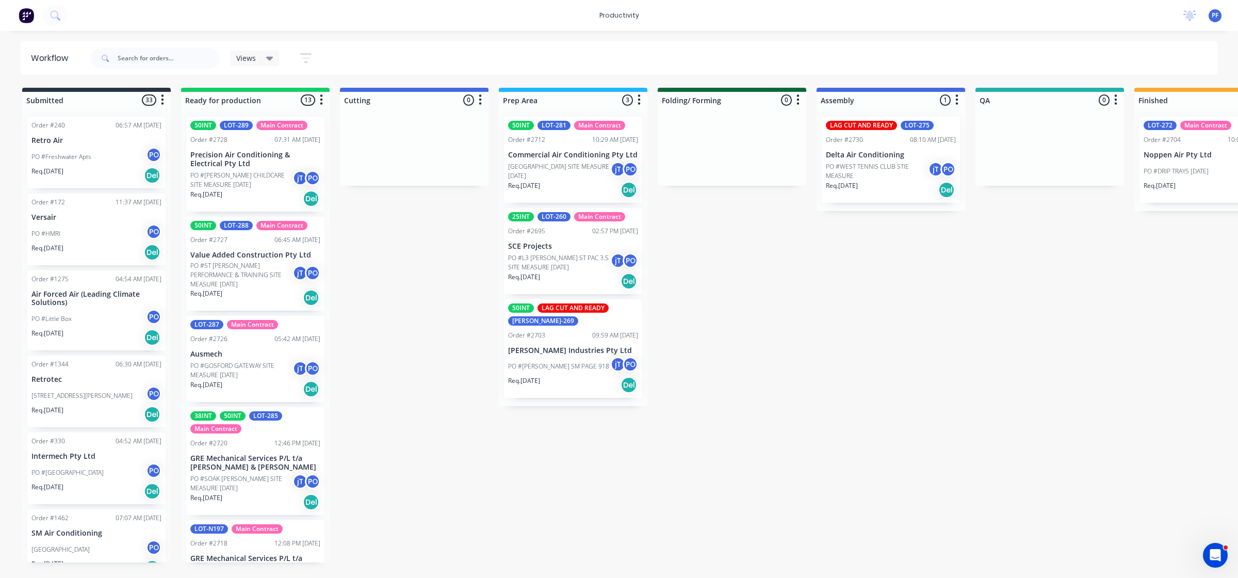
click at [901, 159] on div "LAG CUT AND READY LOT-275 Order #2730 08:10 AM [DATE] Delta Air Conditioning PO…" at bounding box center [891, 160] width 138 height 86
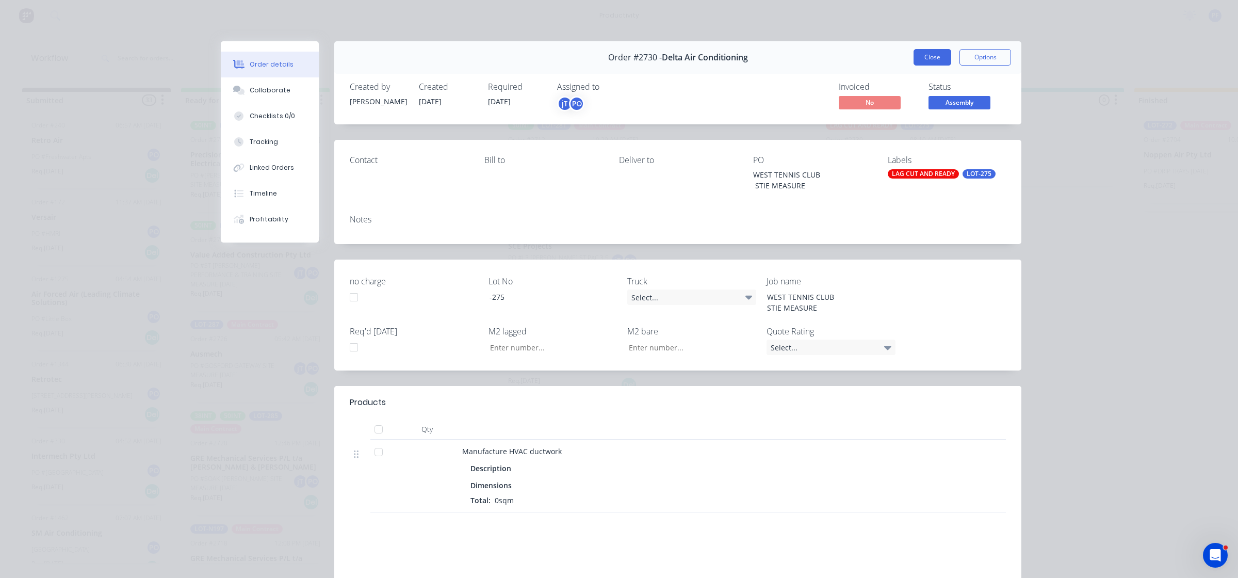
click at [926, 60] on button "Close" at bounding box center [933, 57] width 38 height 17
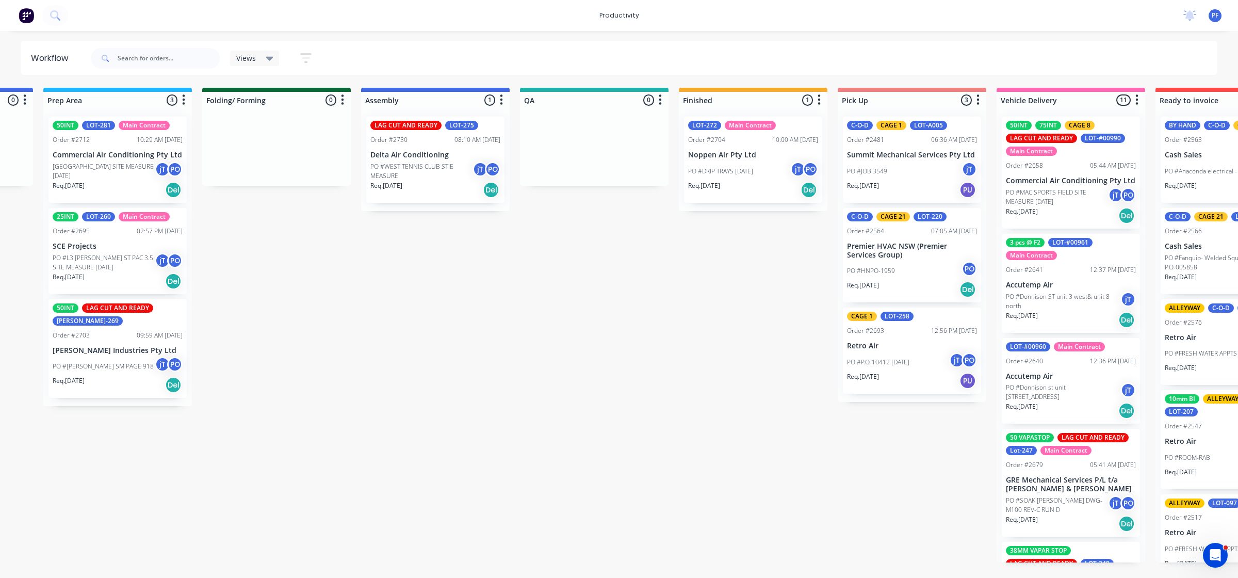
scroll to position [0, 457]
click at [737, 171] on p "PO #DRIP TRAYS [DATE]" at bounding box center [719, 171] width 65 height 9
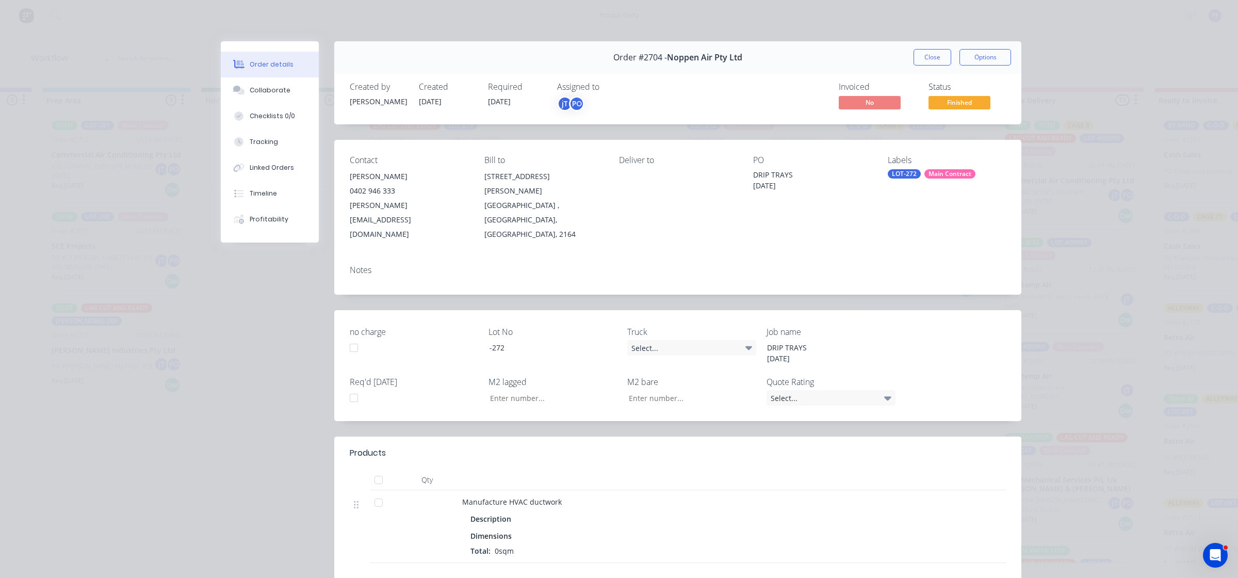
click at [899, 179] on div "LOT-272" at bounding box center [904, 173] width 33 height 9
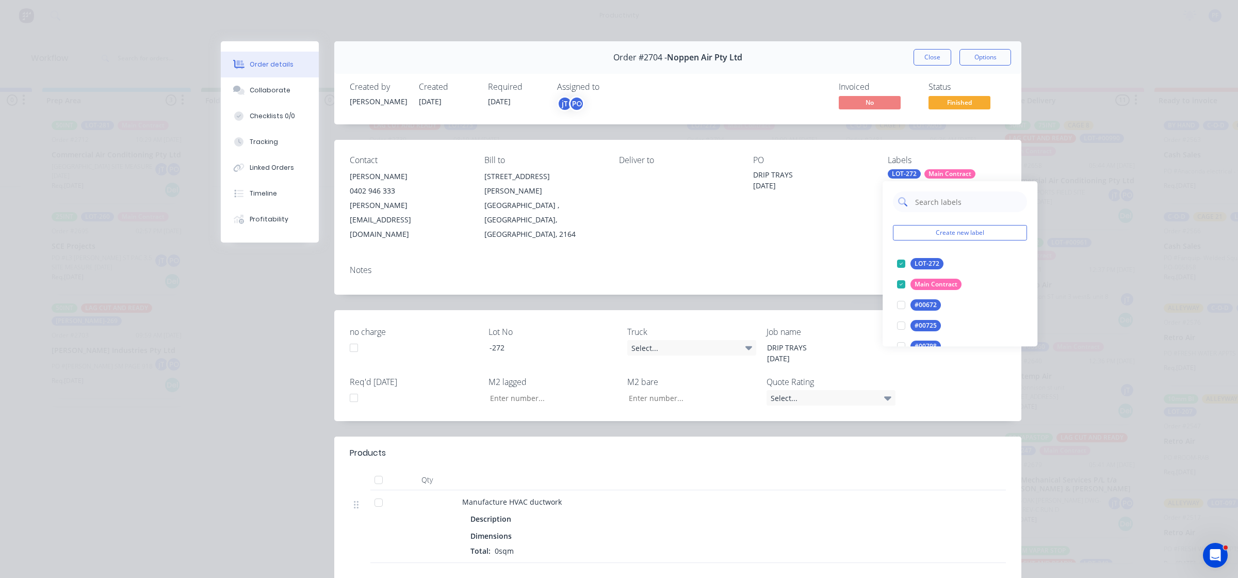
click at [955, 204] on input "text" at bounding box center [968, 201] width 108 height 21
type input "c"
type input "alley"
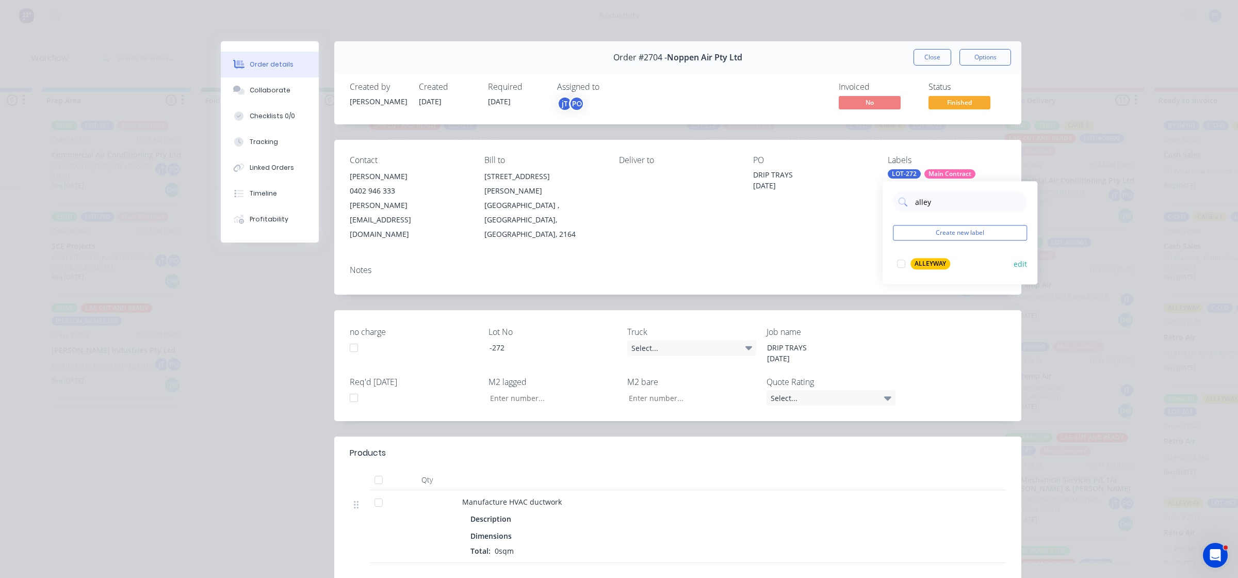
click at [898, 259] on div at bounding box center [901, 263] width 21 height 21
click at [845, 265] on div "Notes" at bounding box center [678, 270] width 656 height 10
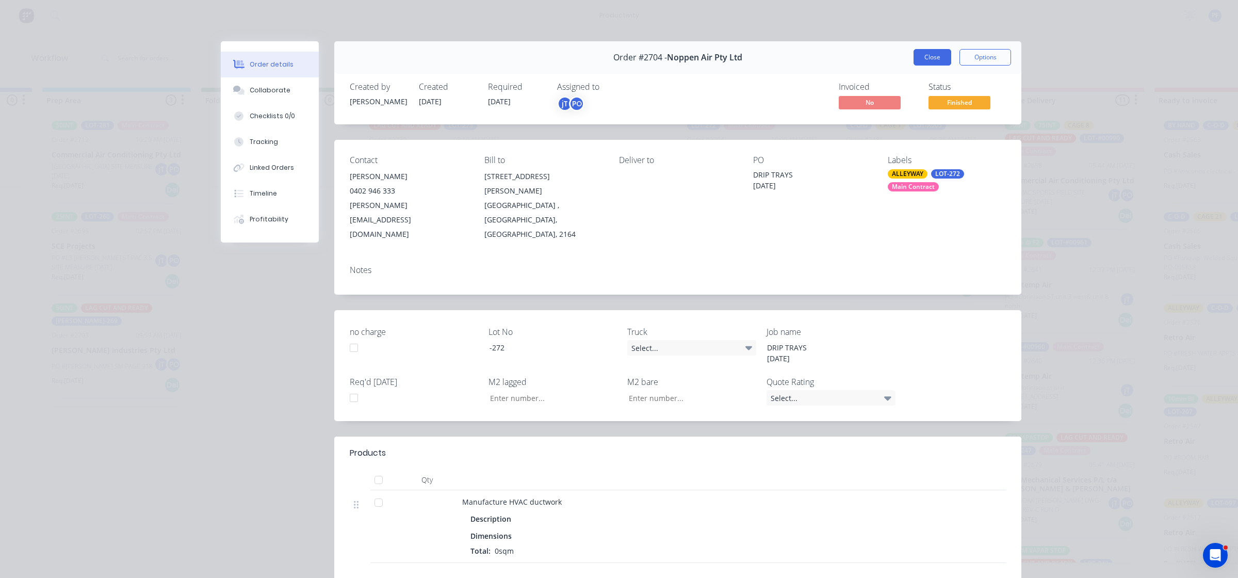
click at [922, 57] on button "Close" at bounding box center [933, 57] width 38 height 17
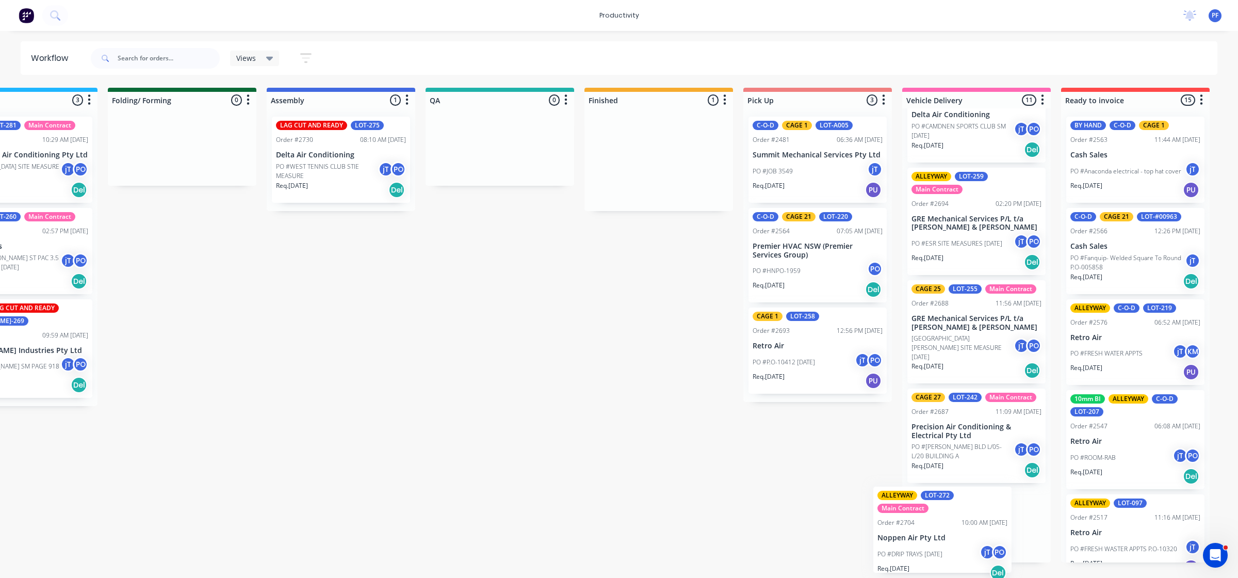
scroll to position [0, 555]
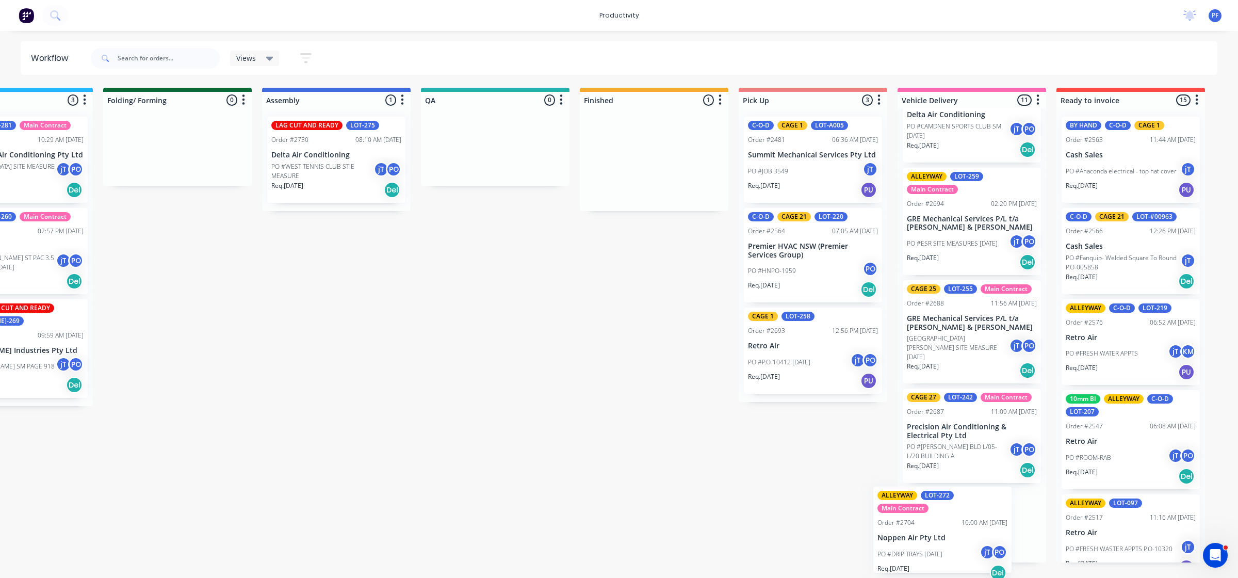
drag, startPoint x: 764, startPoint y: 175, endPoint x: 963, endPoint y: 542, distance: 416.9
click at [963, 542] on div "Submitted 33 Order #240 06:57 AM 27/09/24 Retro Air PO #Freshwater Apts PO Req.…" at bounding box center [448, 325] width 2020 height 475
